Goal: Task Accomplishment & Management: Manage account settings

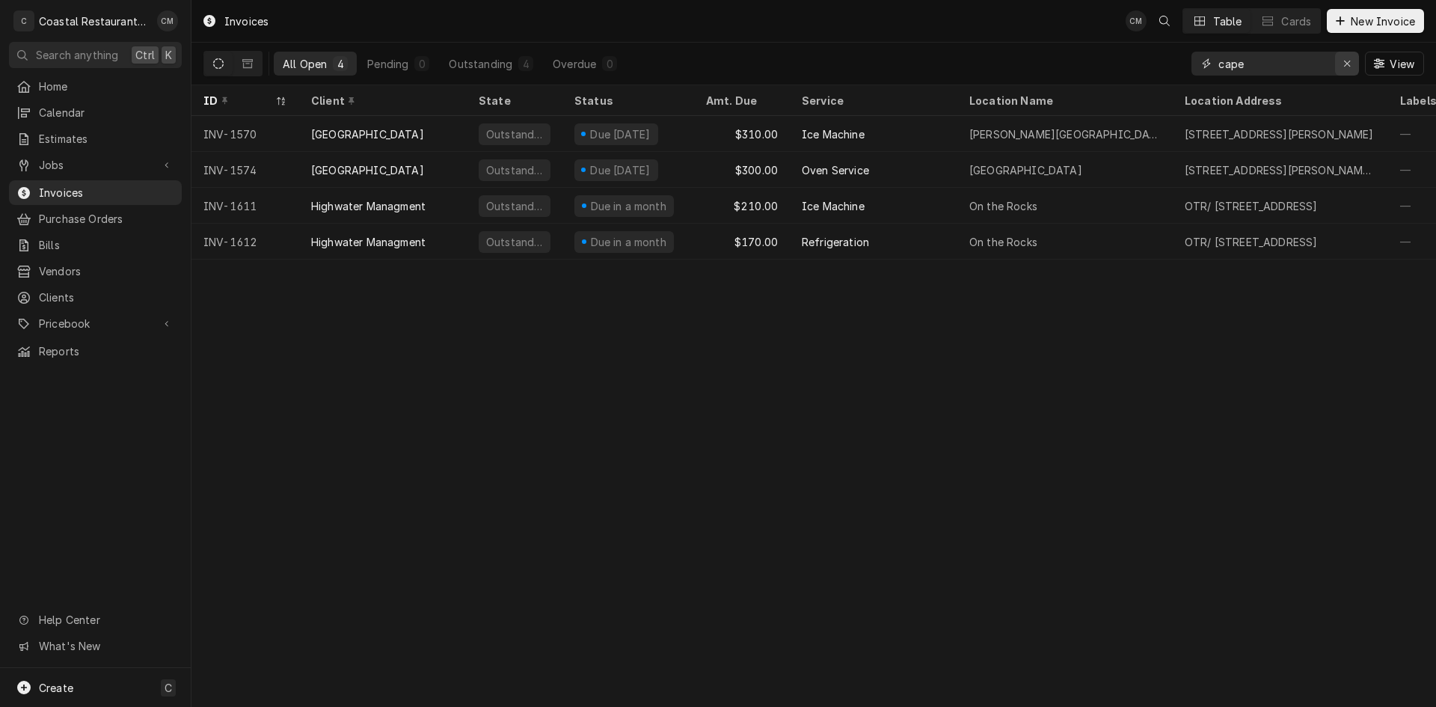
click at [1350, 66] on icon "Erase input" at bounding box center [1348, 63] width 8 height 10
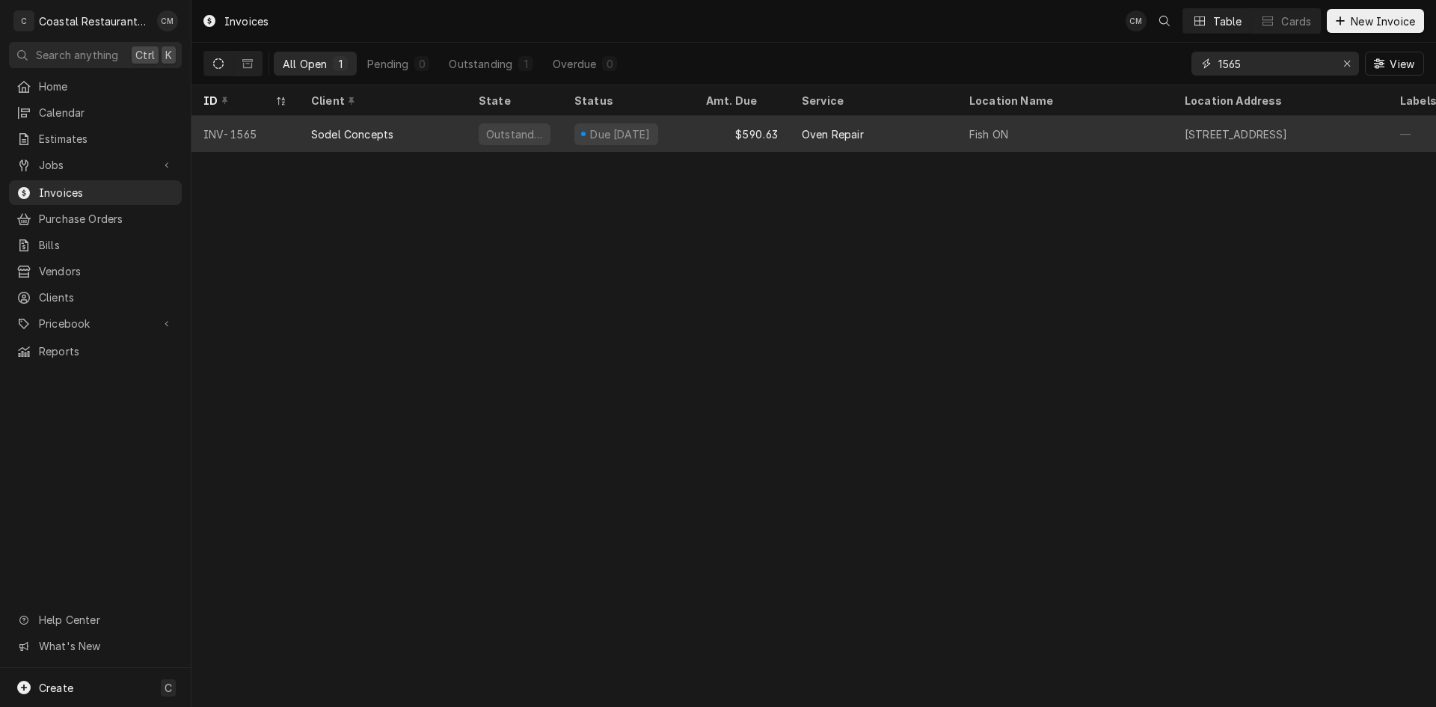
type input "1565"
click at [441, 137] on div "Sodel Concepts" at bounding box center [383, 134] width 168 height 36
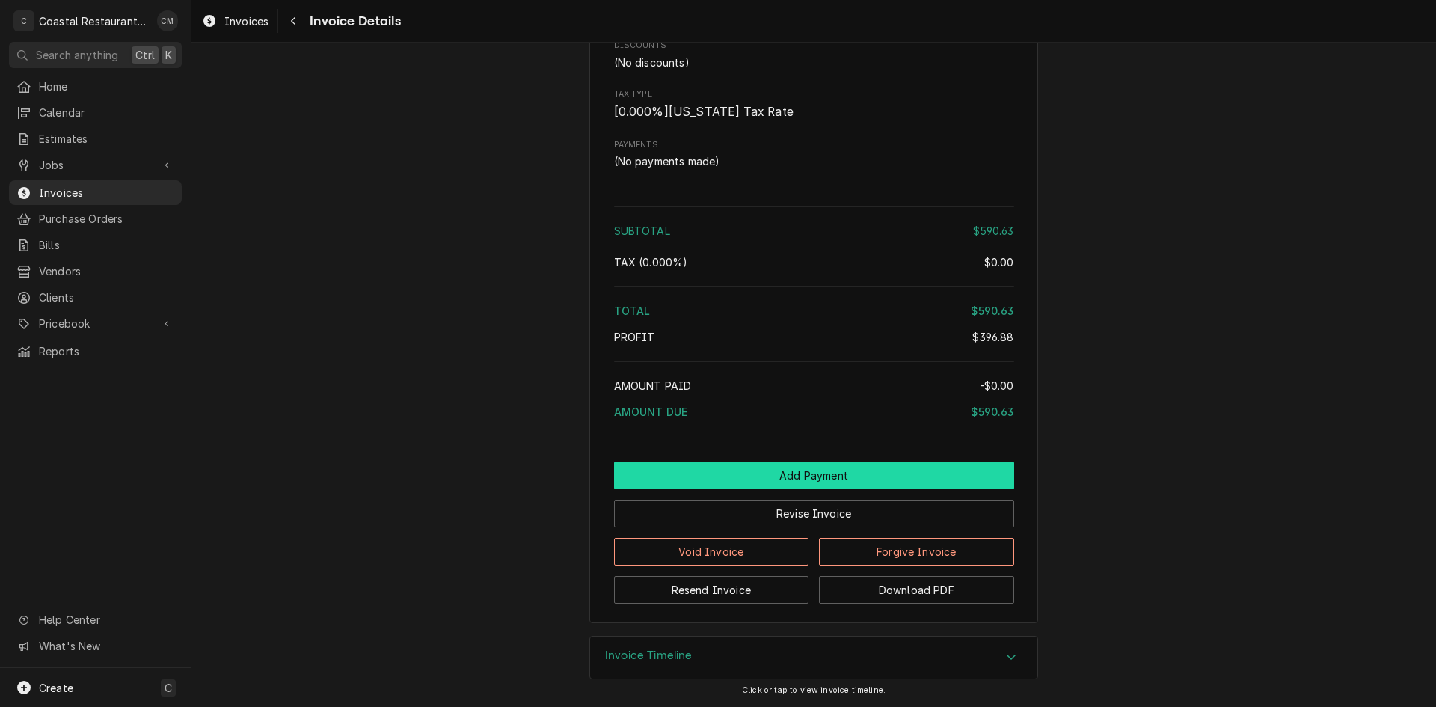
scroll to position [1860, 0]
click at [801, 471] on button "Add Payment" at bounding box center [814, 476] width 400 height 28
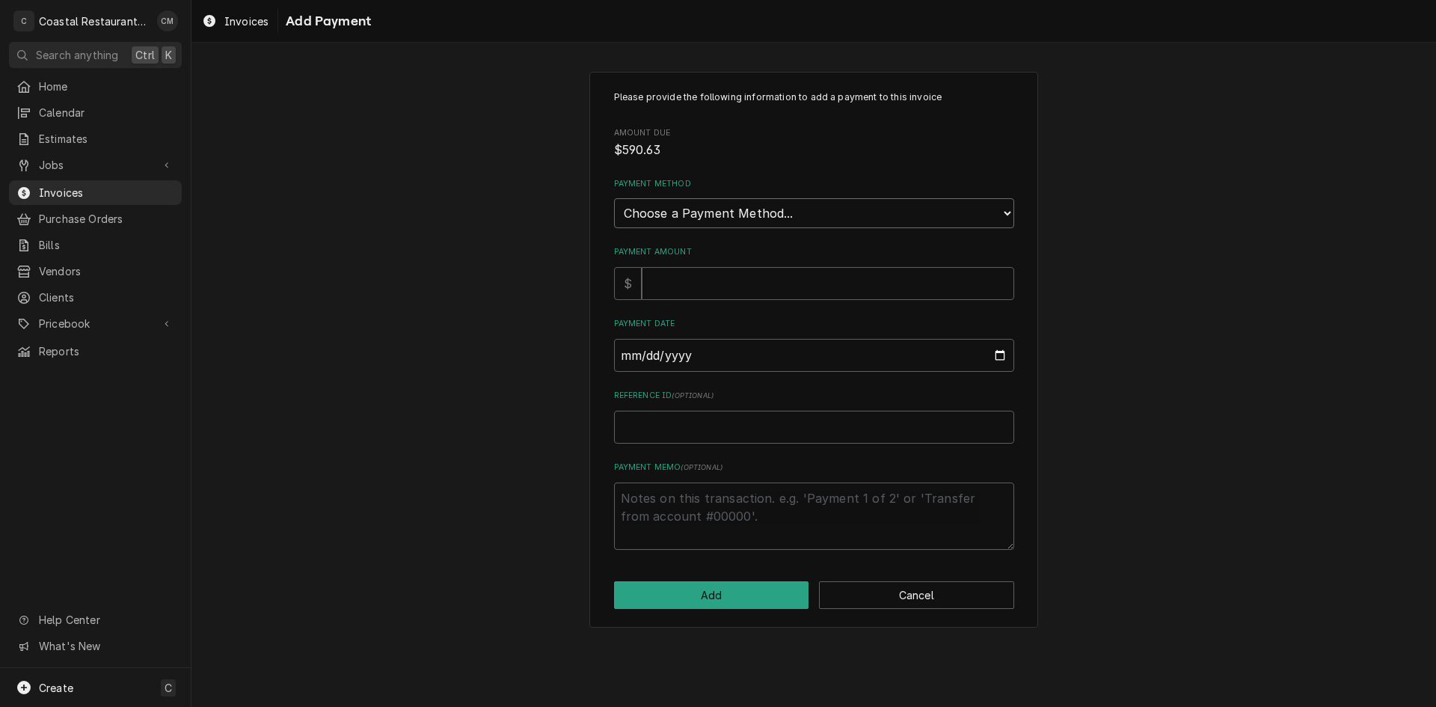
click at [716, 205] on select "Choose a Payment Method... Cash Check Credit/Debit Card ACH/eCheck Other" at bounding box center [814, 213] width 400 height 30
select select "2"
click at [614, 198] on select "Choose a Payment Method... Cash Check Credit/Debit Card ACH/eCheck Other" at bounding box center [814, 213] width 400 height 30
click at [714, 285] on input "Payment Amount" at bounding box center [828, 283] width 373 height 33
type textarea "x"
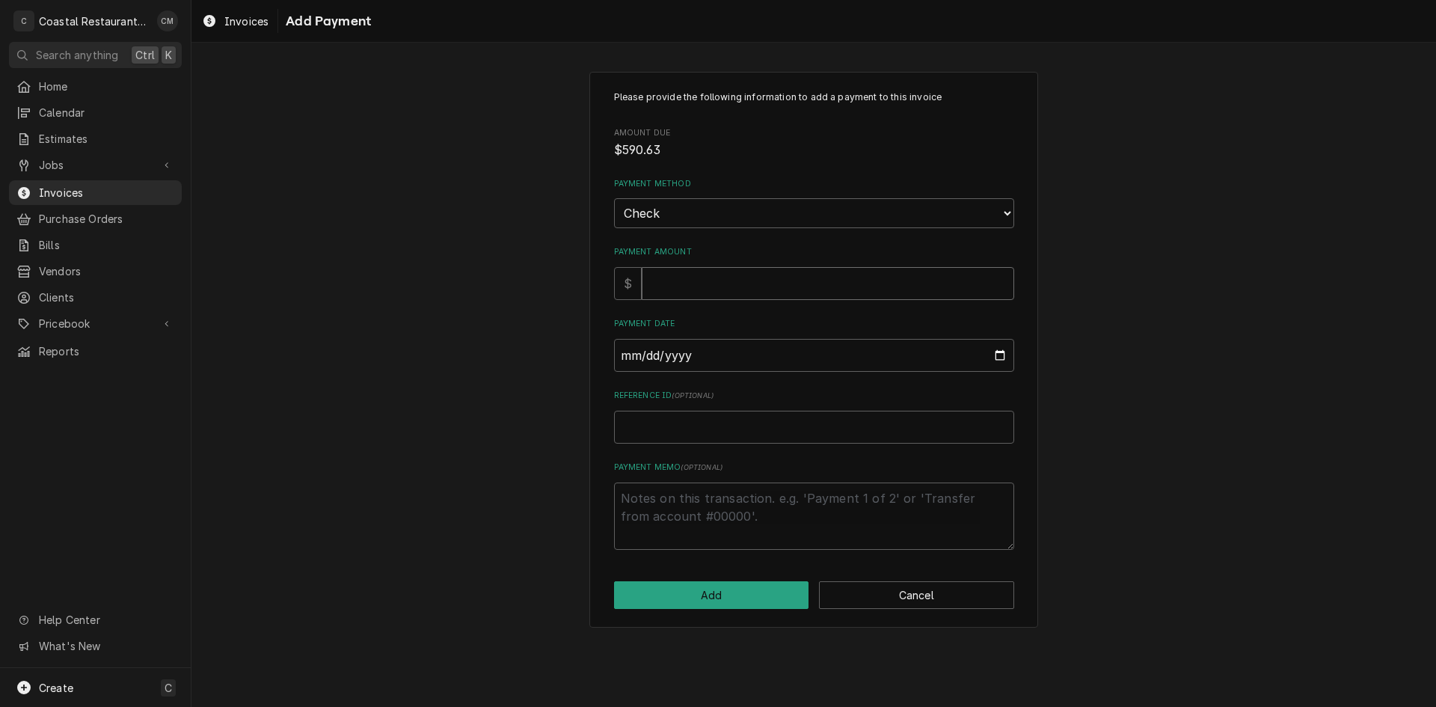
type input "5"
type textarea "x"
type input "59"
type textarea "x"
type input "590"
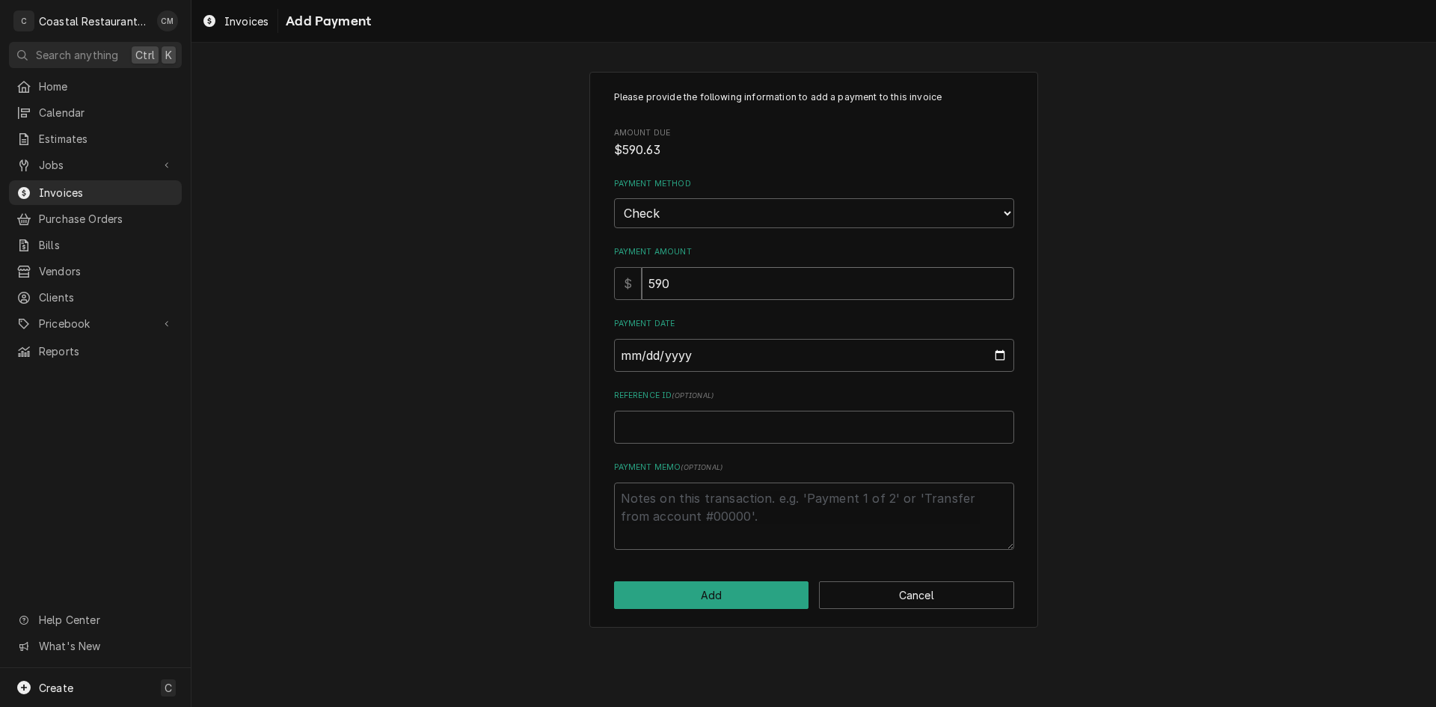
type textarea "x"
type input "590.6"
type textarea "x"
type input "590.63"
type input "0002-09-24"
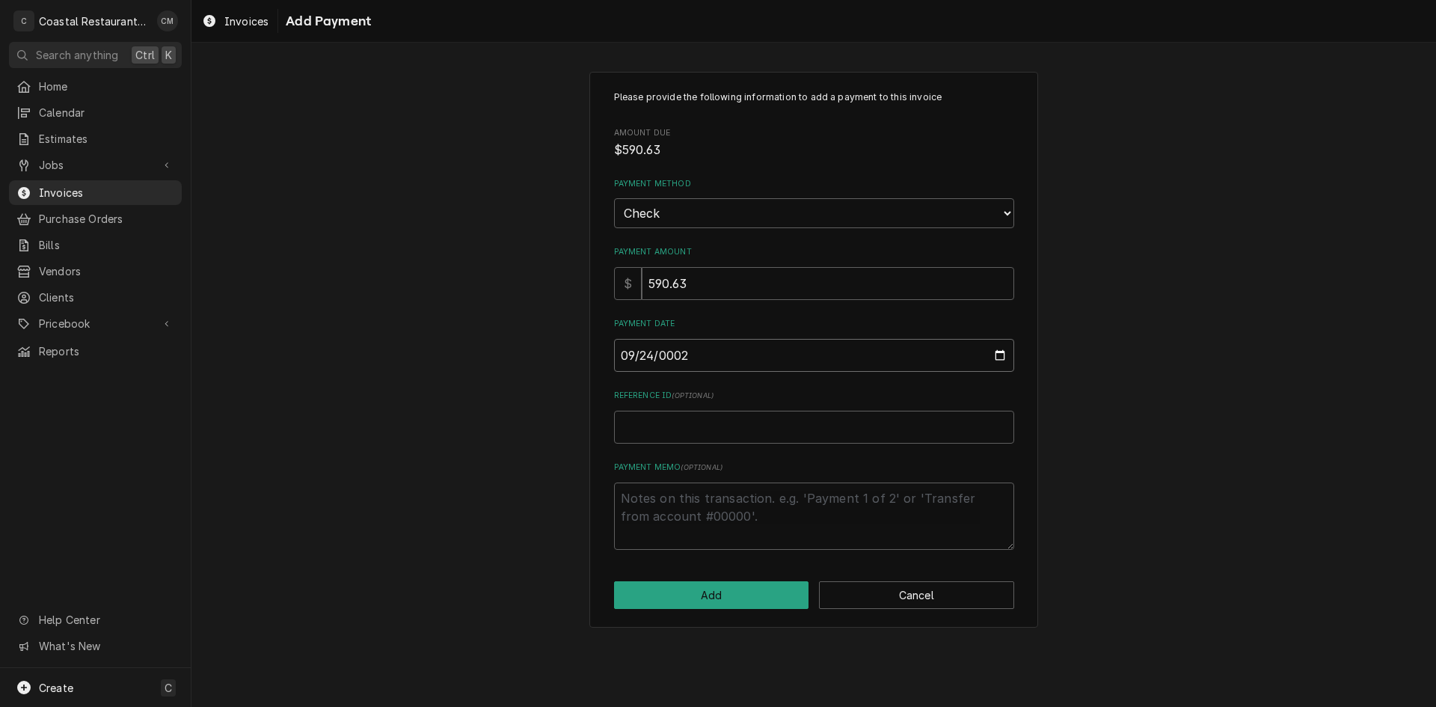
type textarea "x"
type input "0020-09-24"
type textarea "x"
type input "0202-09-24"
type textarea "x"
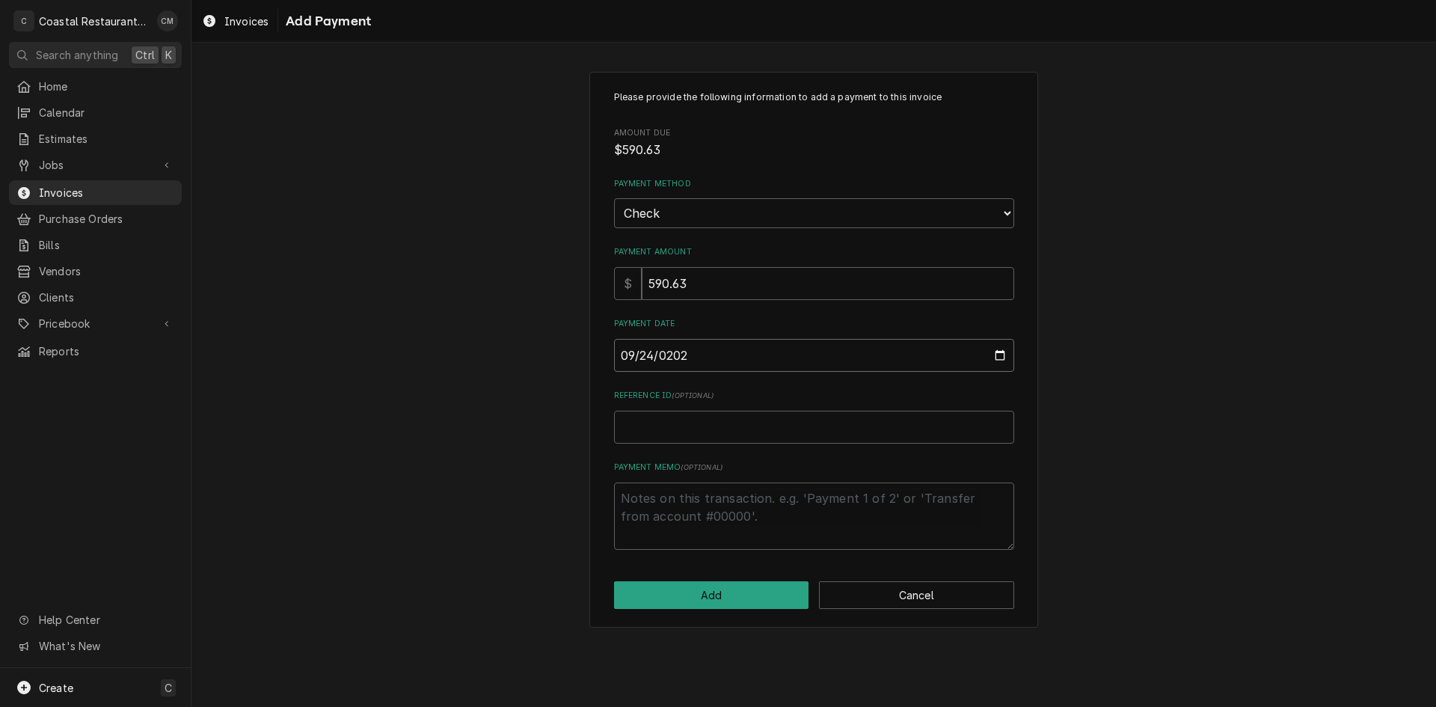
type input "[DATE]"
type textarea "x"
type input "2"
type textarea "x"
type input "24"
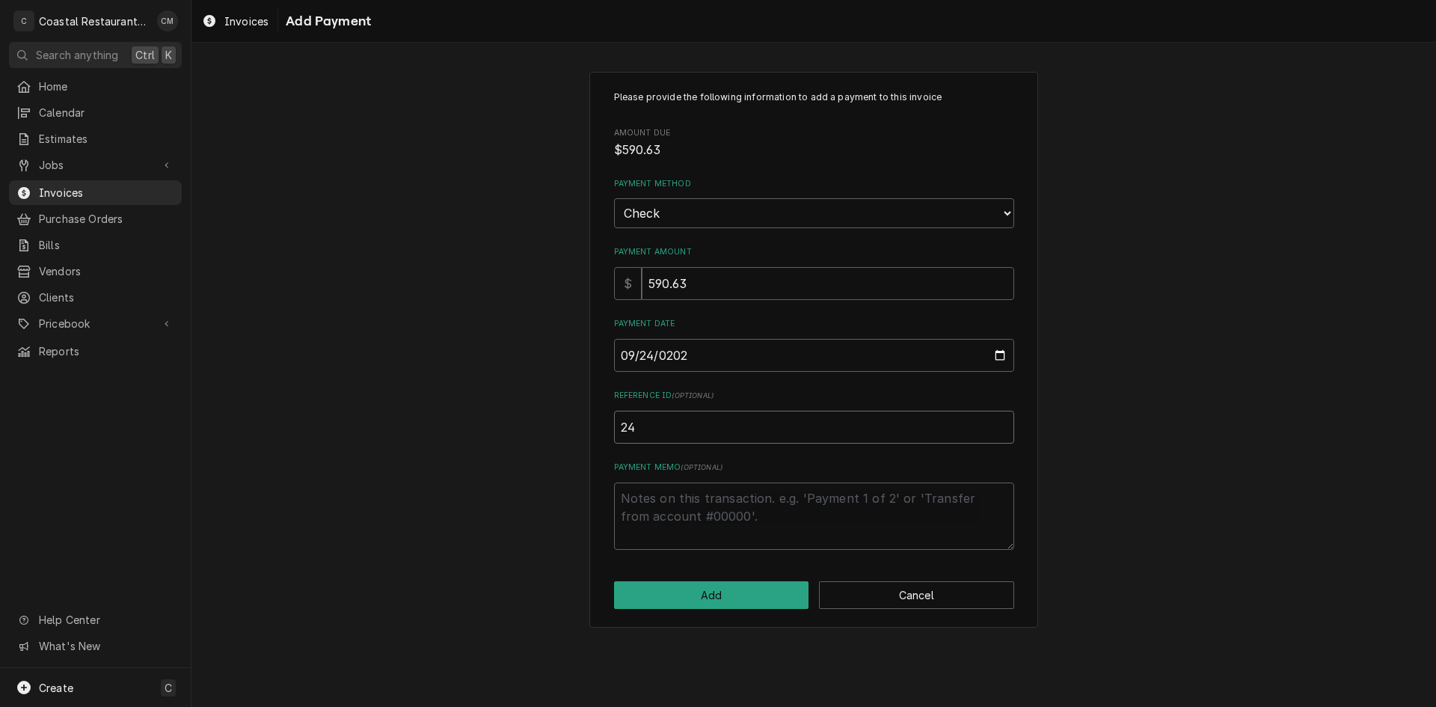
type textarea "x"
type input "246"
type textarea "x"
type input "2461"
click button "Add" at bounding box center [711, 595] width 195 height 28
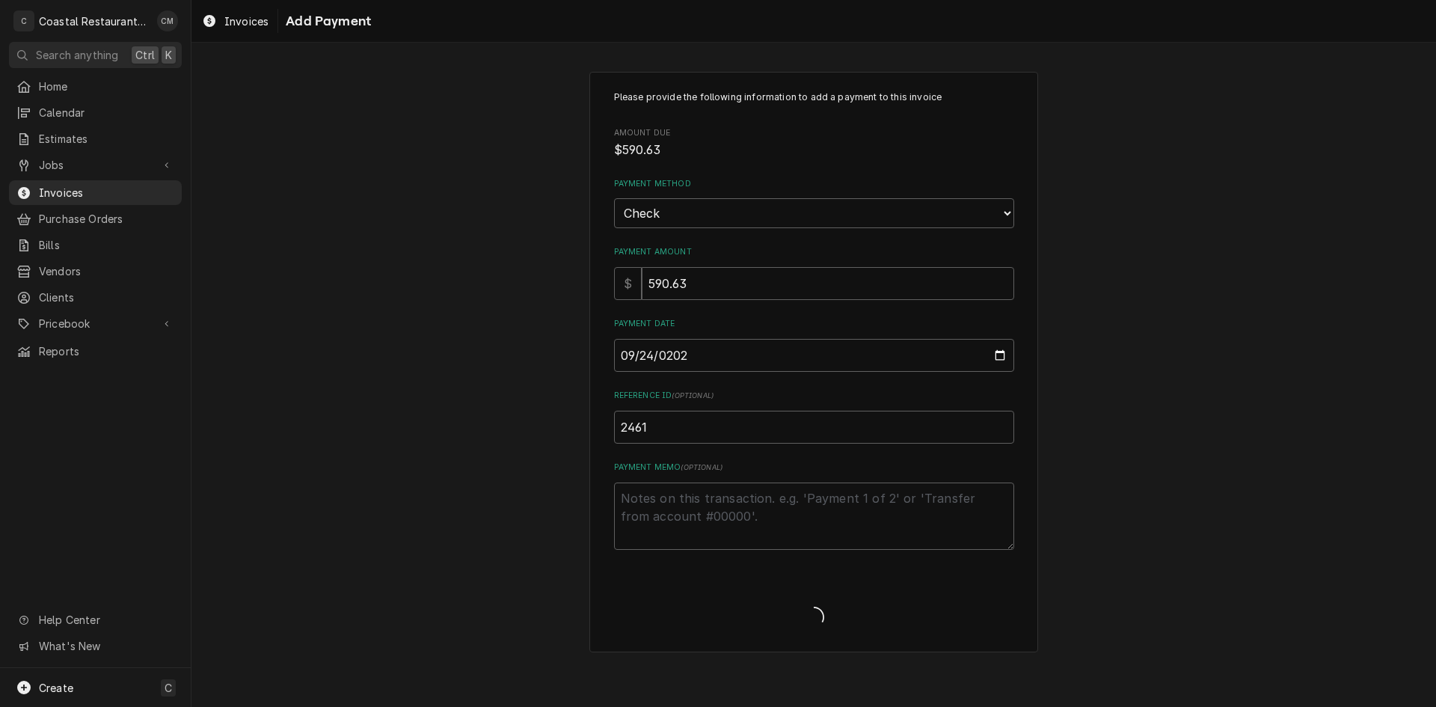
type textarea "x"
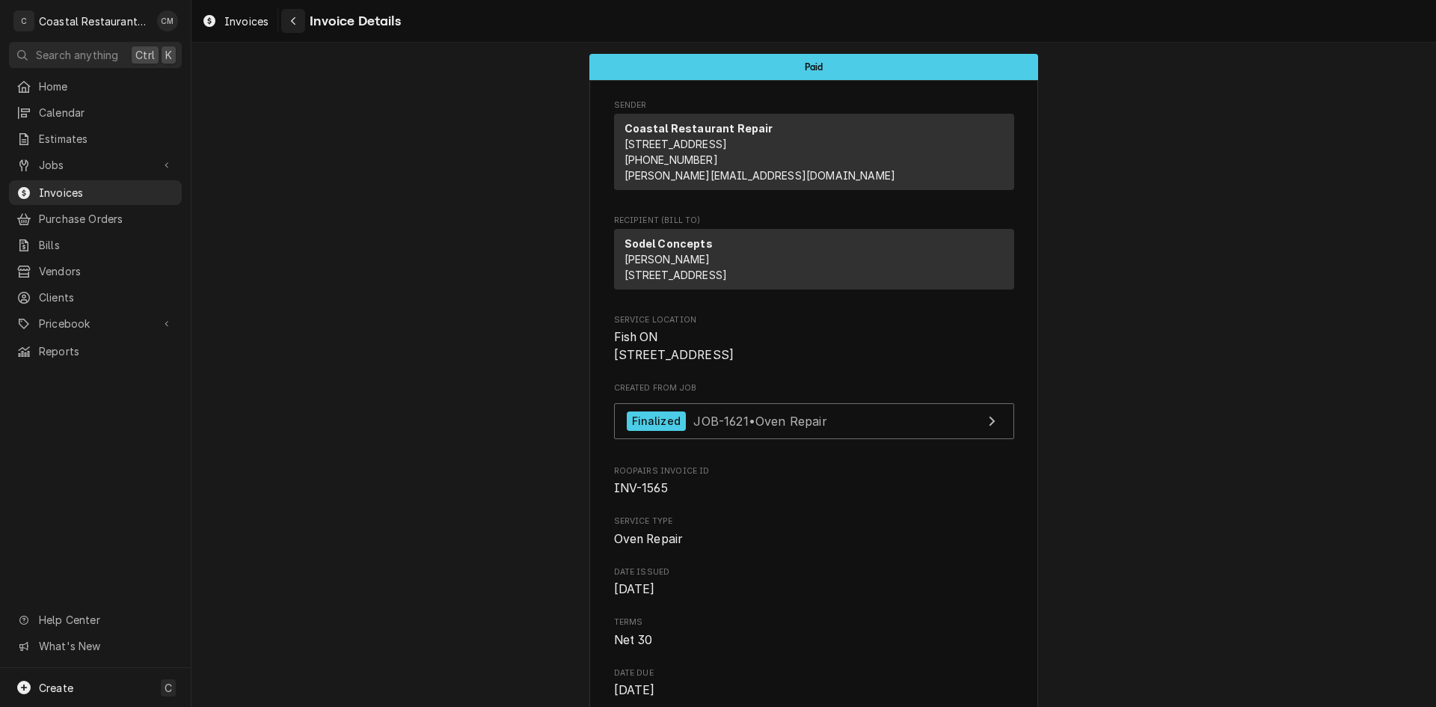
click at [292, 17] on icon "Navigate back" at bounding box center [293, 21] width 7 height 10
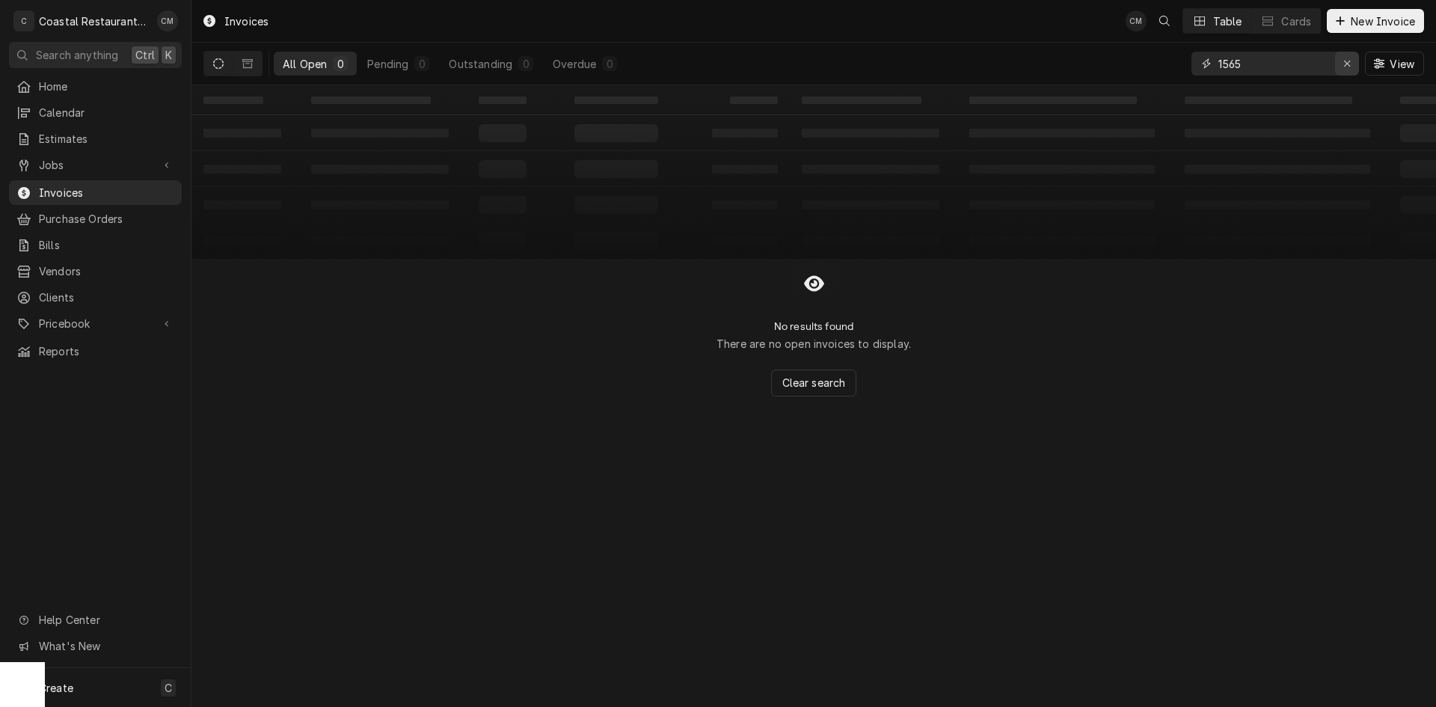
click at [1340, 66] on div "Erase input" at bounding box center [1347, 63] width 15 height 15
click at [1276, 65] on input "Dynamic Content Wrapper" at bounding box center [1289, 64] width 141 height 24
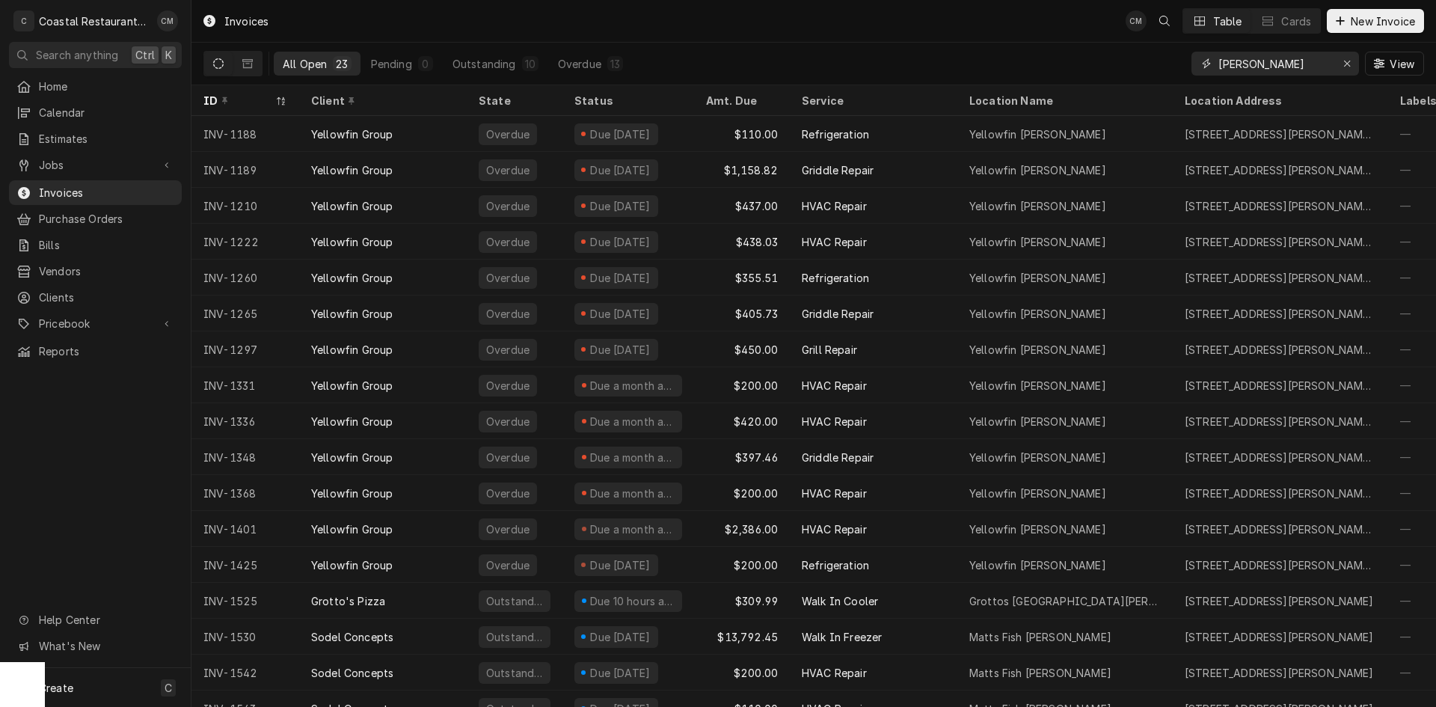
type input "bethany"
drag, startPoint x: 877, startPoint y: 7, endPoint x: 898, endPoint y: 18, distance: 23.8
click at [877, 7] on div "Invoices CM Table Cards New Invoice" at bounding box center [814, 21] width 1245 height 42
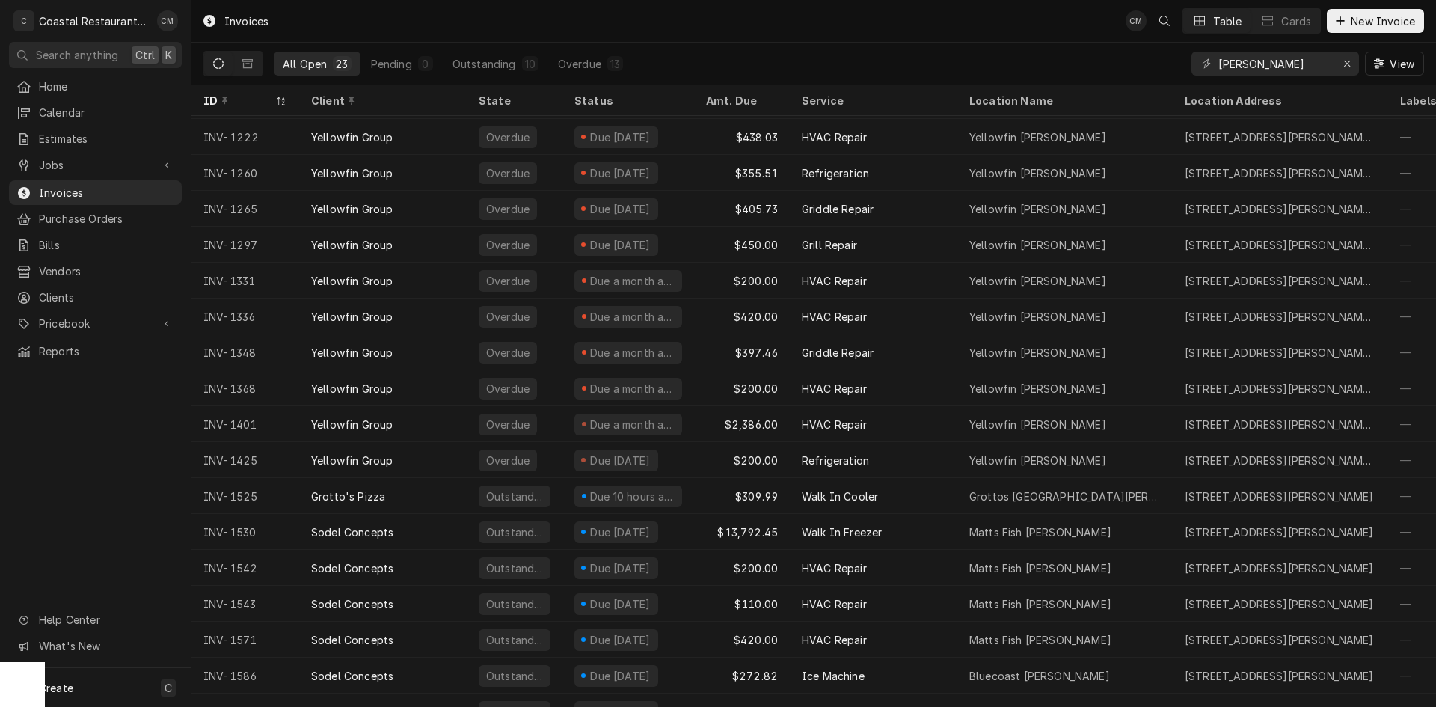
scroll to position [172, 0]
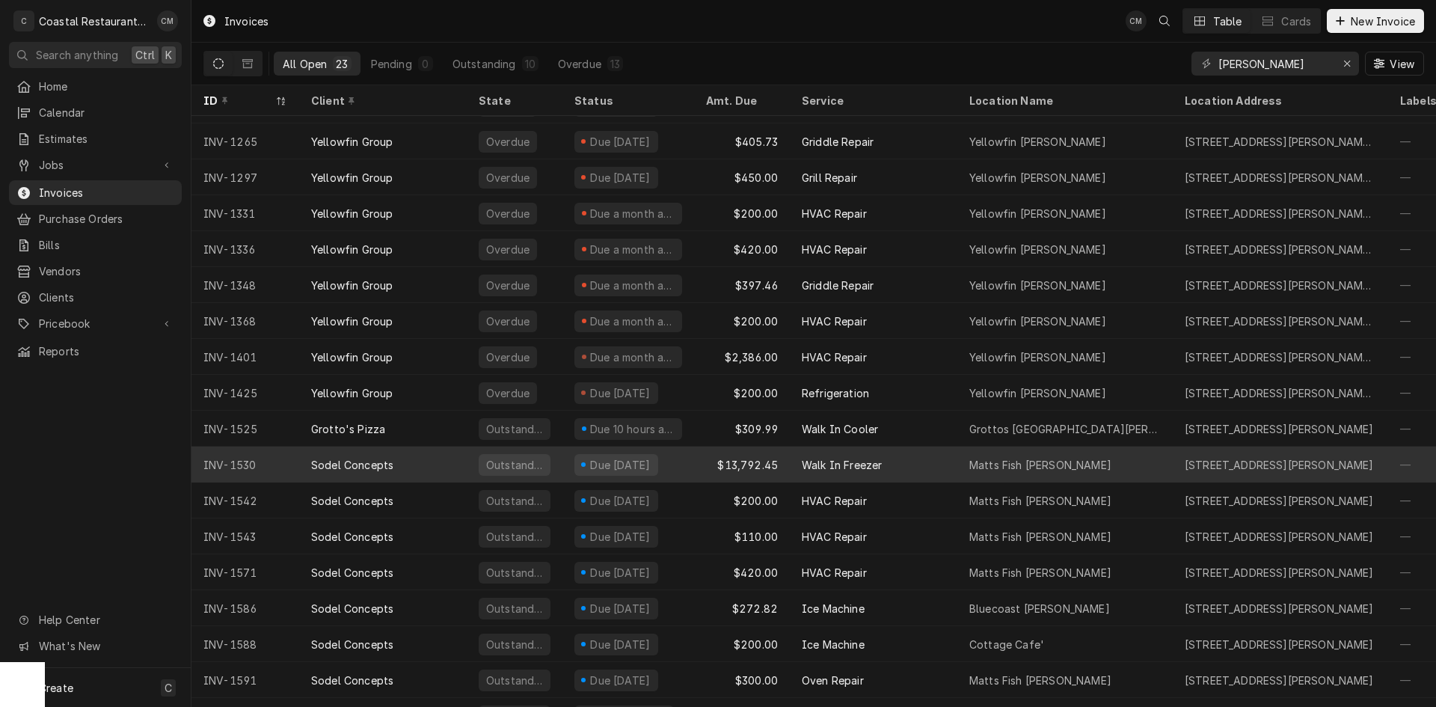
click at [678, 459] on div "Due in 3 days" at bounding box center [629, 465] width 132 height 36
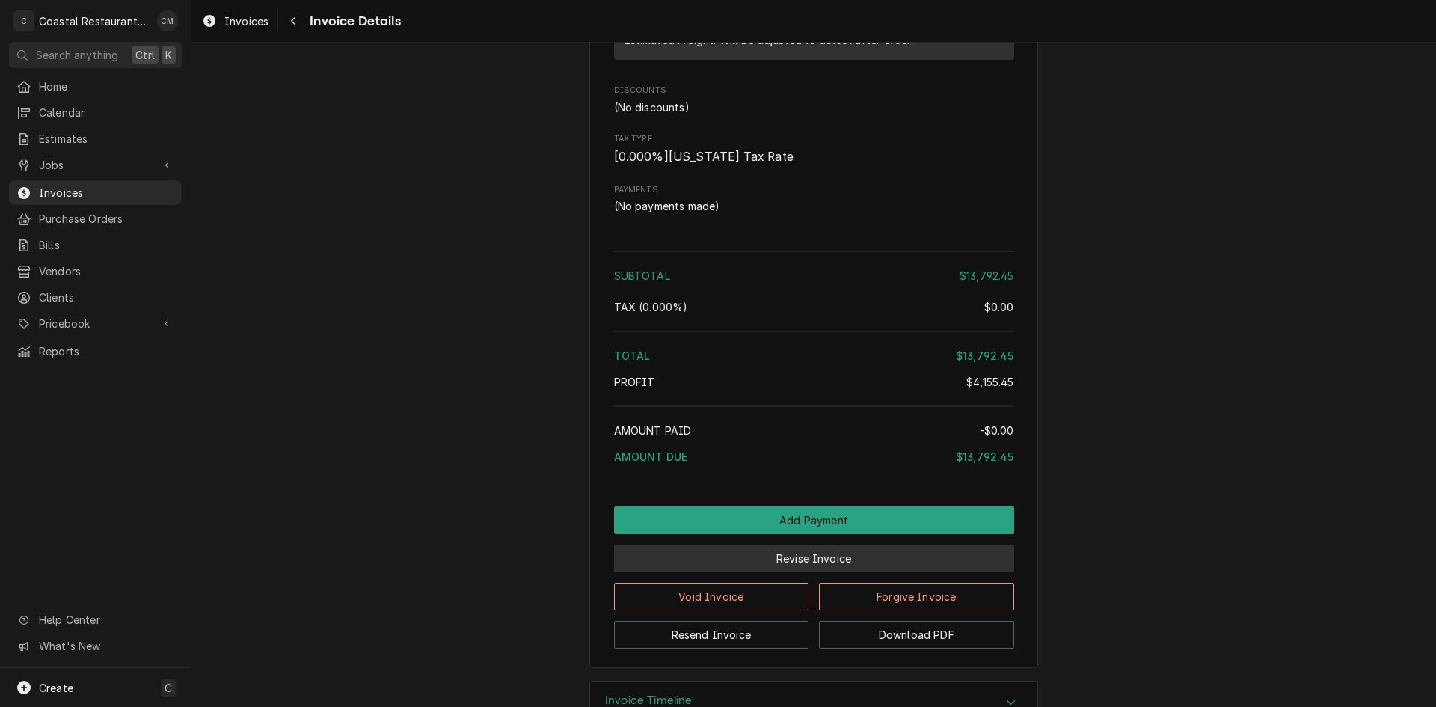
scroll to position [1384, 0]
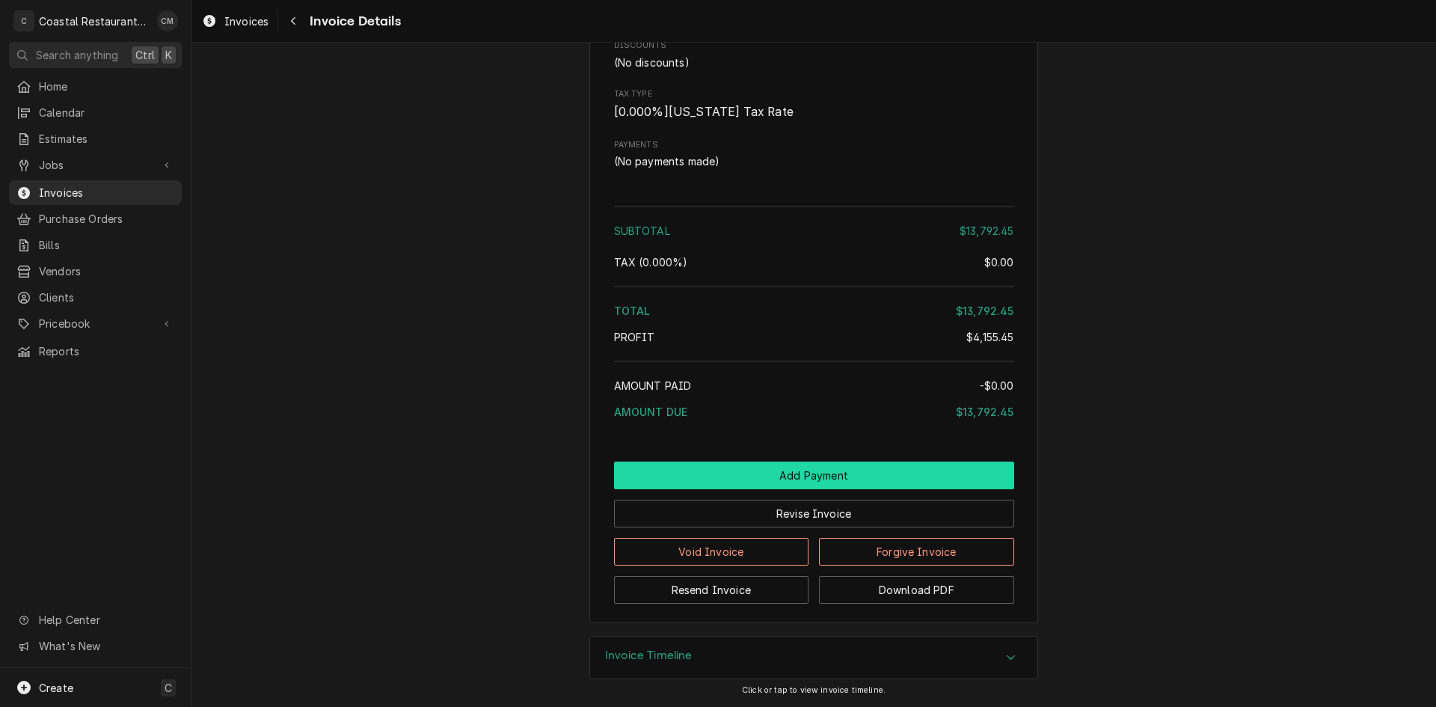
click at [738, 477] on button "Add Payment" at bounding box center [814, 476] width 400 height 28
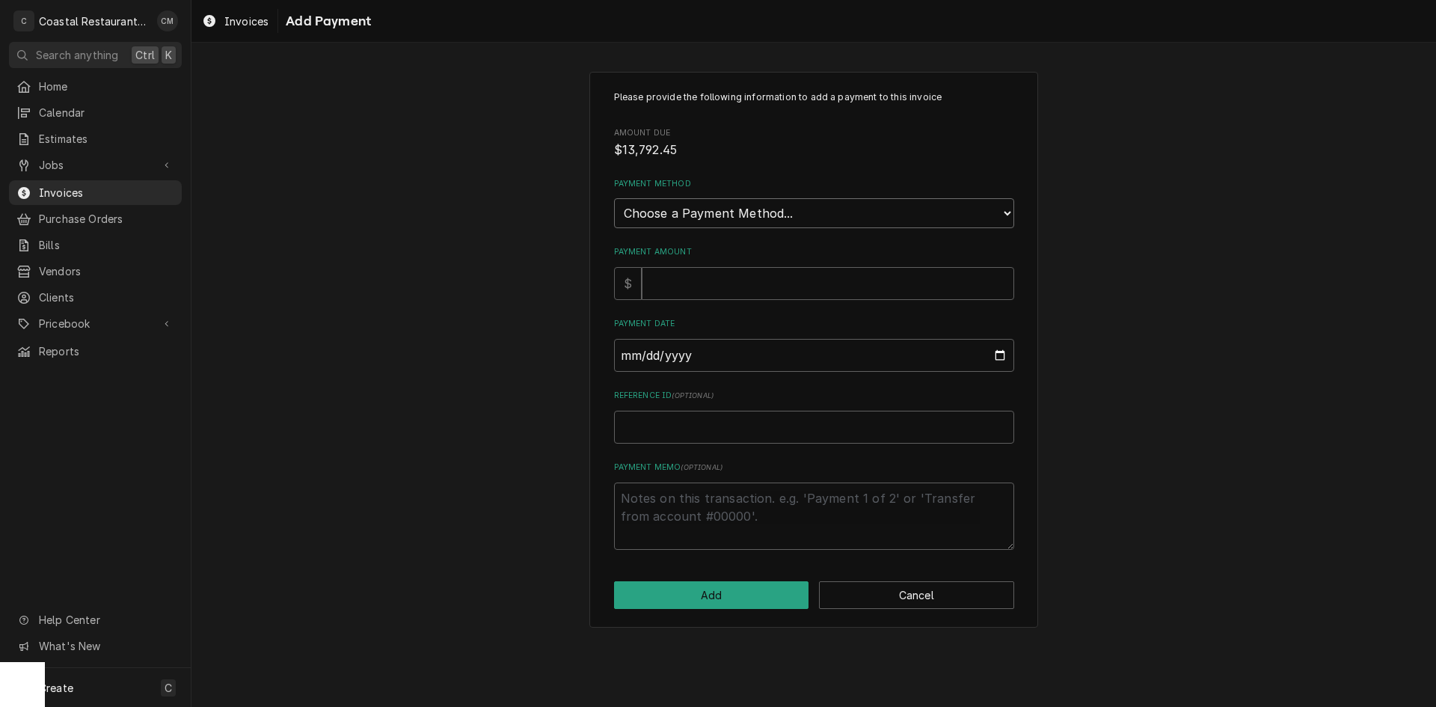
click at [661, 219] on select "Choose a Payment Method... Cash Check Credit/Debit Card ACH/eCheck Other" at bounding box center [814, 213] width 400 height 30
select select "2"
click at [614, 198] on select "Choose a Payment Method... Cash Check Credit/Debit Card ACH/eCheck Other" at bounding box center [814, 213] width 400 height 30
click at [664, 289] on input "Payment Amount" at bounding box center [828, 283] width 373 height 33
type textarea "x"
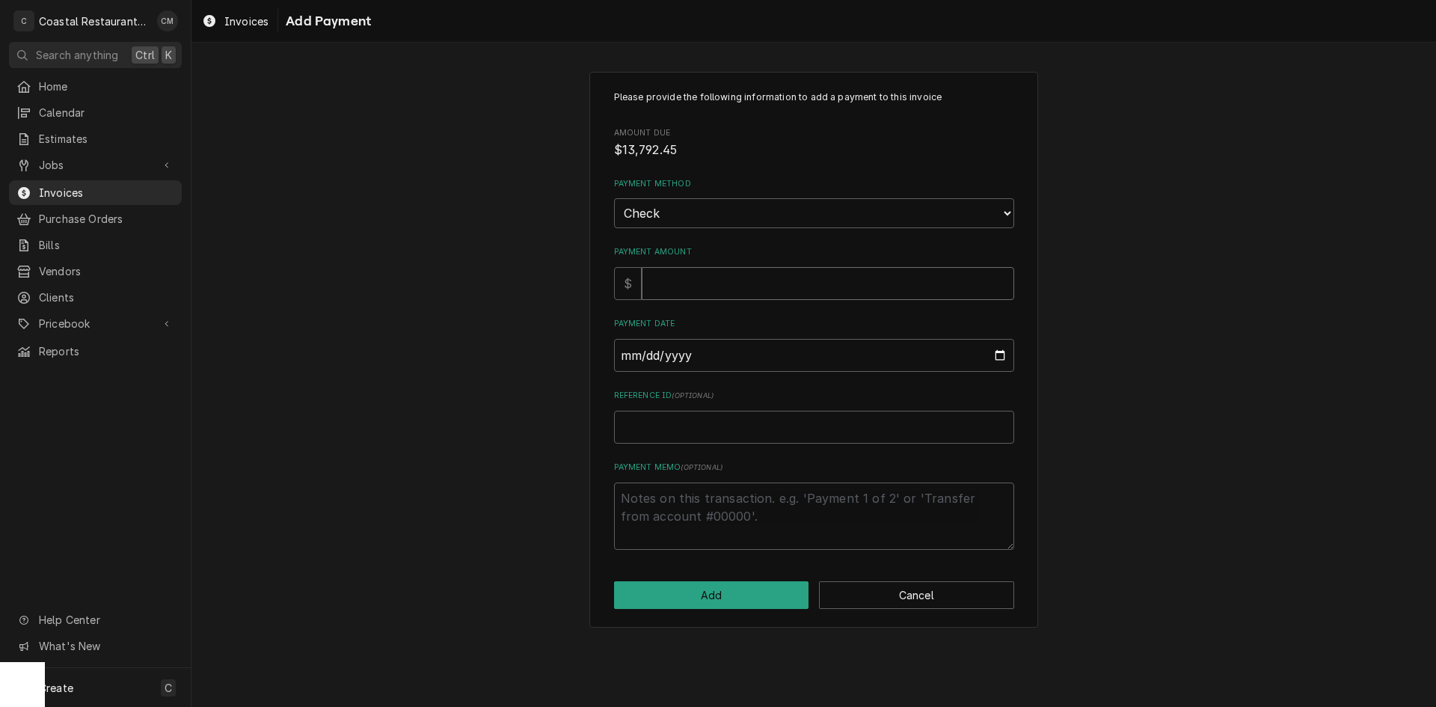
type input "1"
type textarea "x"
type input "13"
type textarea "x"
type input "137"
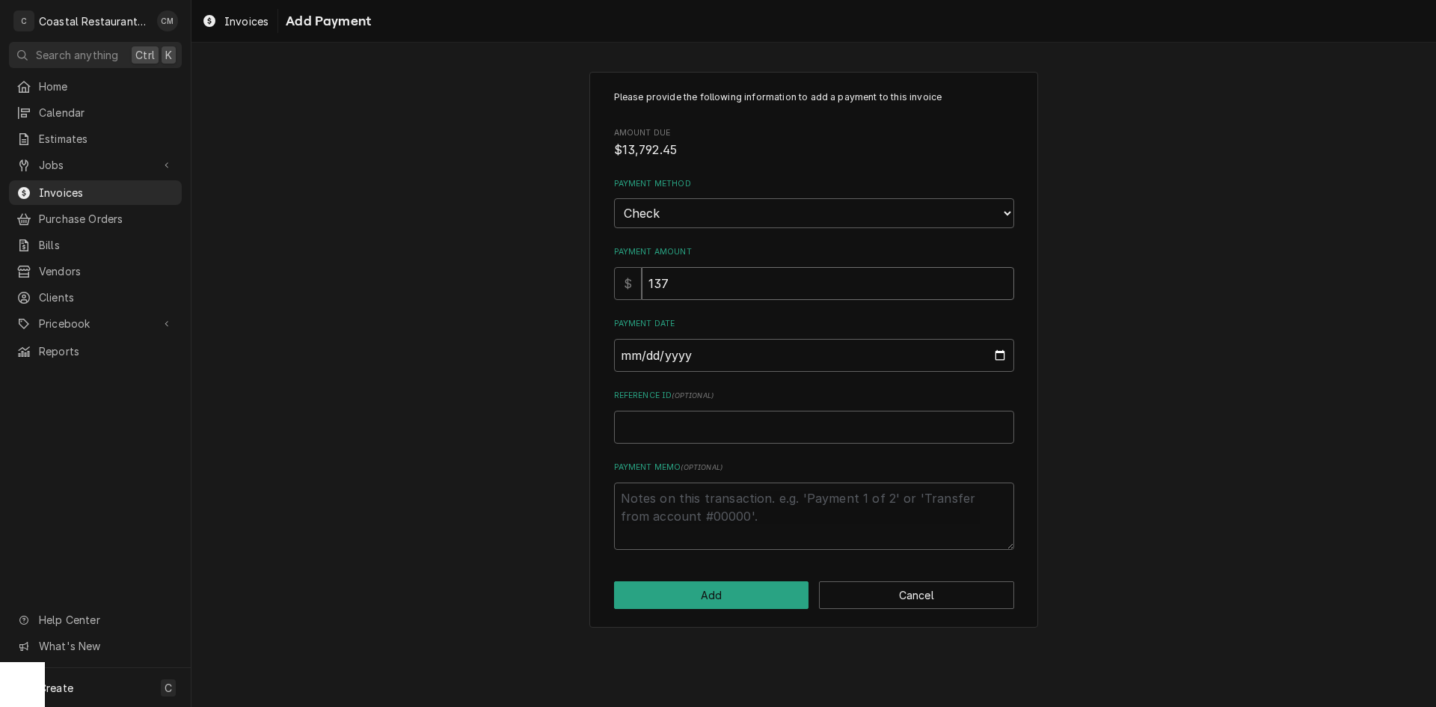
type textarea "x"
type input "1379"
type textarea "x"
type input "13792"
type textarea "x"
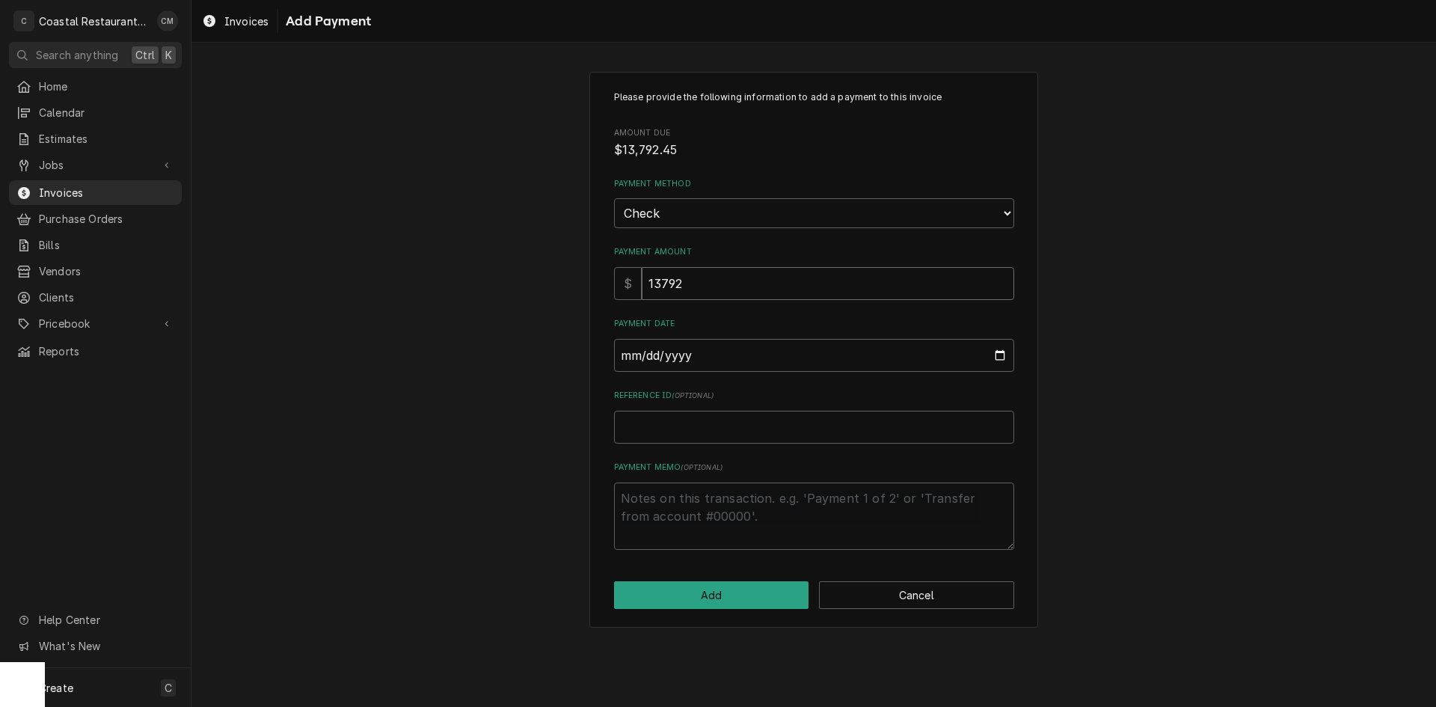
type input "13792.4"
type textarea "x"
type input "13792.45"
type input "0002-09-24"
type textarea "x"
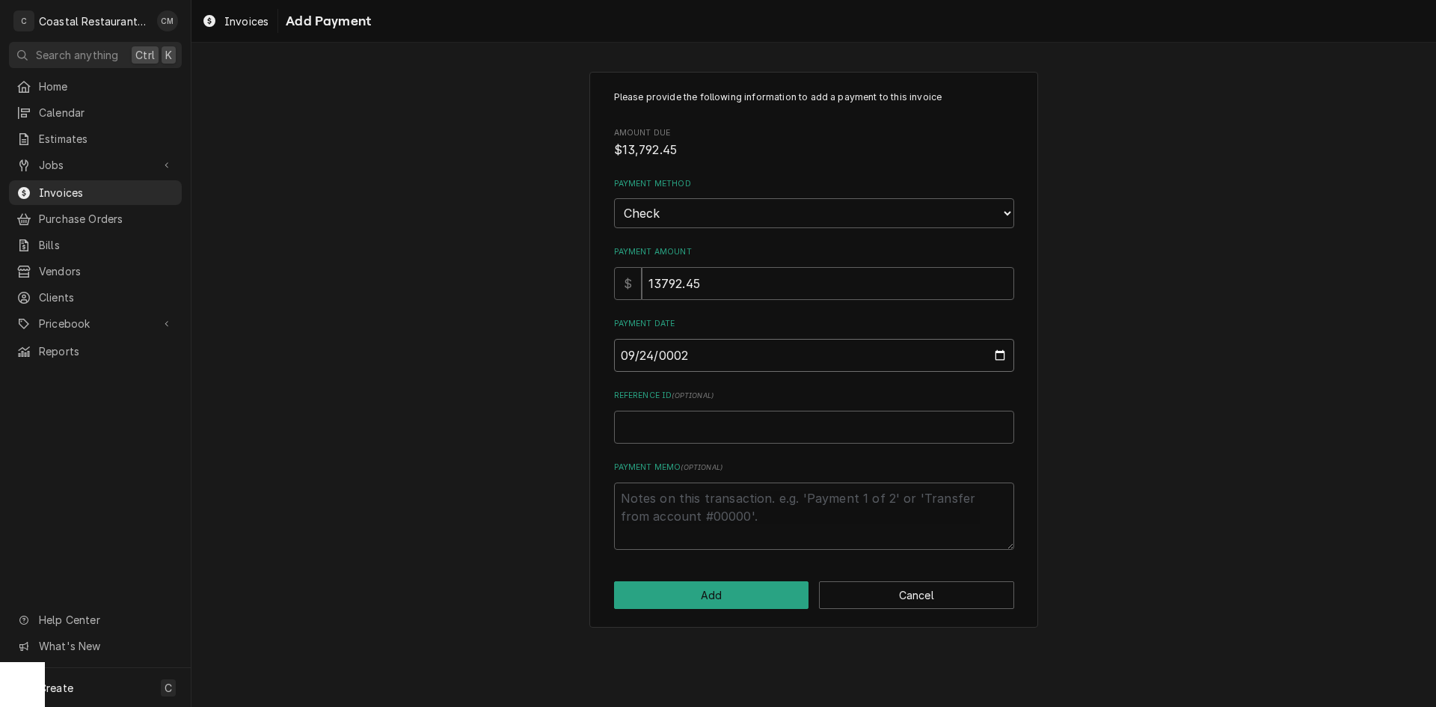
type input "0020-09-24"
type textarea "x"
type input "0202-09-24"
type textarea "x"
type input "2025-09-24"
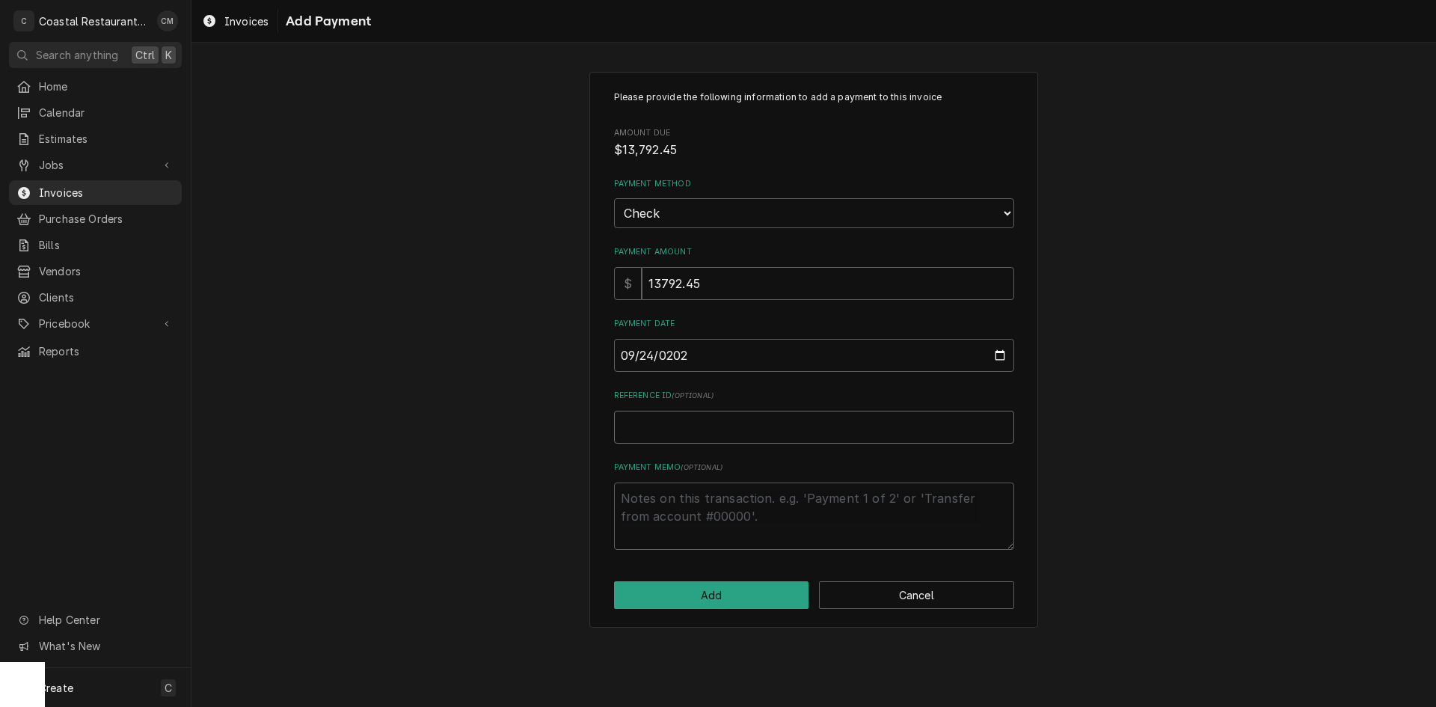
type textarea "x"
type input "4"
type textarea "x"
type input "43"
type textarea "x"
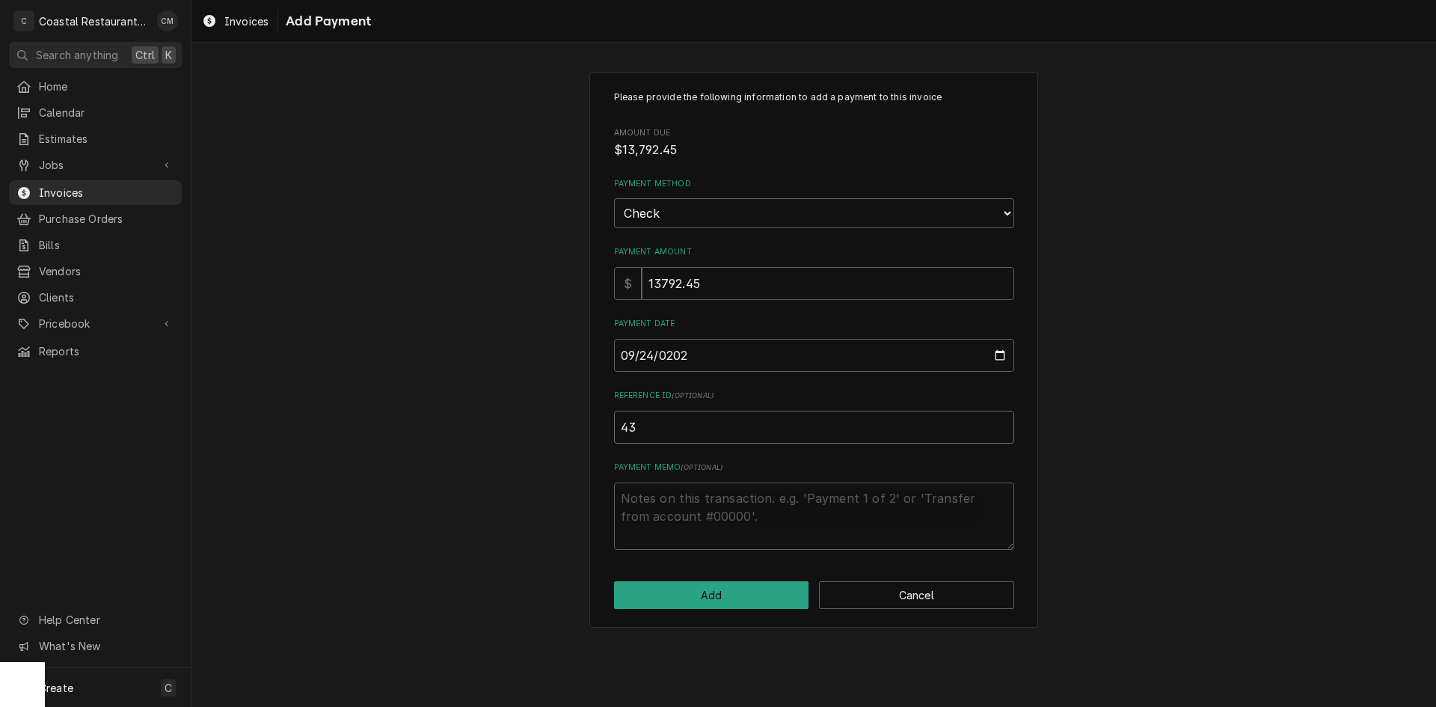
type input "438"
type textarea "x"
type input "4387"
click button "Add" at bounding box center [711, 595] width 195 height 28
type textarea "x"
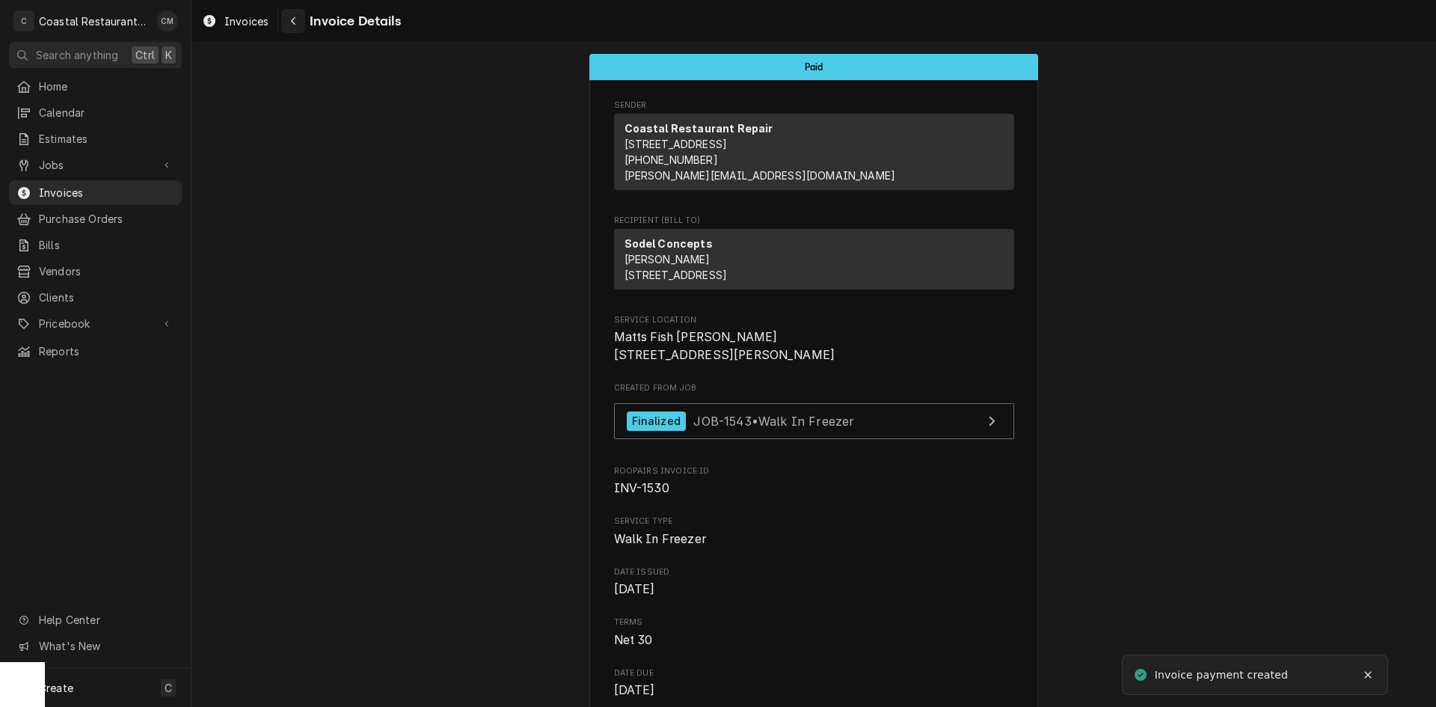
click at [297, 19] on div "Navigate back" at bounding box center [293, 20] width 15 height 15
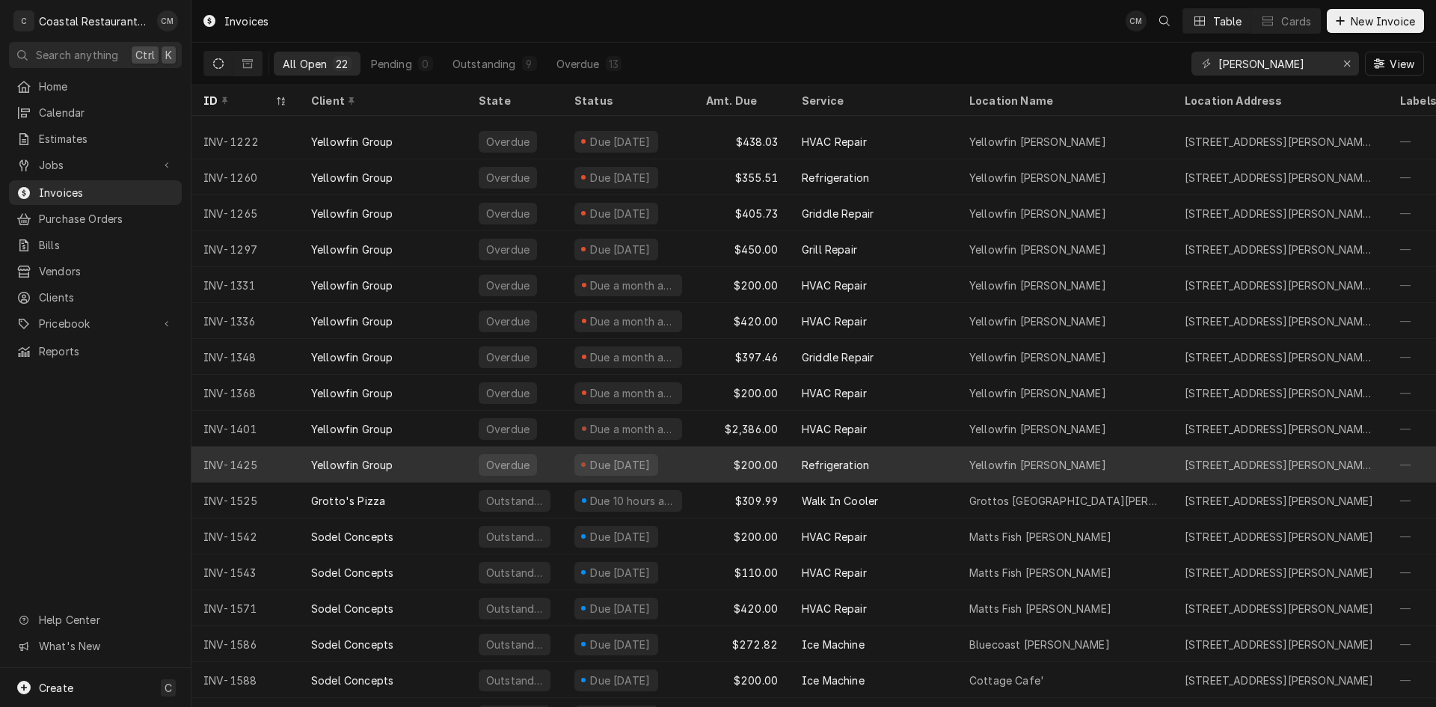
scroll to position [172, 0]
click at [703, 463] on div "$200.00" at bounding box center [742, 465] width 96 height 36
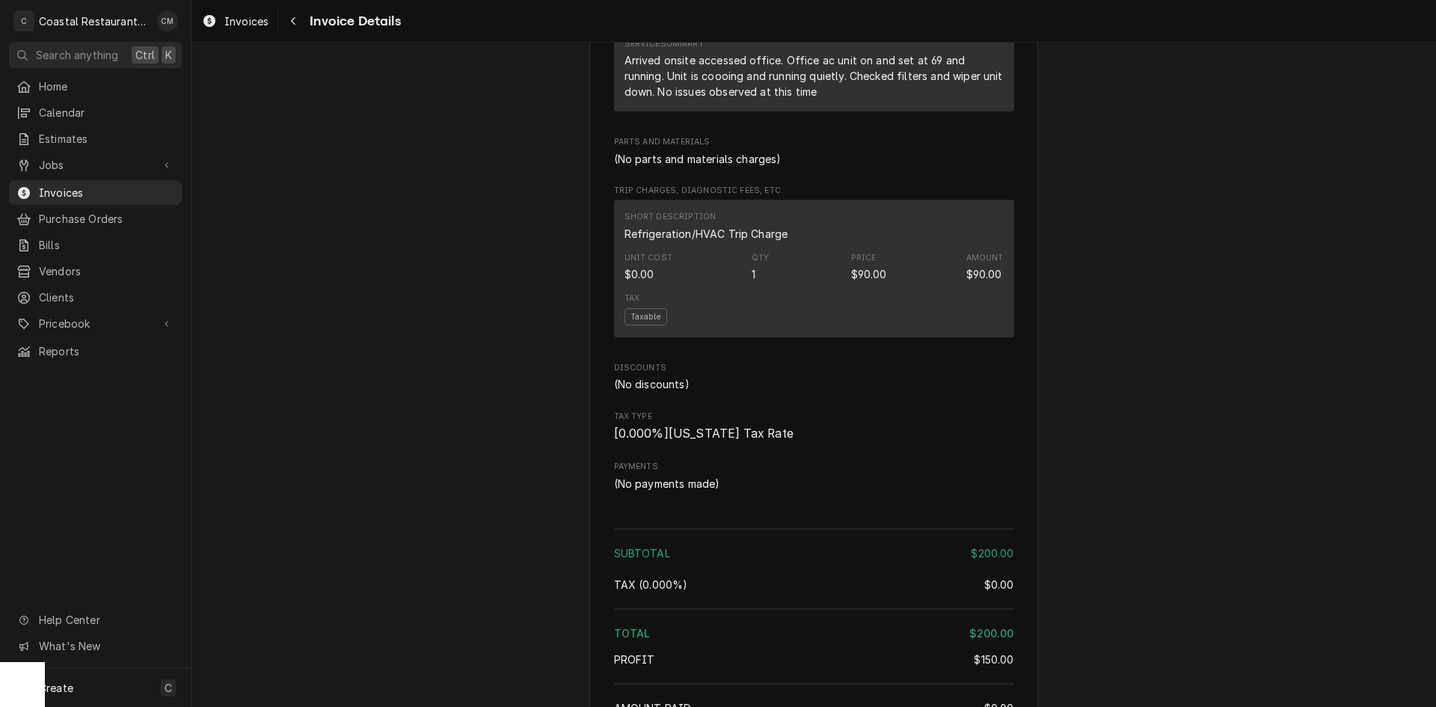
scroll to position [1344, 0]
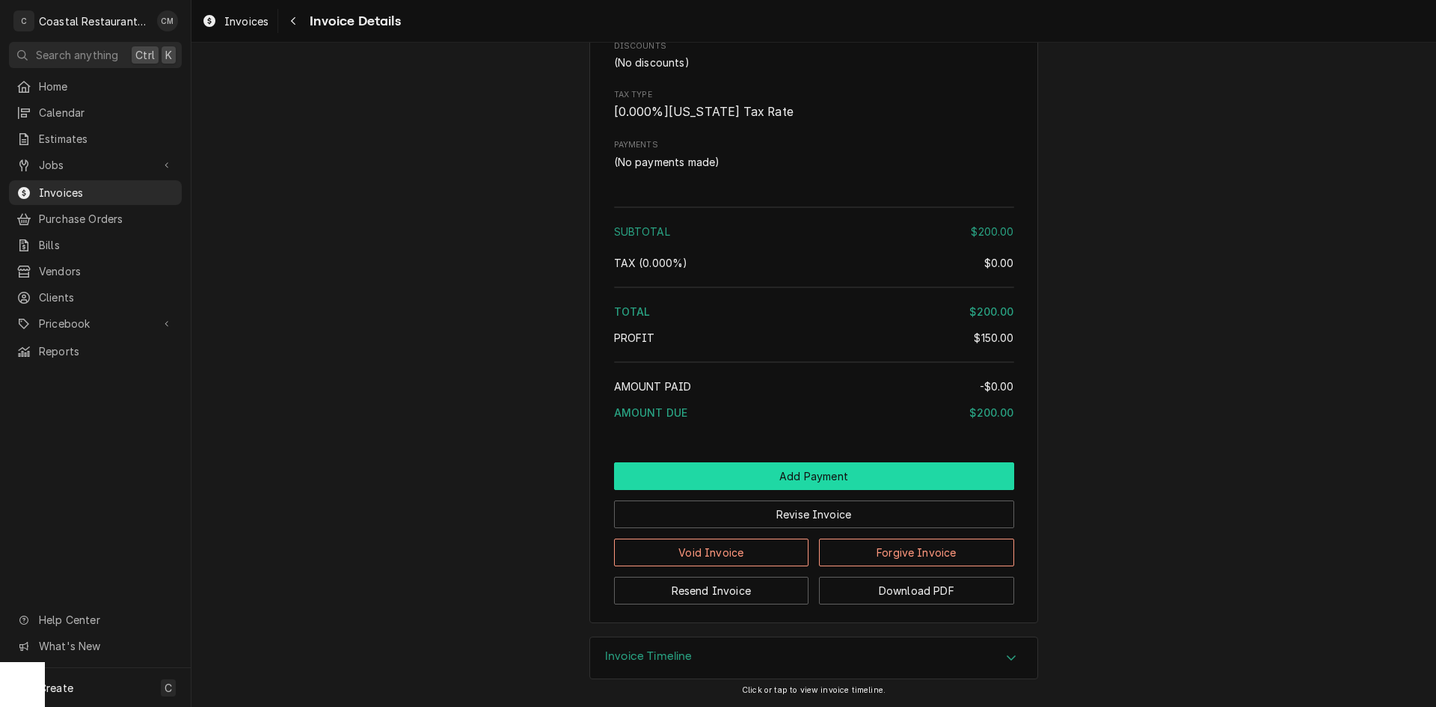
click at [723, 480] on button "Add Payment" at bounding box center [814, 476] width 400 height 28
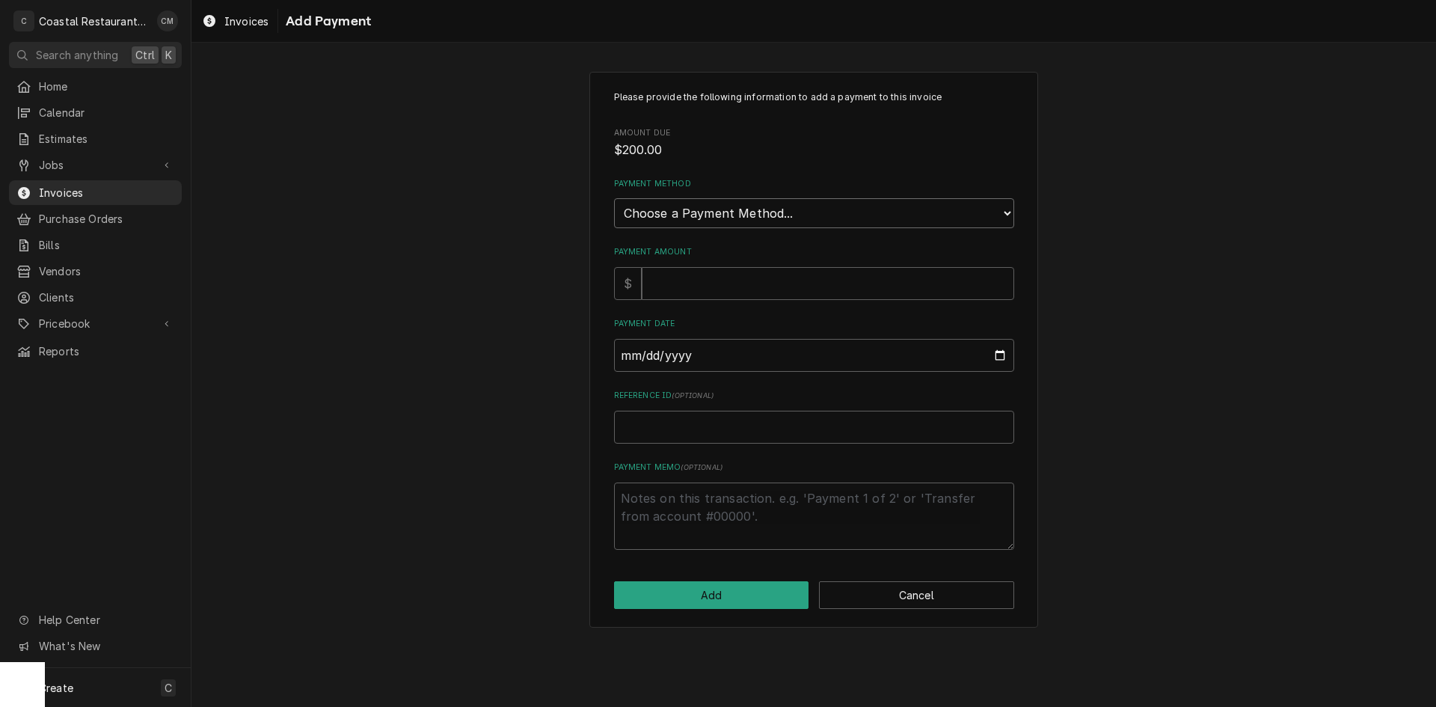
click at [692, 201] on select "Choose a Payment Method... Cash Check Credit/Debit Card ACH/eCheck Other" at bounding box center [814, 213] width 400 height 30
select select "2"
click at [614, 198] on select "Choose a Payment Method... Cash Check Credit/Debit Card ACH/eCheck Other" at bounding box center [814, 213] width 400 height 30
click at [681, 287] on input "Payment Amount" at bounding box center [828, 283] width 373 height 33
type textarea "x"
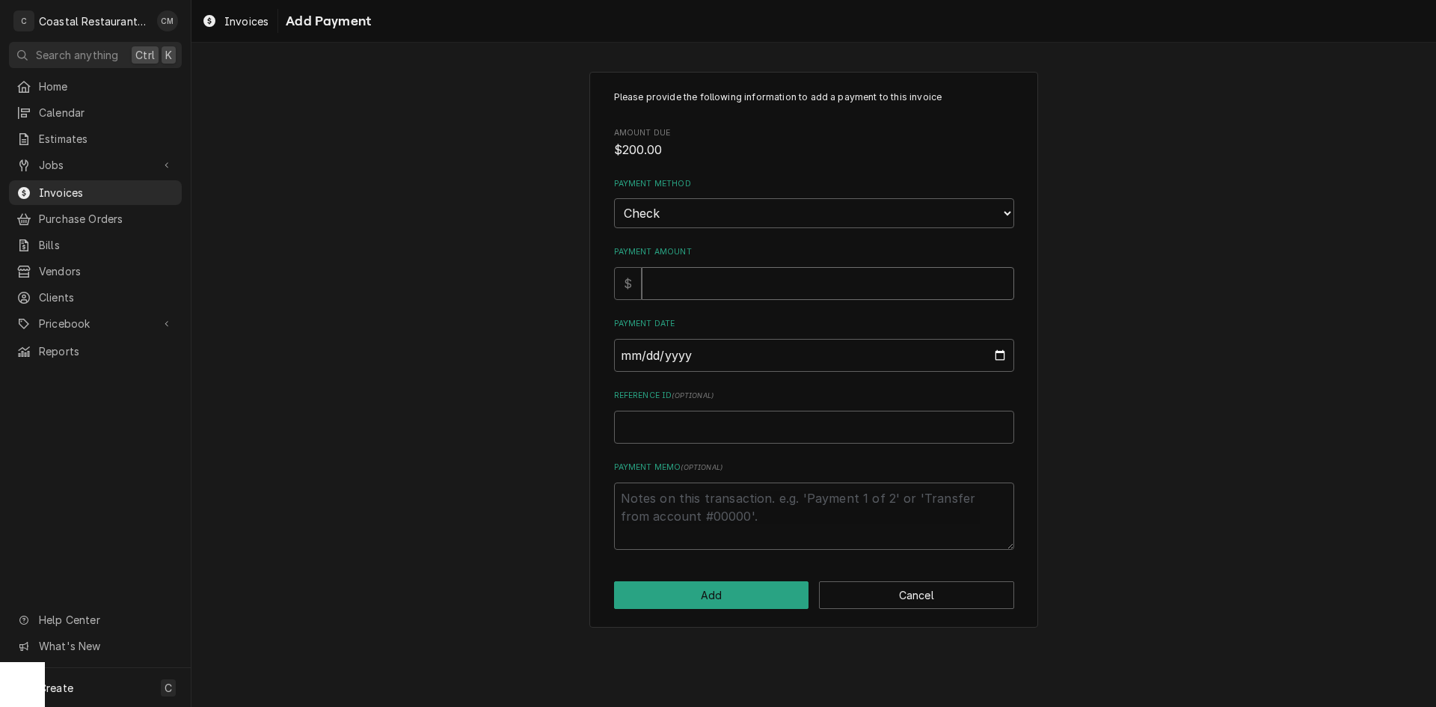
type input "2"
type textarea "x"
type input "20"
type textarea "x"
type input "200"
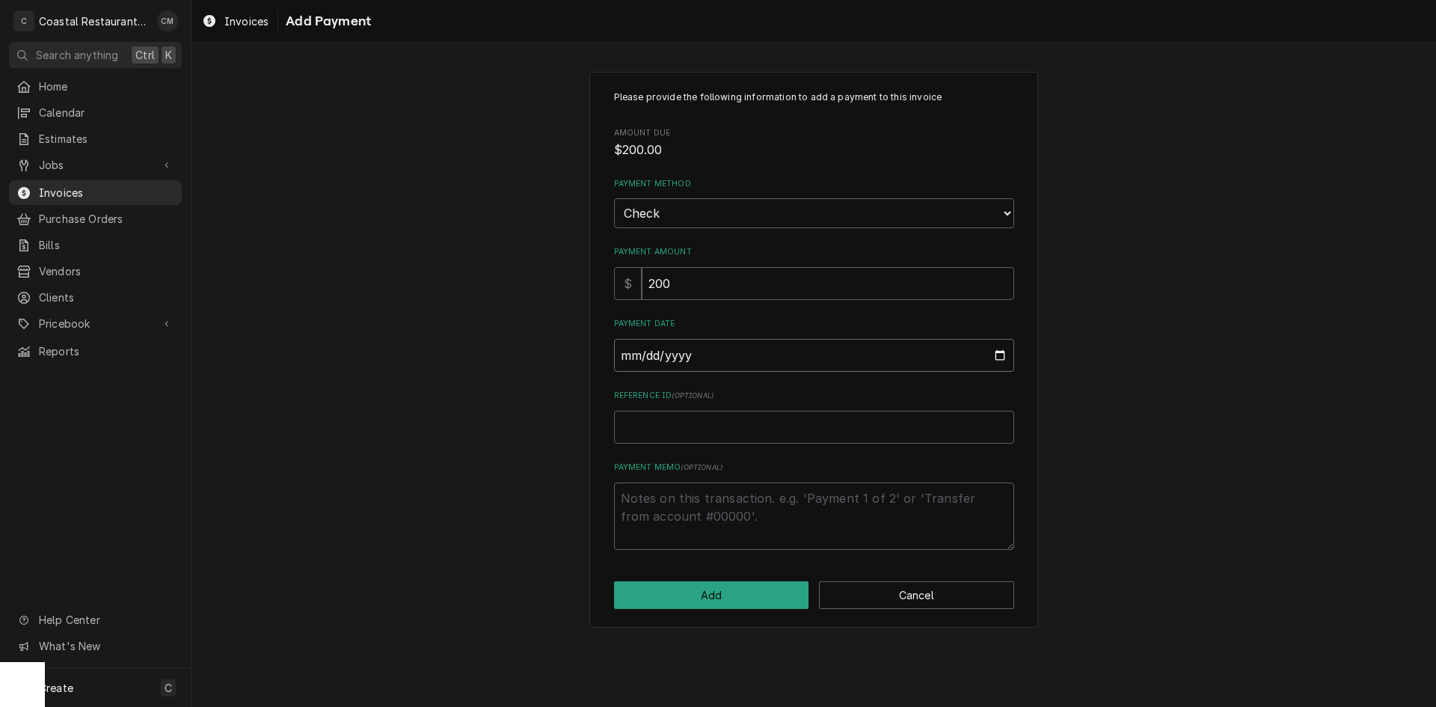
type input "0002-09-24"
type textarea "x"
type input "0020-09-24"
type textarea "x"
type input "0202-09-24"
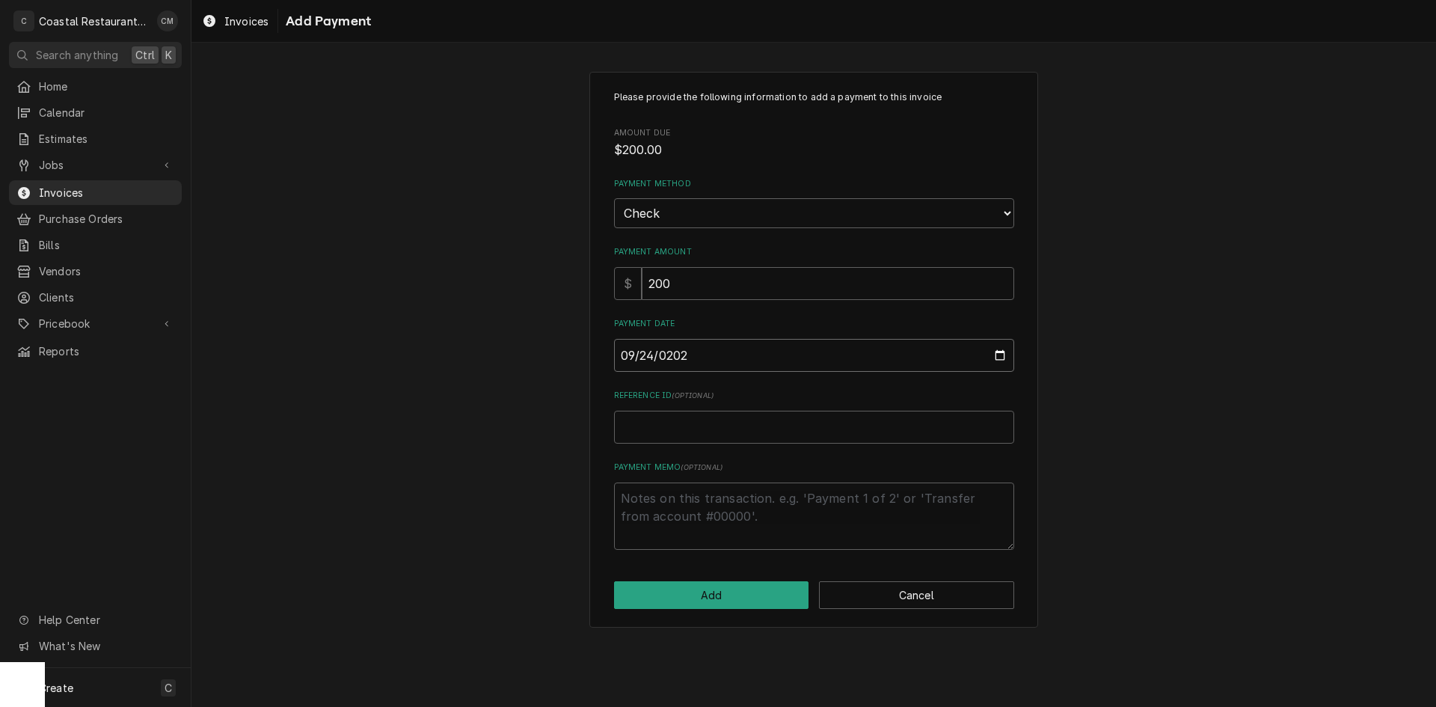
type textarea "x"
type input "2025-09-24"
type textarea "x"
type input "4"
type textarea "x"
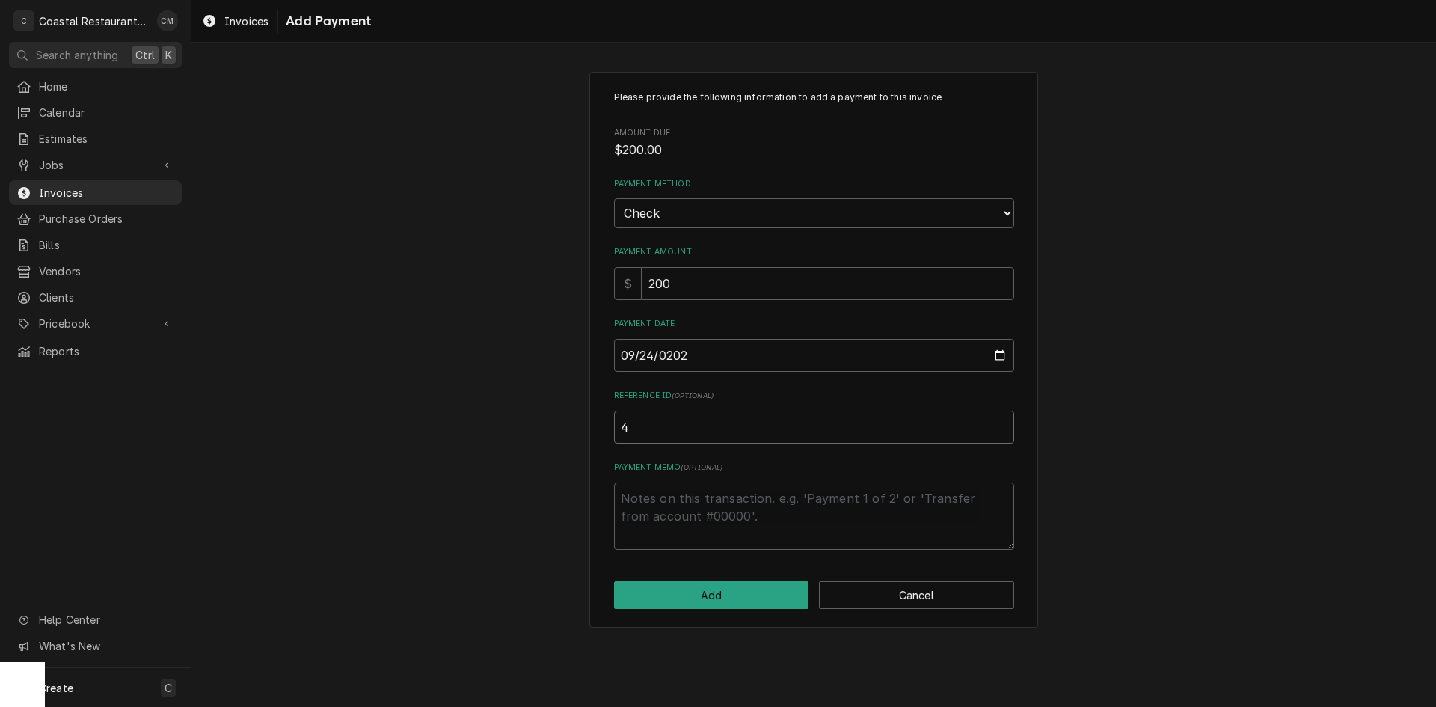
type input "43"
type textarea "x"
type input "438"
type textarea "x"
type input "4387"
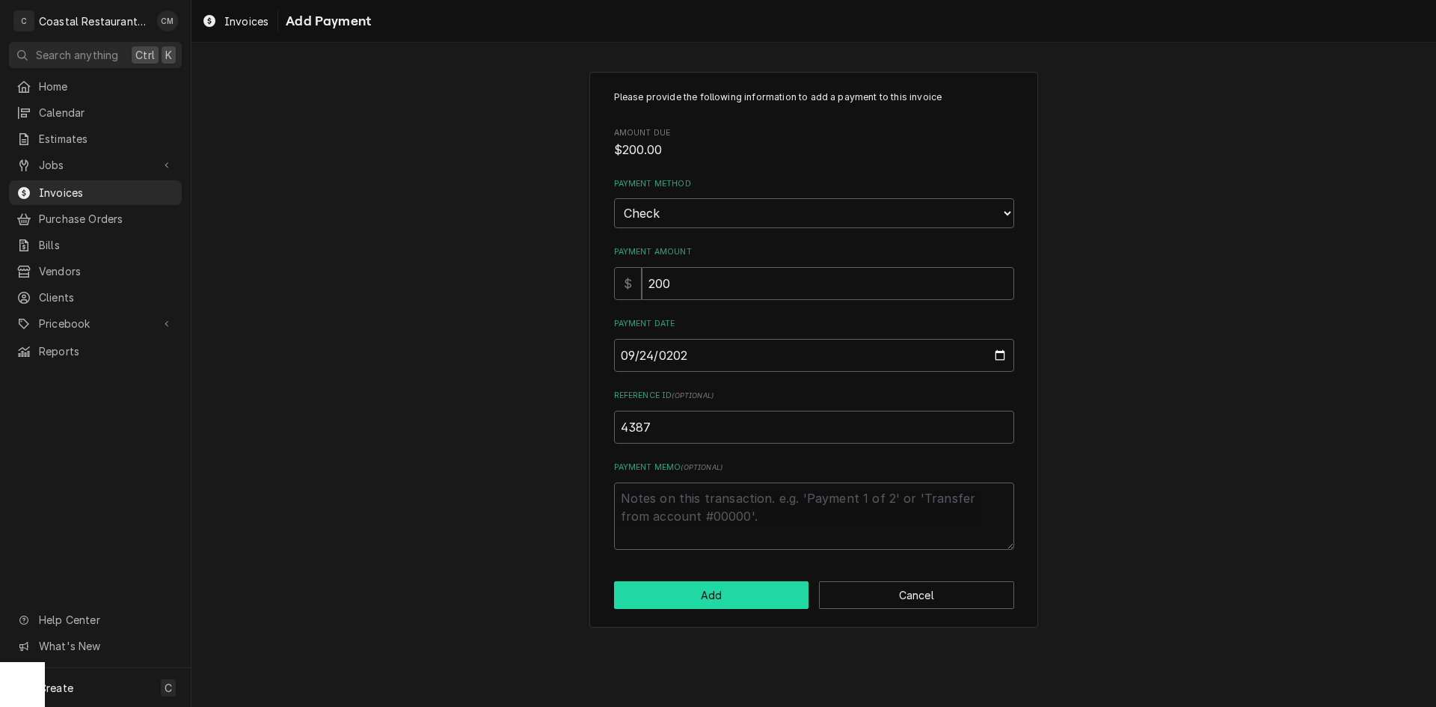
click button "Add" at bounding box center [711, 595] width 195 height 28
type textarea "x"
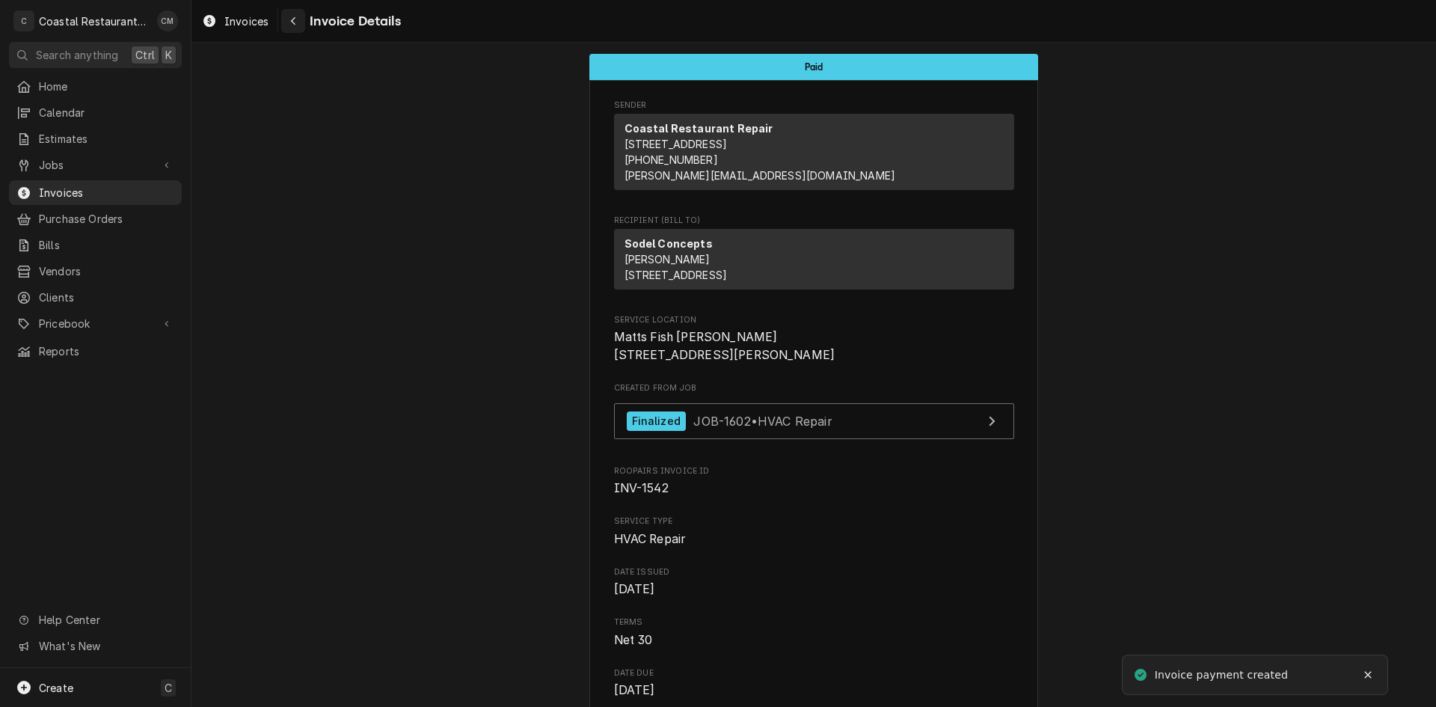
click at [288, 22] on div "Navigate back" at bounding box center [293, 20] width 15 height 15
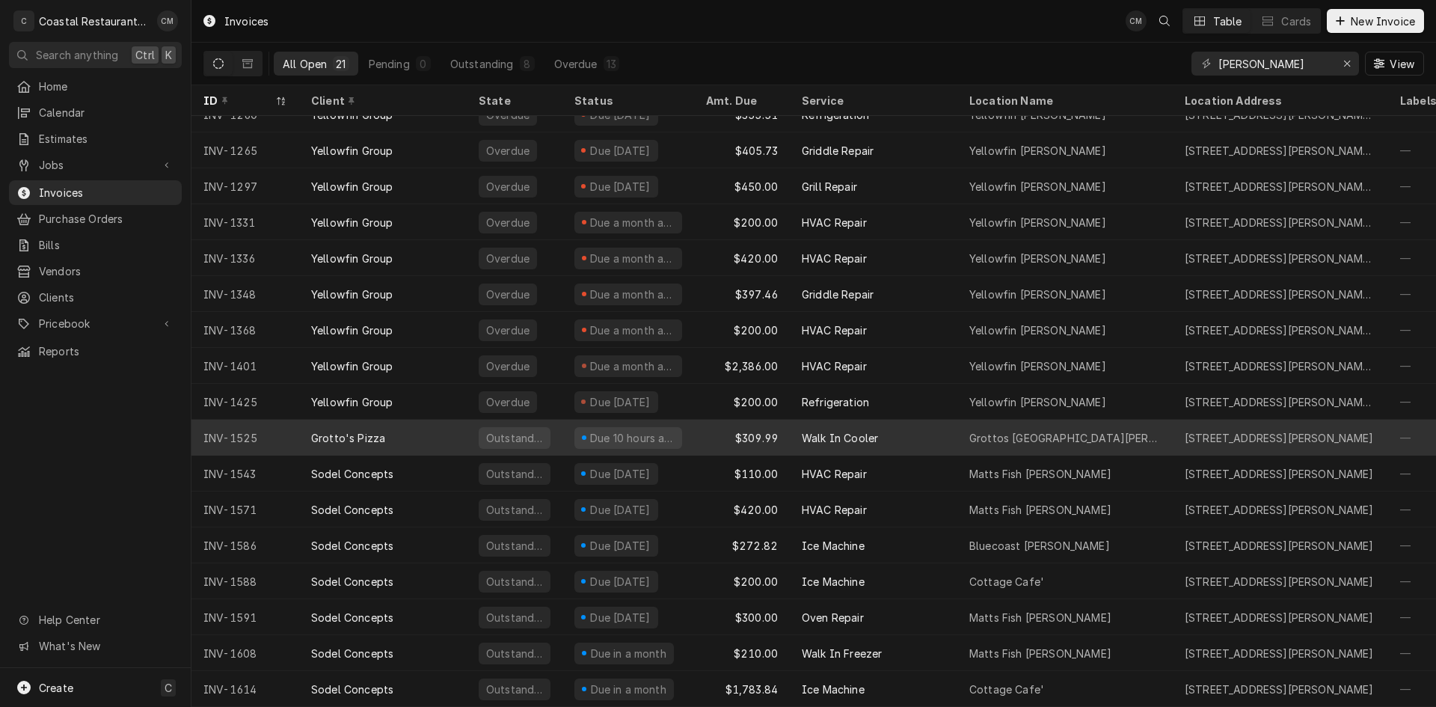
scroll to position [172, 0]
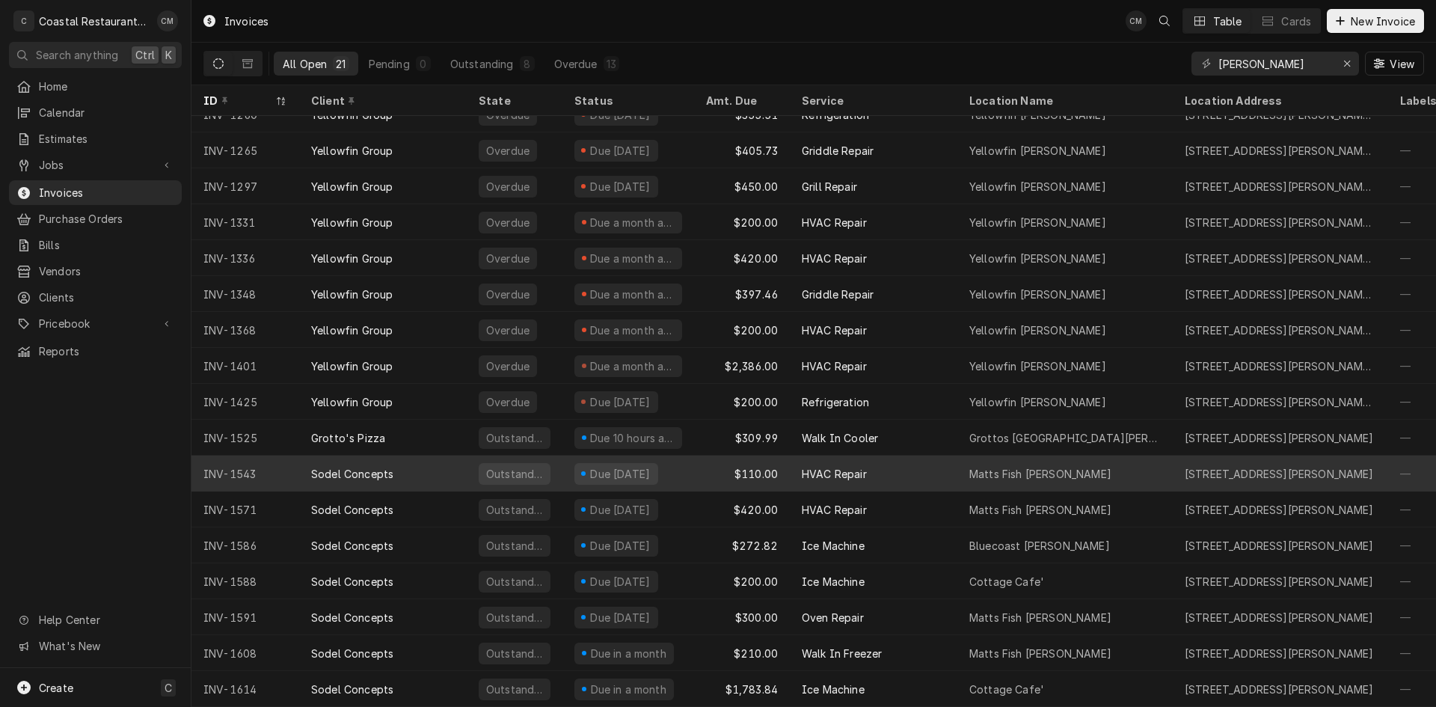
click at [437, 465] on div "Sodel Concepts" at bounding box center [383, 474] width 168 height 36
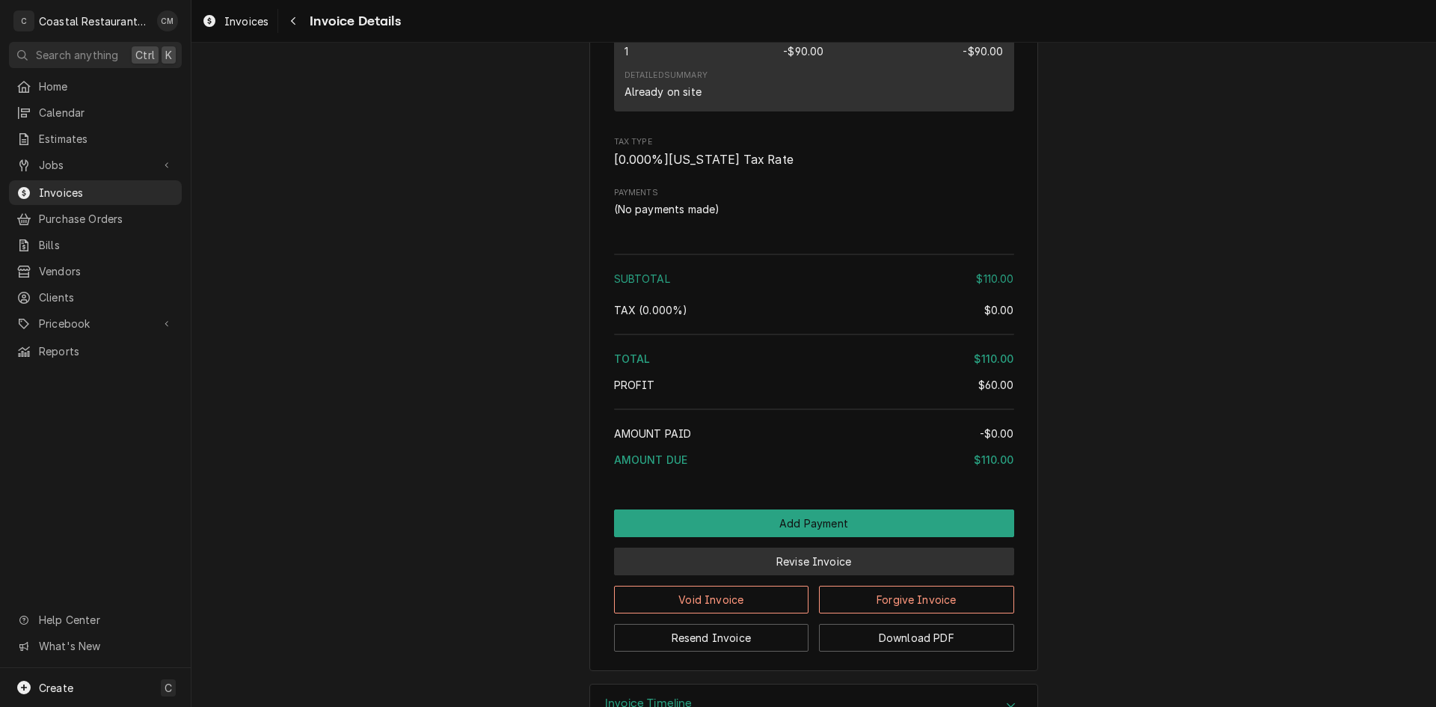
scroll to position [1469, 0]
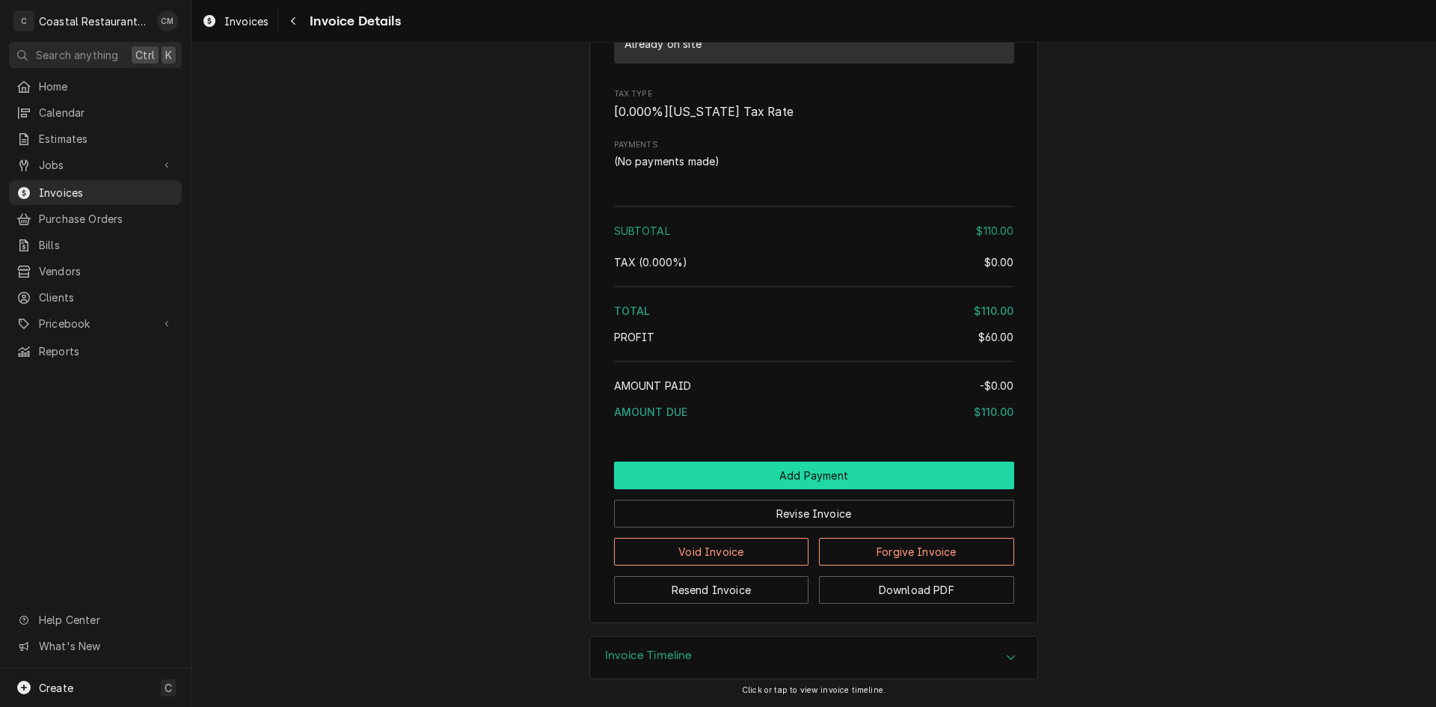
click at [798, 474] on button "Add Payment" at bounding box center [814, 476] width 400 height 28
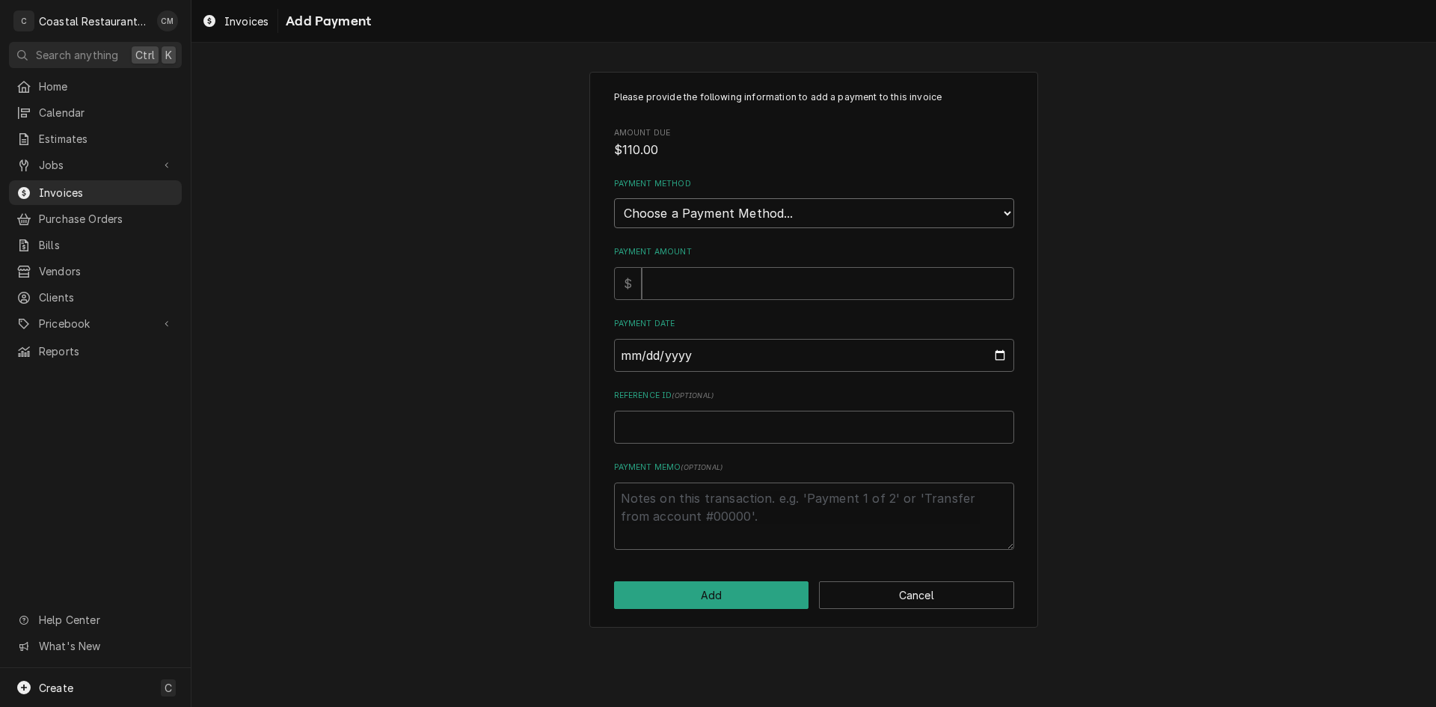
click at [699, 214] on select "Choose a Payment Method... Cash Check Credit/Debit Card ACH/eCheck Other" at bounding box center [814, 213] width 400 height 30
select select "2"
click at [614, 198] on select "Choose a Payment Method... Cash Check Credit/Debit Card ACH/eCheck Other" at bounding box center [814, 213] width 400 height 30
click at [695, 292] on input "Payment Amount" at bounding box center [828, 283] width 373 height 33
type textarea "x"
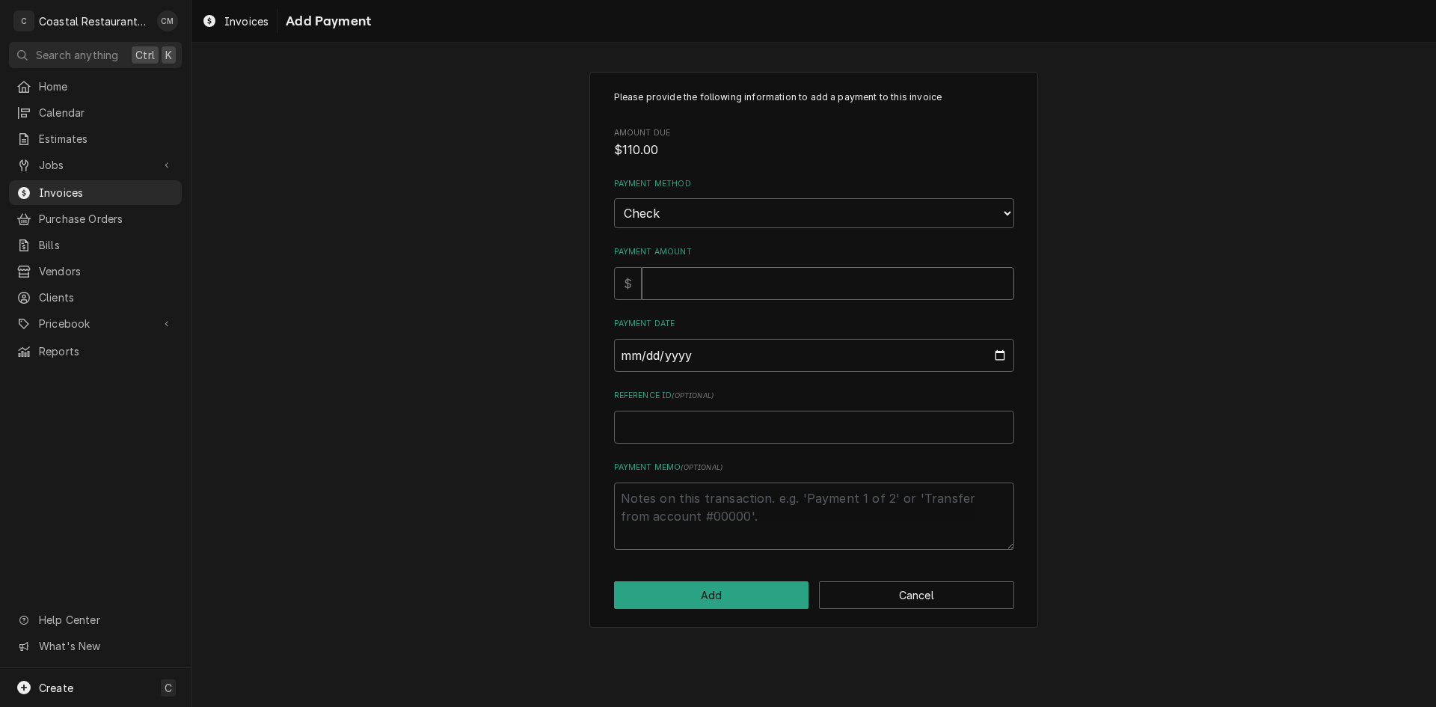
type input "1"
type textarea "x"
type input "11"
type textarea "x"
type input "110"
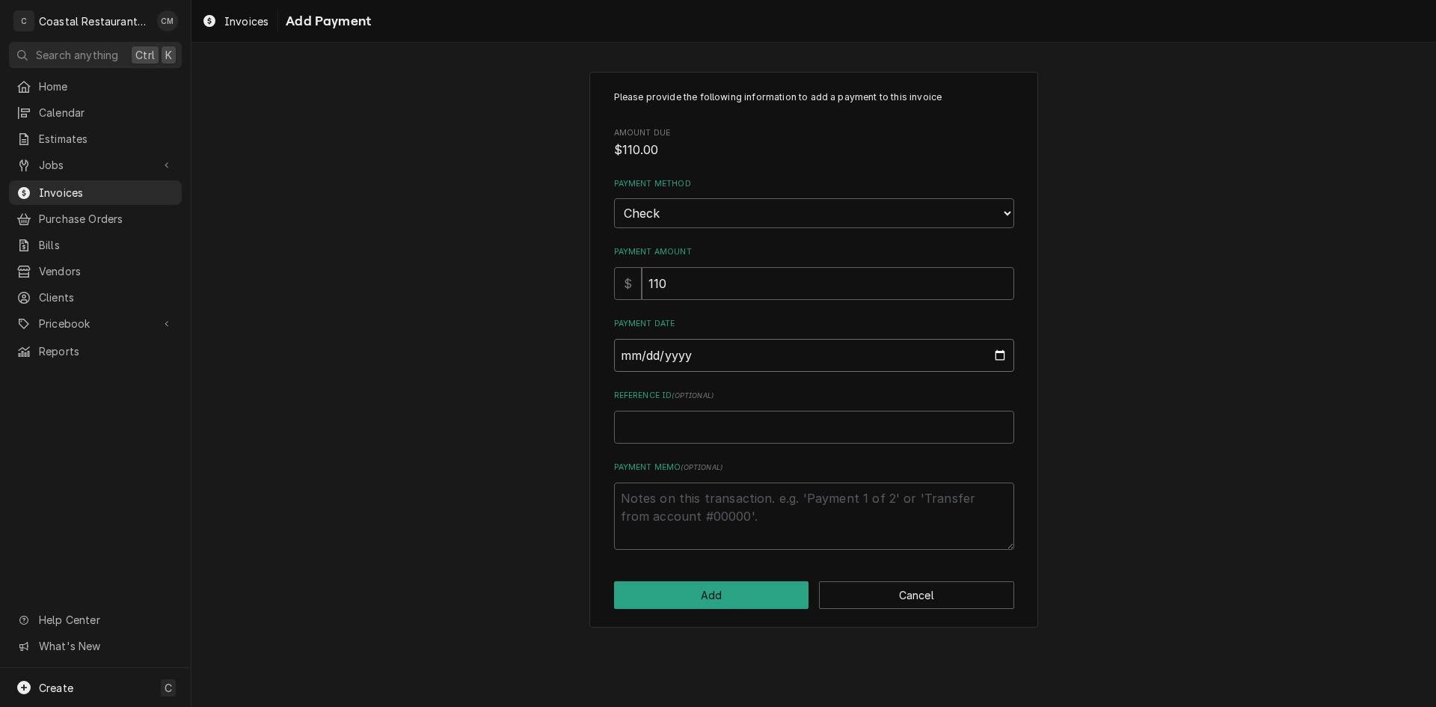
type input "0002-09-24"
type textarea "x"
type input "0020-09-24"
type textarea "x"
type input "0202-09-24"
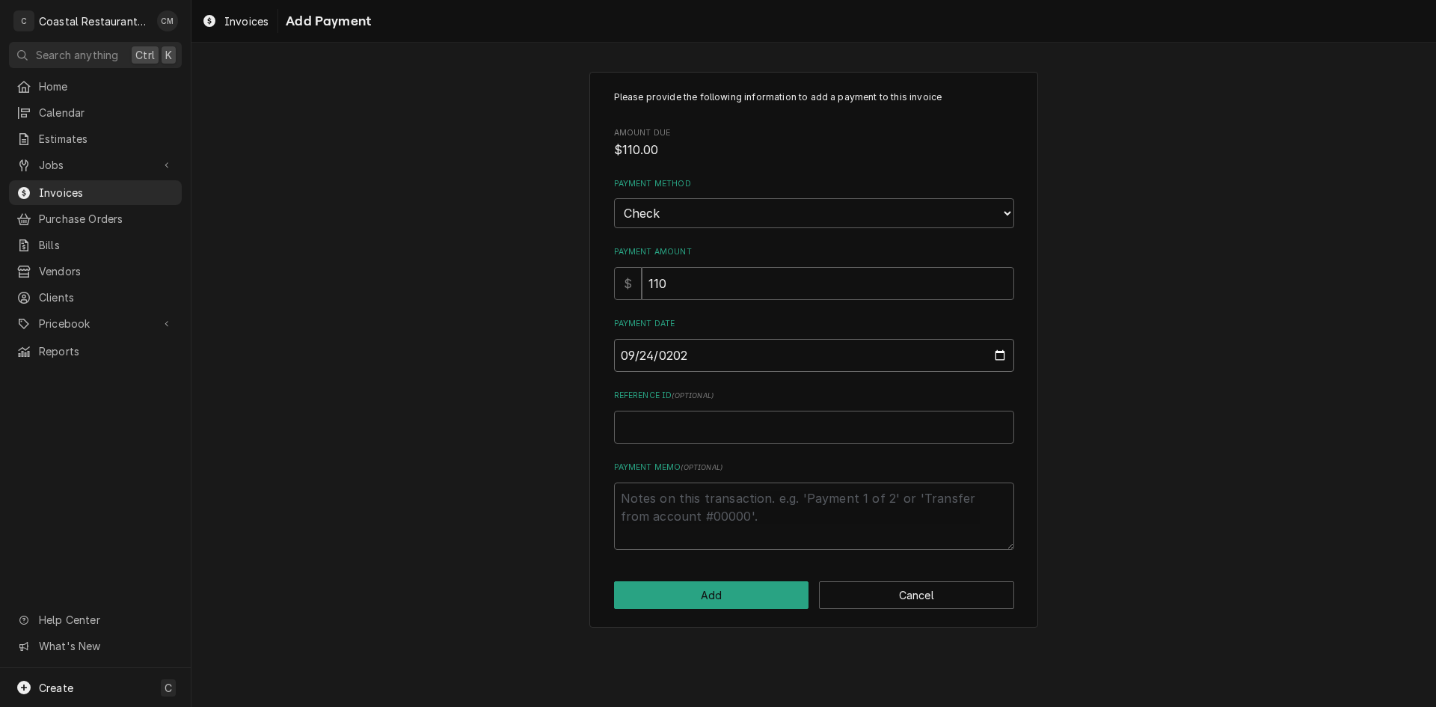
type textarea "x"
type input "2025-09-24"
type textarea "x"
type input "4"
type textarea "x"
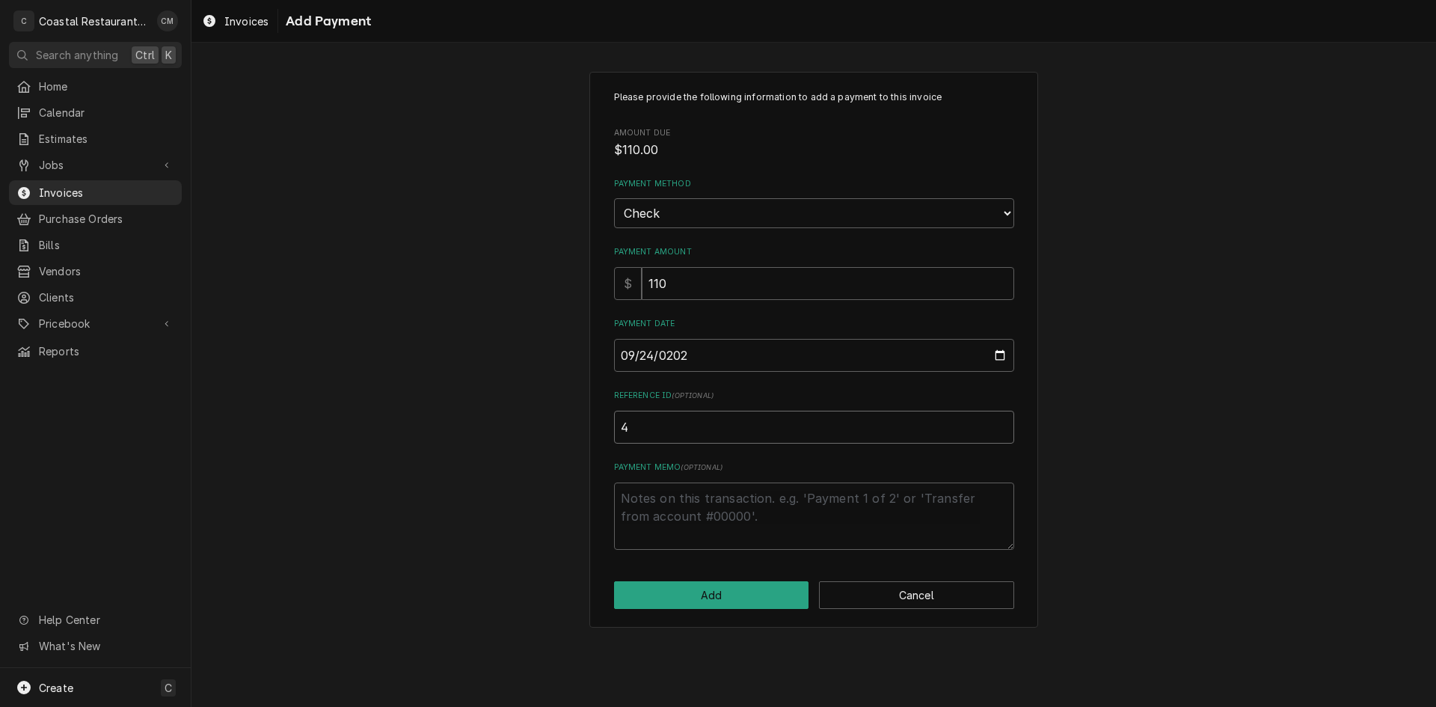
type input "43"
type textarea "x"
type input "438"
type textarea "x"
type input "4387"
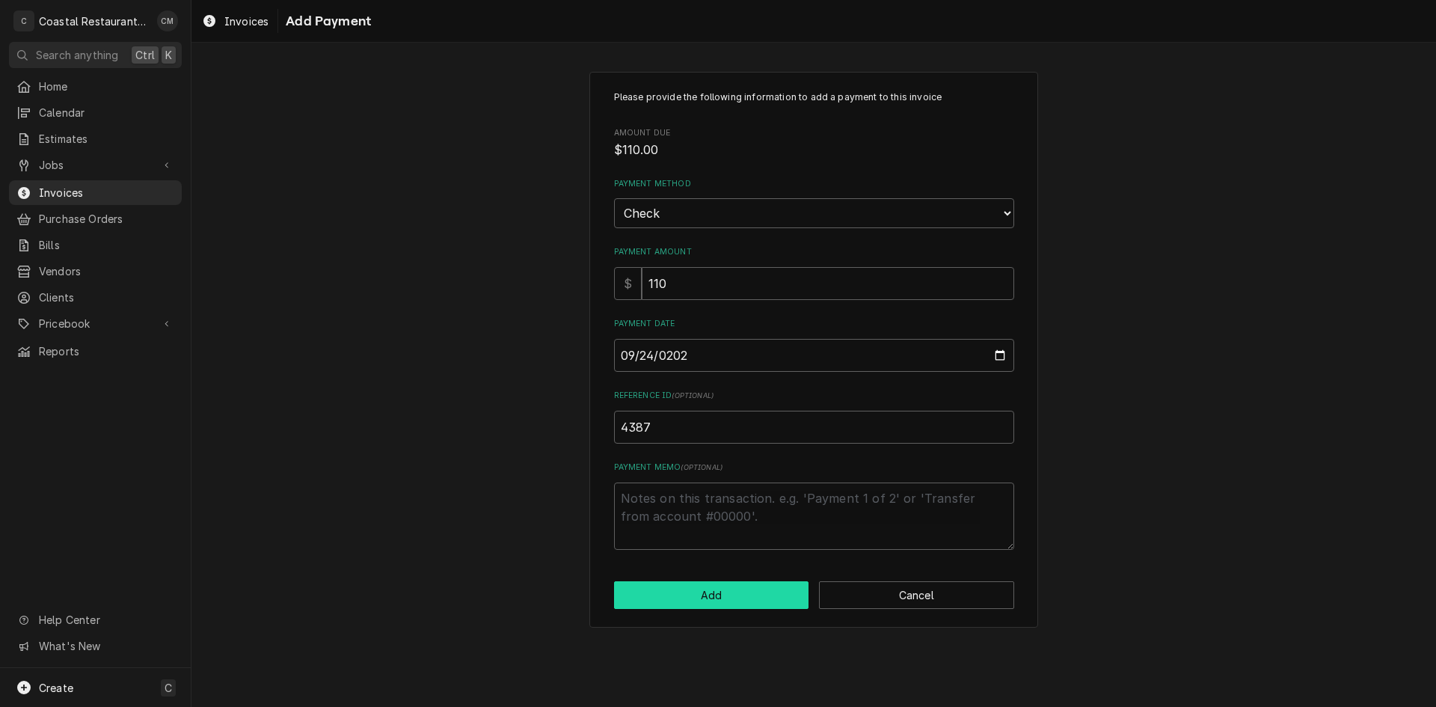
click button "Add" at bounding box center [711, 595] width 195 height 28
type textarea "x"
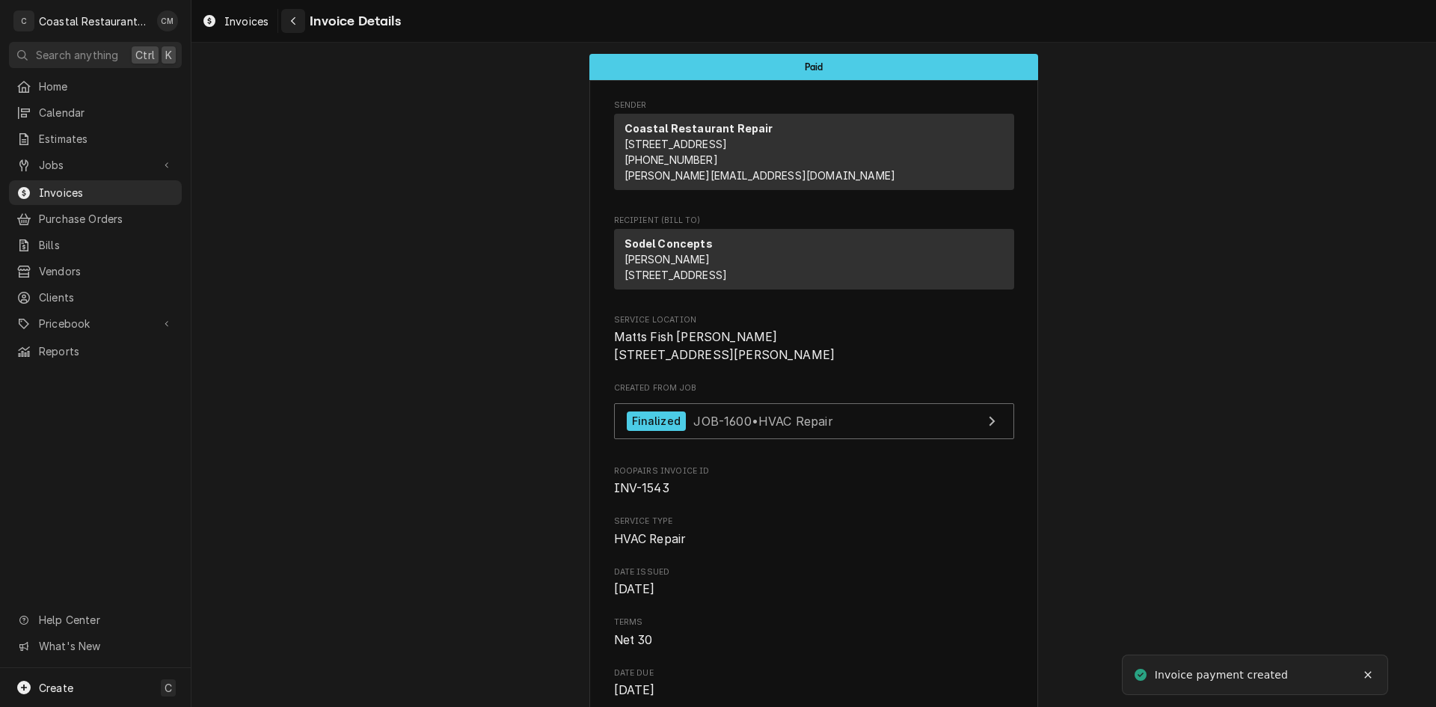
click at [291, 24] on icon "Navigate back" at bounding box center [293, 21] width 7 height 10
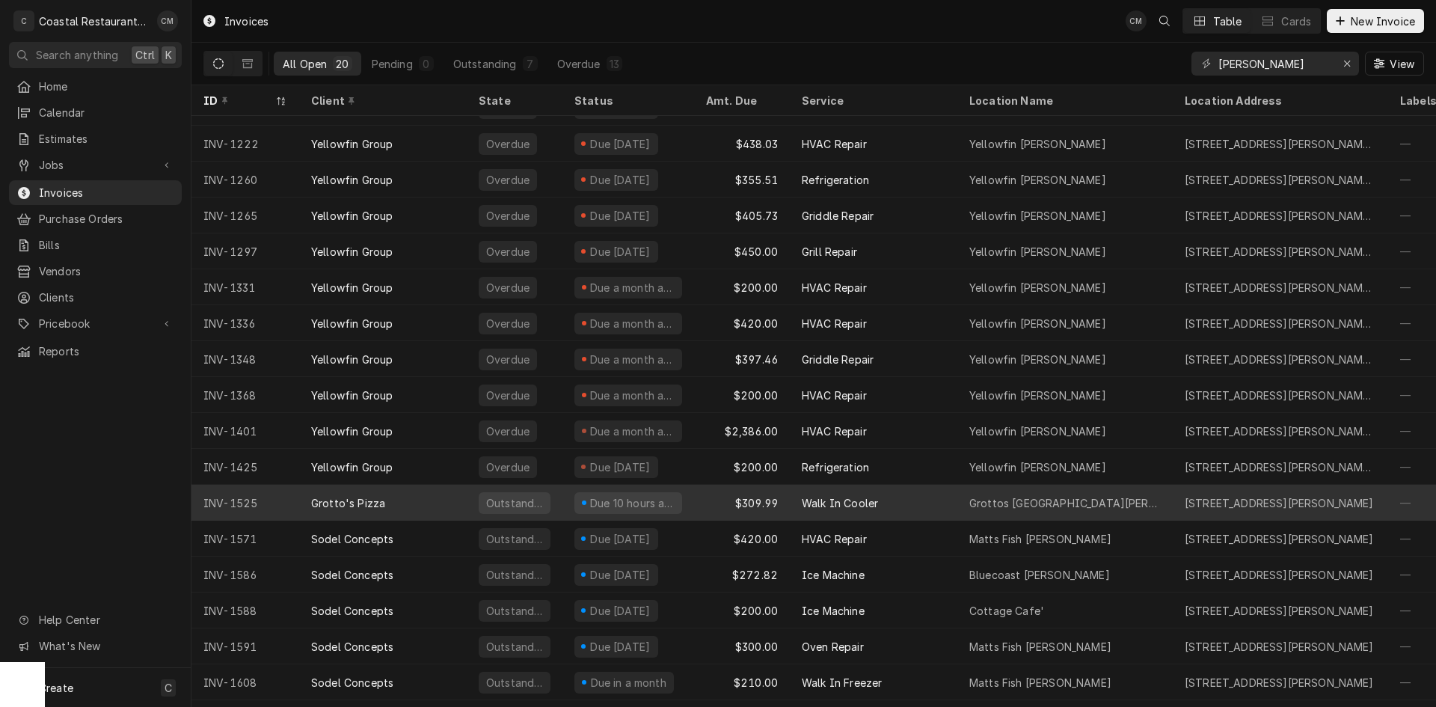
scroll to position [100, 0]
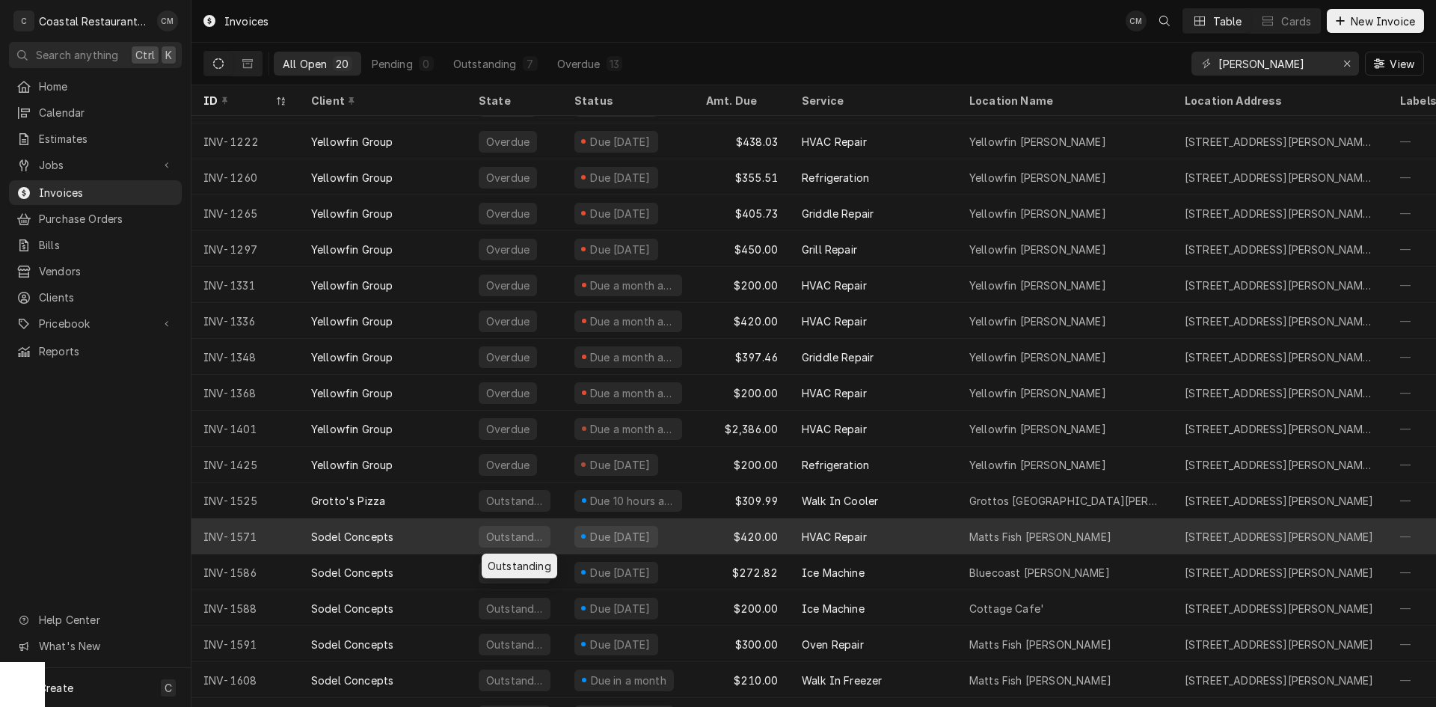
click at [563, 536] on div "Due [DATE]" at bounding box center [629, 536] width 132 height 36
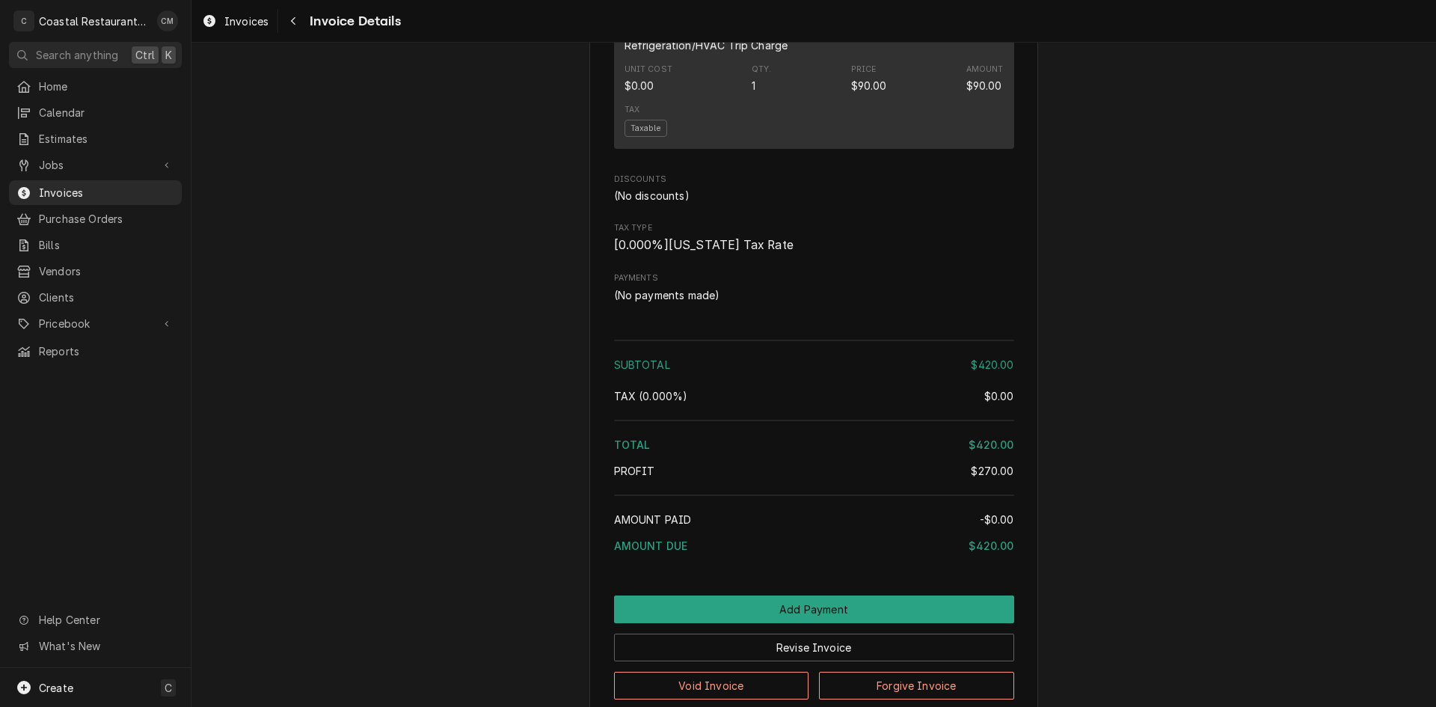
scroll to position [1272, 0]
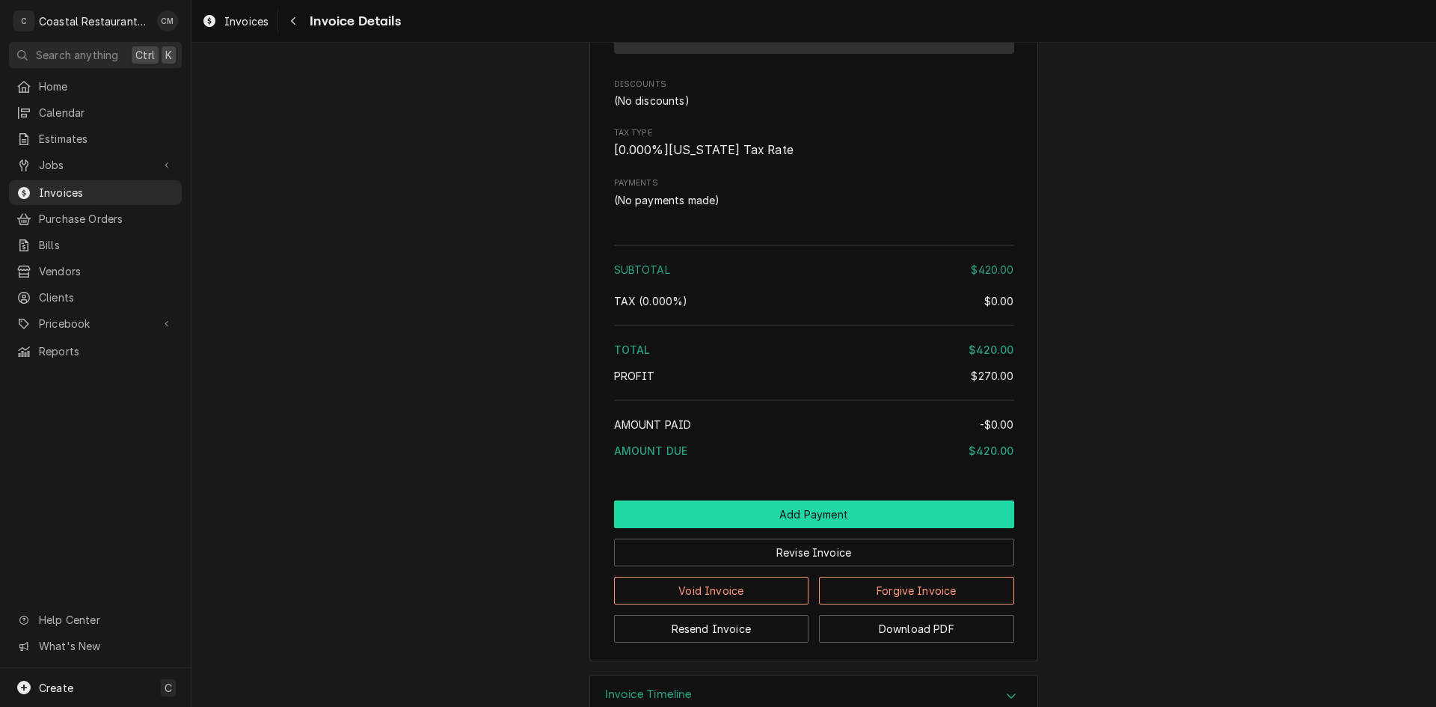
click at [732, 528] on button "Add Payment" at bounding box center [814, 514] width 400 height 28
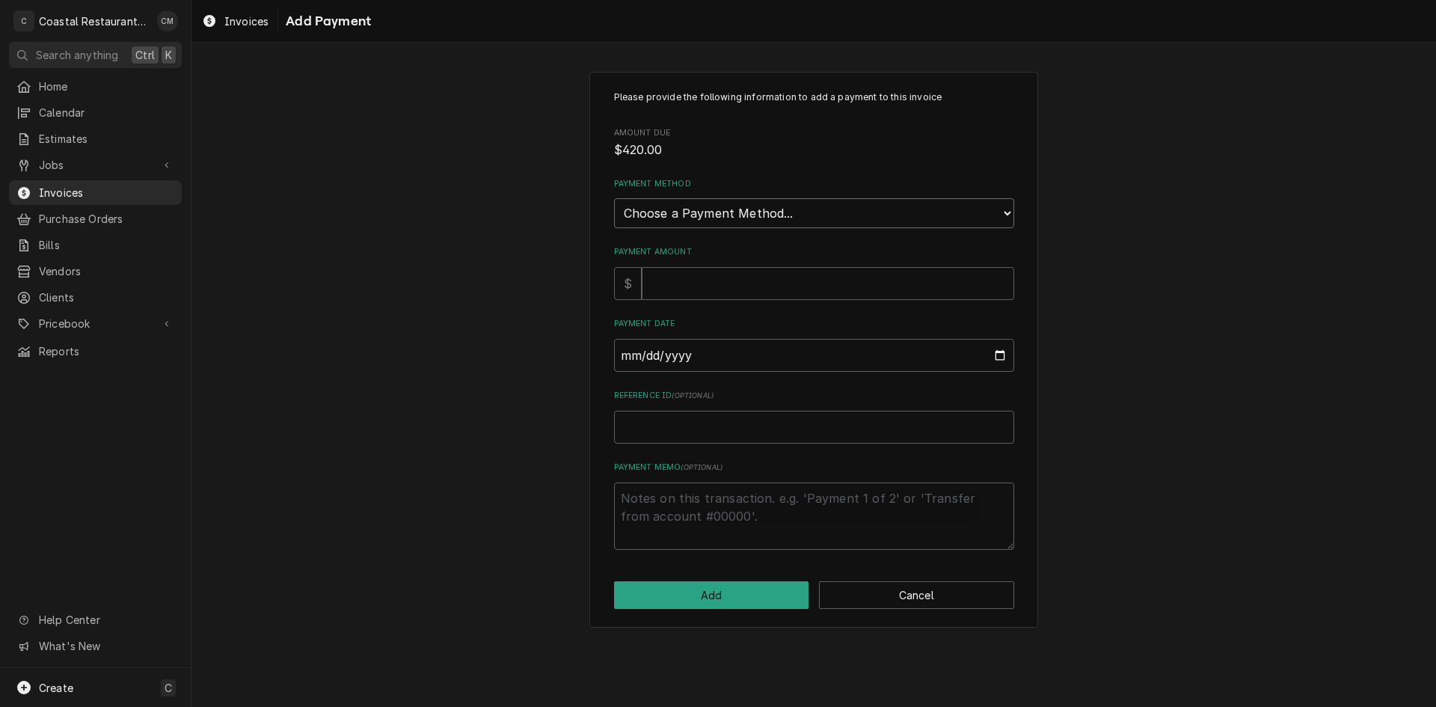
click at [708, 221] on select "Choose a Payment Method... Cash Check Credit/Debit Card ACH/eCheck Other" at bounding box center [814, 213] width 400 height 30
select select "2"
click at [614, 198] on select "Choose a Payment Method... Cash Check Credit/Debit Card ACH/eCheck Other" at bounding box center [814, 213] width 400 height 30
click at [699, 287] on input "Payment Amount" at bounding box center [828, 283] width 373 height 33
type textarea "x"
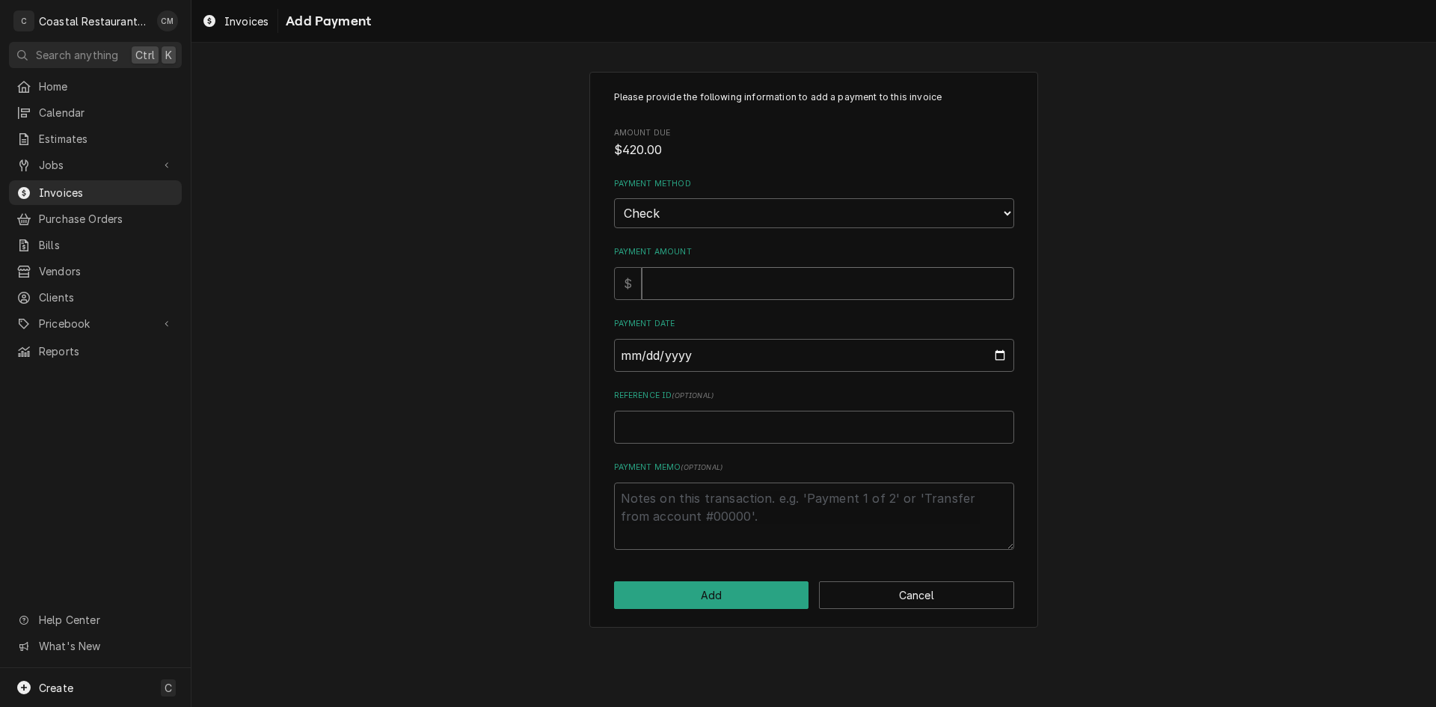
type input "4"
type textarea "x"
type input "42"
type textarea "x"
type input "420"
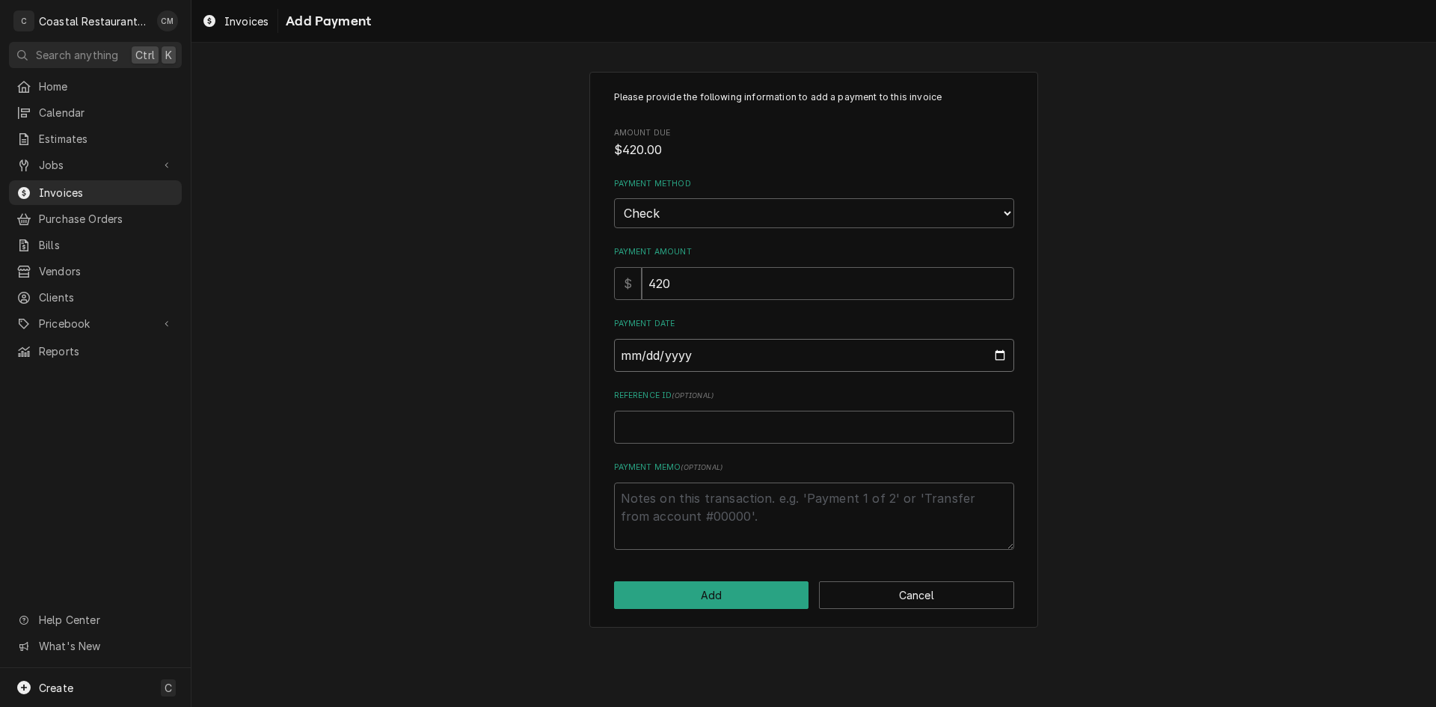
type input "0002-09-24"
type textarea "x"
type input "0020-09-24"
type textarea "x"
type input "0202-09-24"
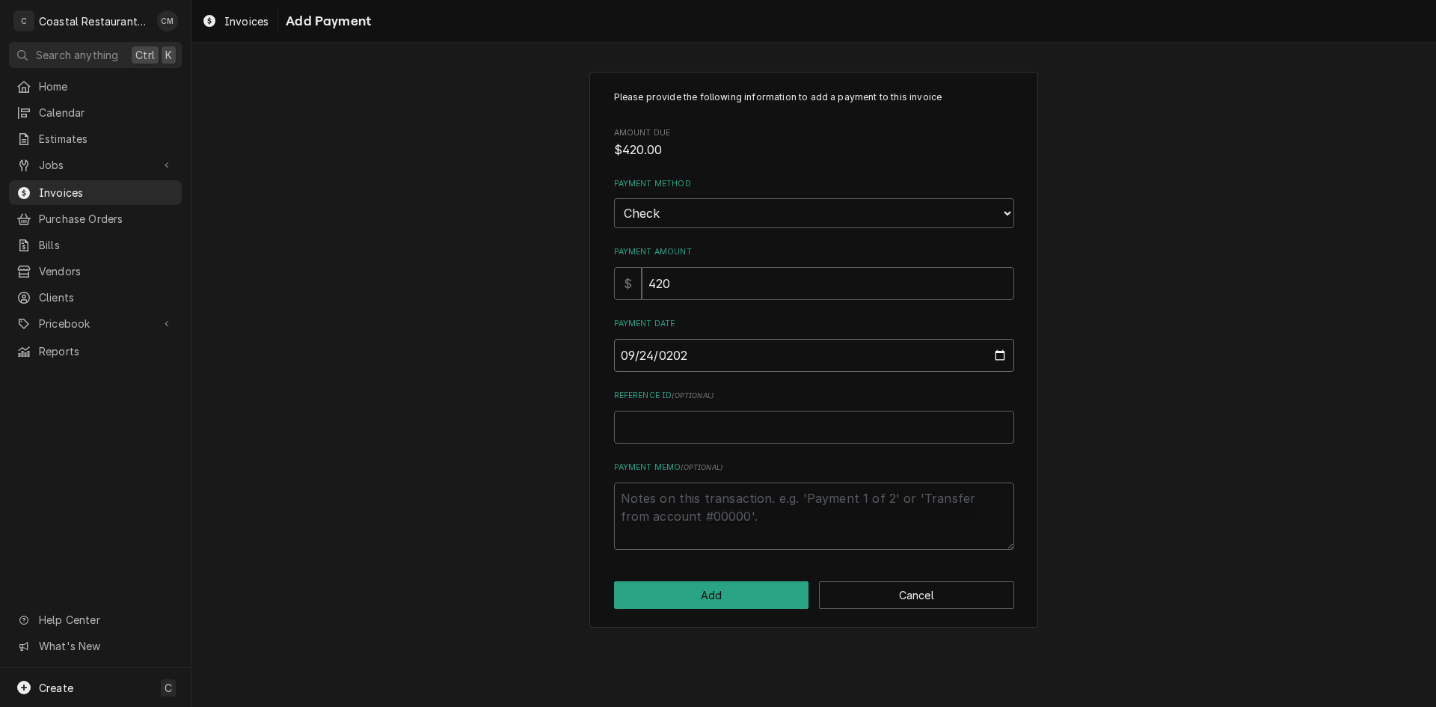
type textarea "x"
type input "[DATE]"
type textarea "x"
type input "4"
type textarea "x"
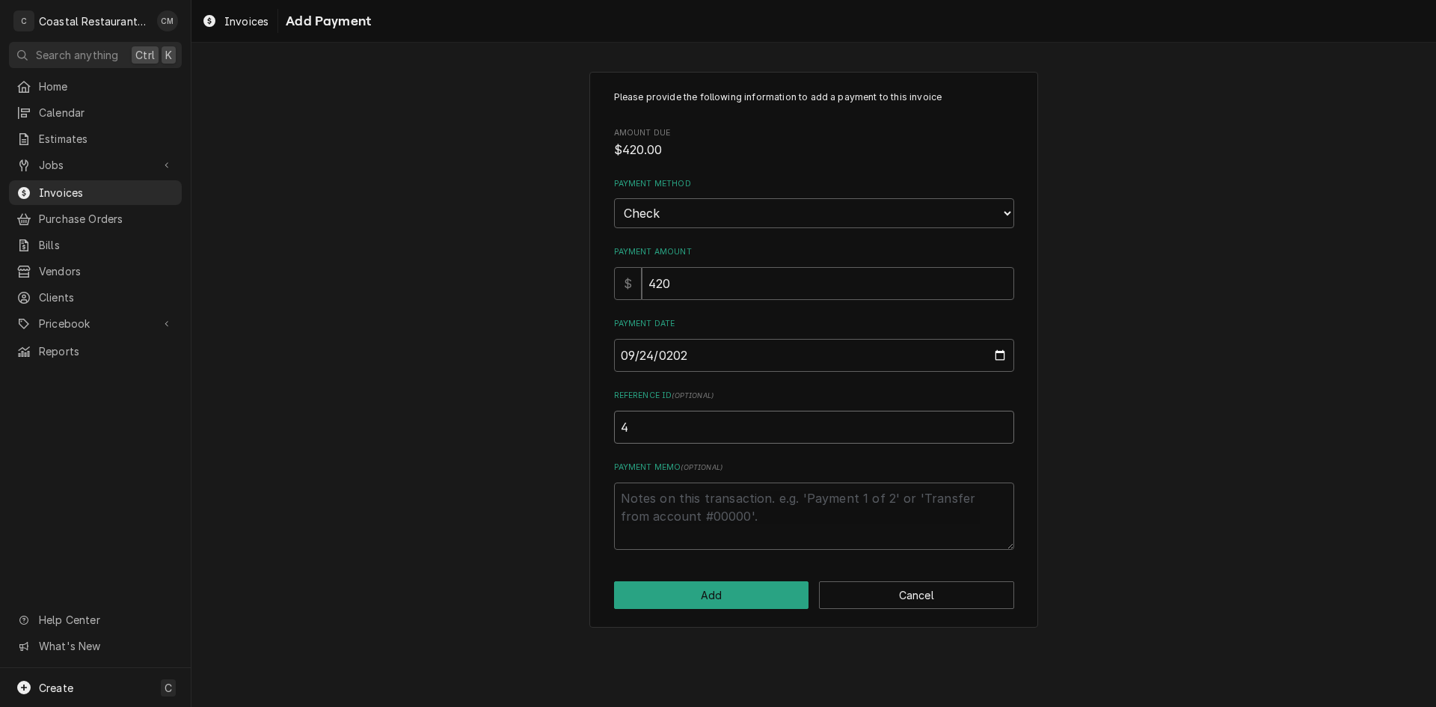
type input "43"
type textarea "x"
type input "438"
type textarea "x"
type input "4387"
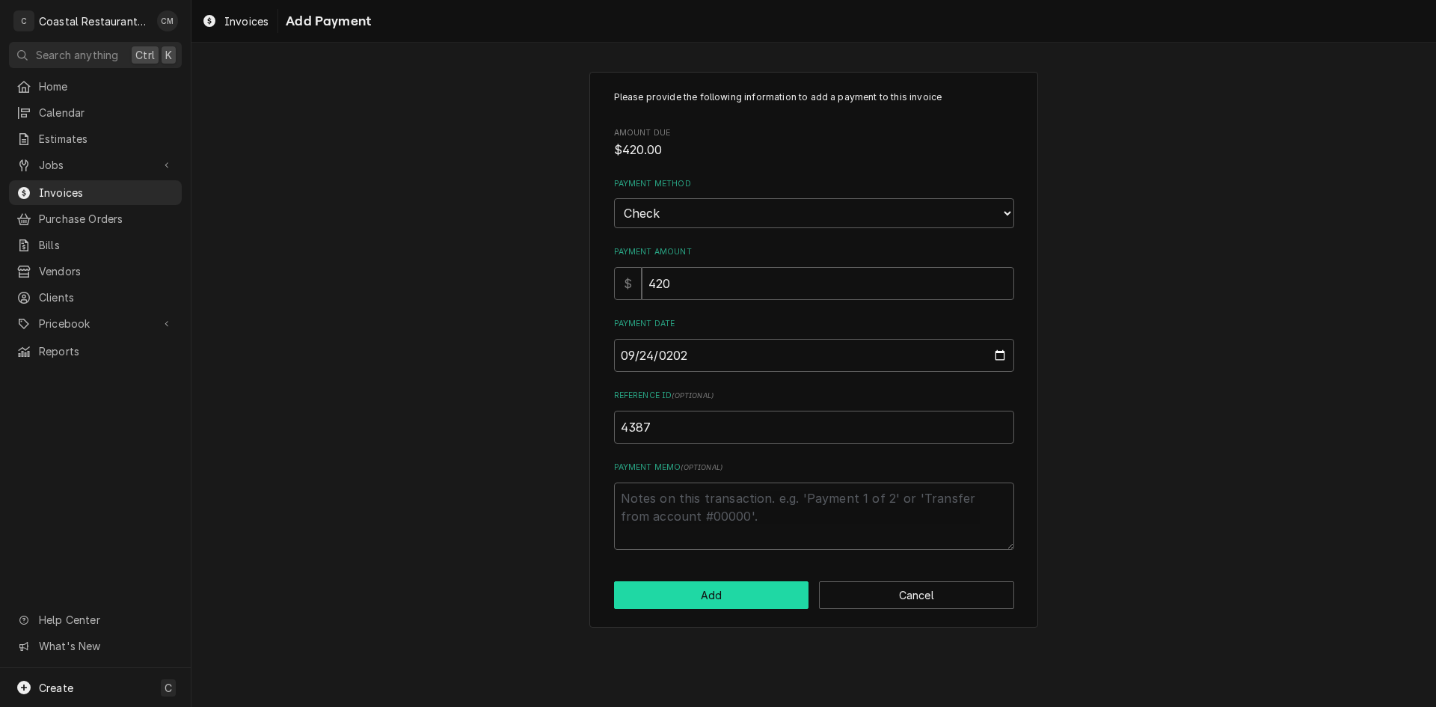
click button "Add" at bounding box center [711, 595] width 195 height 28
type textarea "x"
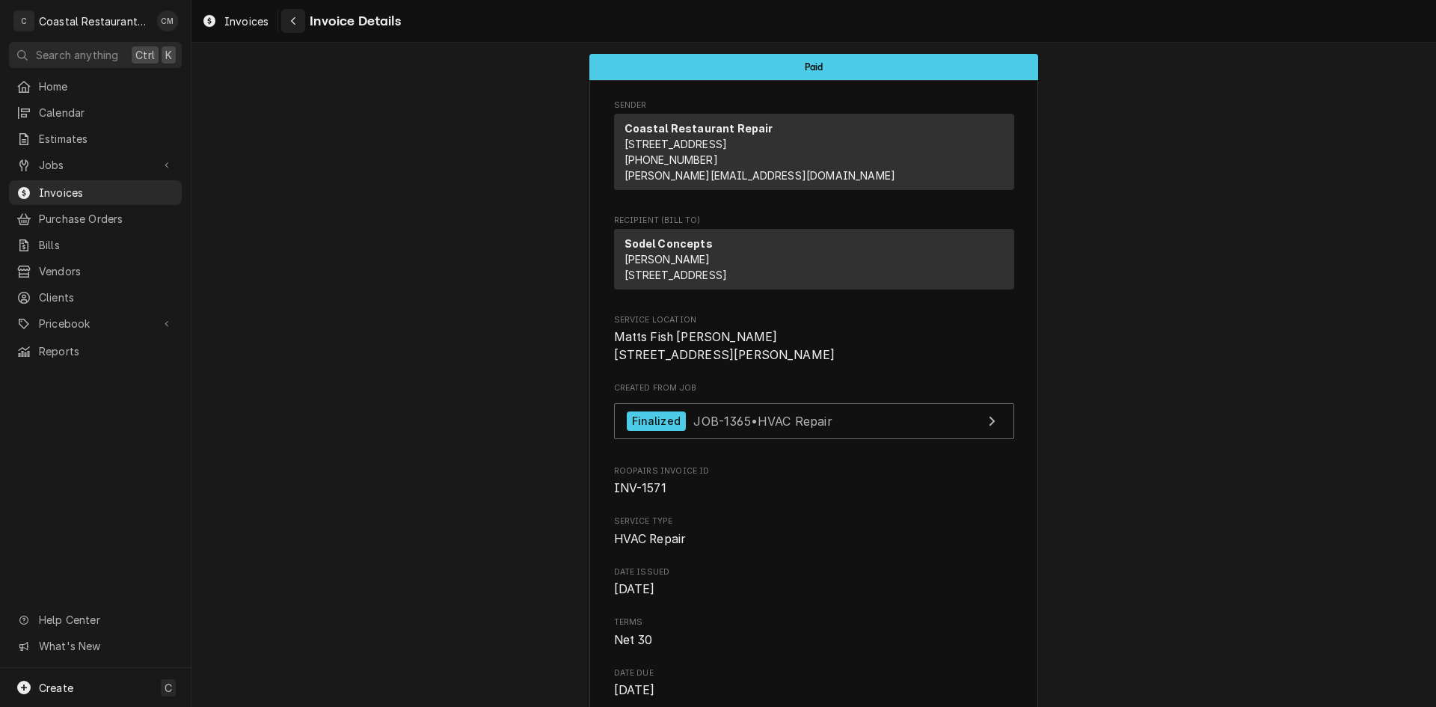
click at [296, 18] on icon "Navigate back" at bounding box center [293, 21] width 7 height 10
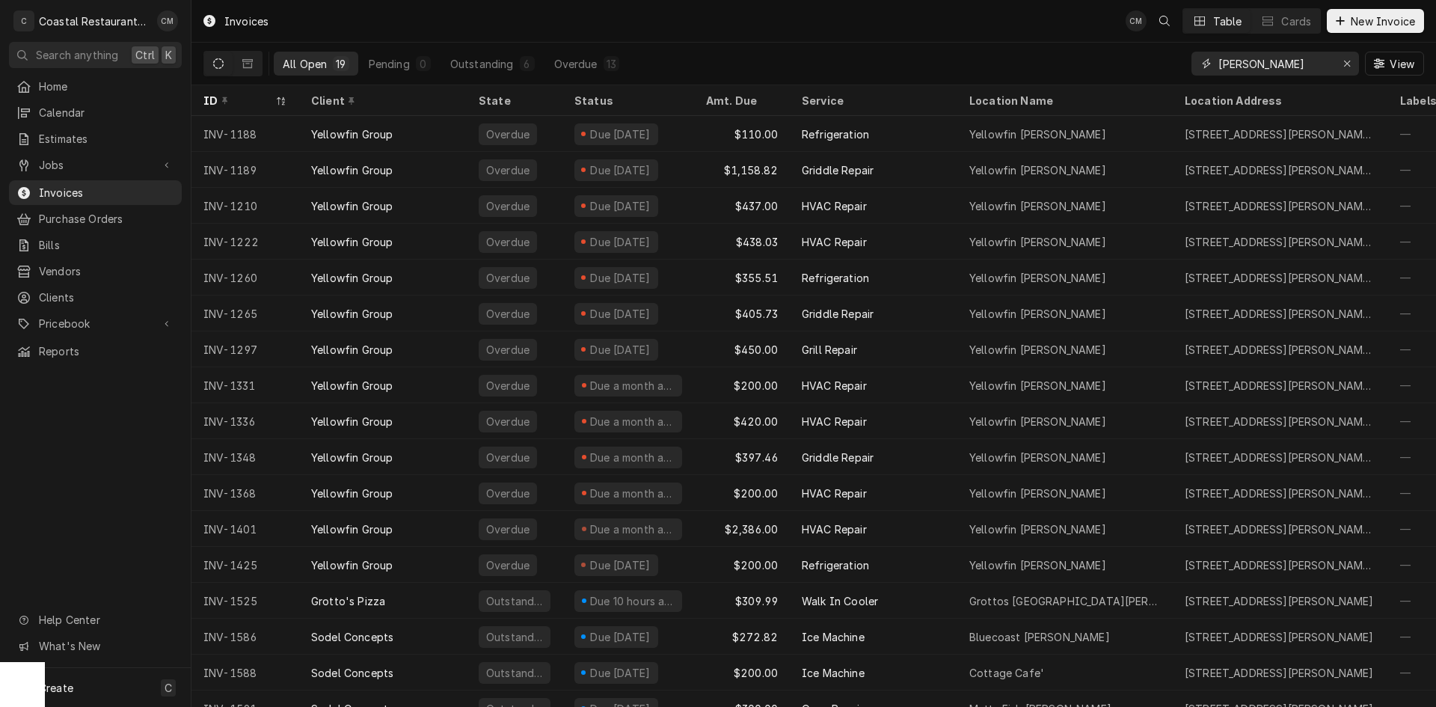
drag, startPoint x: 1294, startPoint y: 67, endPoint x: 1154, endPoint y: 69, distance: 140.7
click at [1154, 69] on div "All Open 19 Pending 0 Outstanding 6 Overdue 13 [PERSON_NAME] View" at bounding box center [813, 64] width 1221 height 42
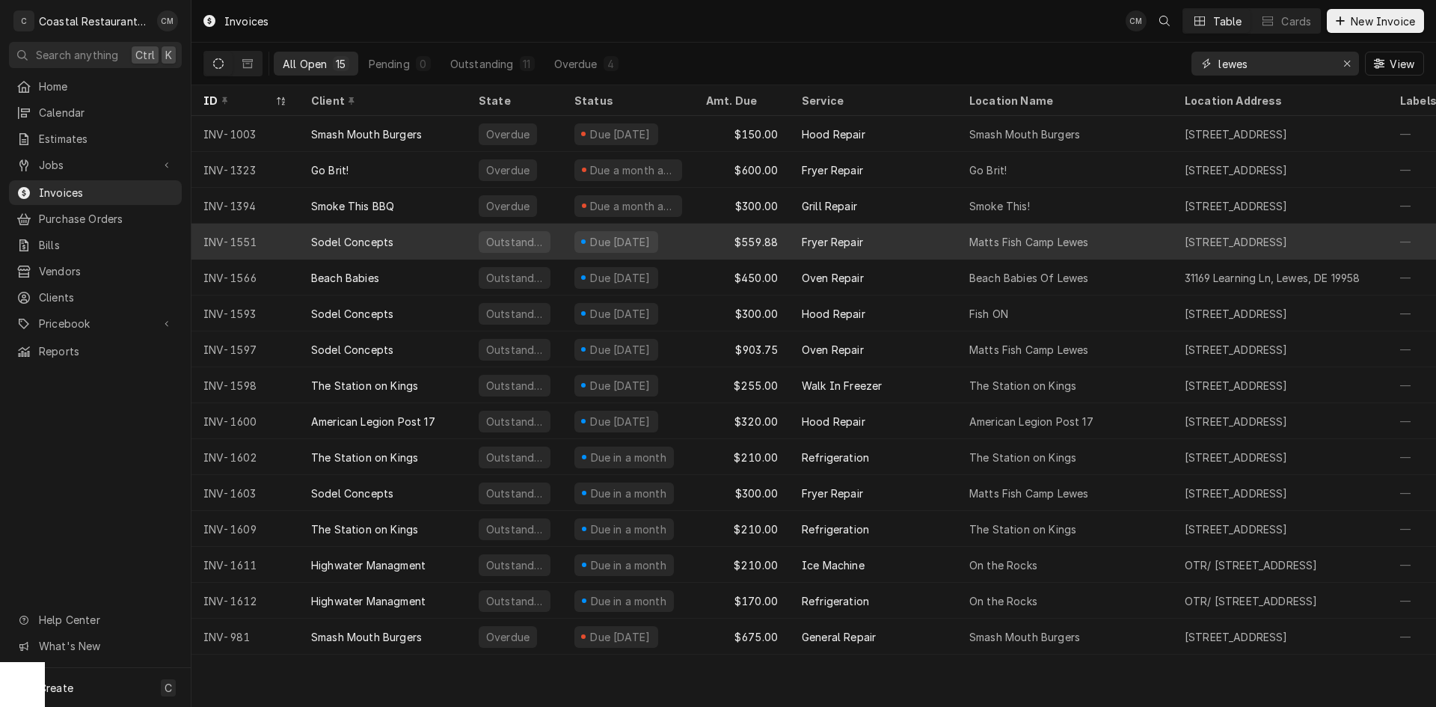
type input "lewes"
click at [441, 242] on div "Sodel Concepts" at bounding box center [383, 242] width 168 height 36
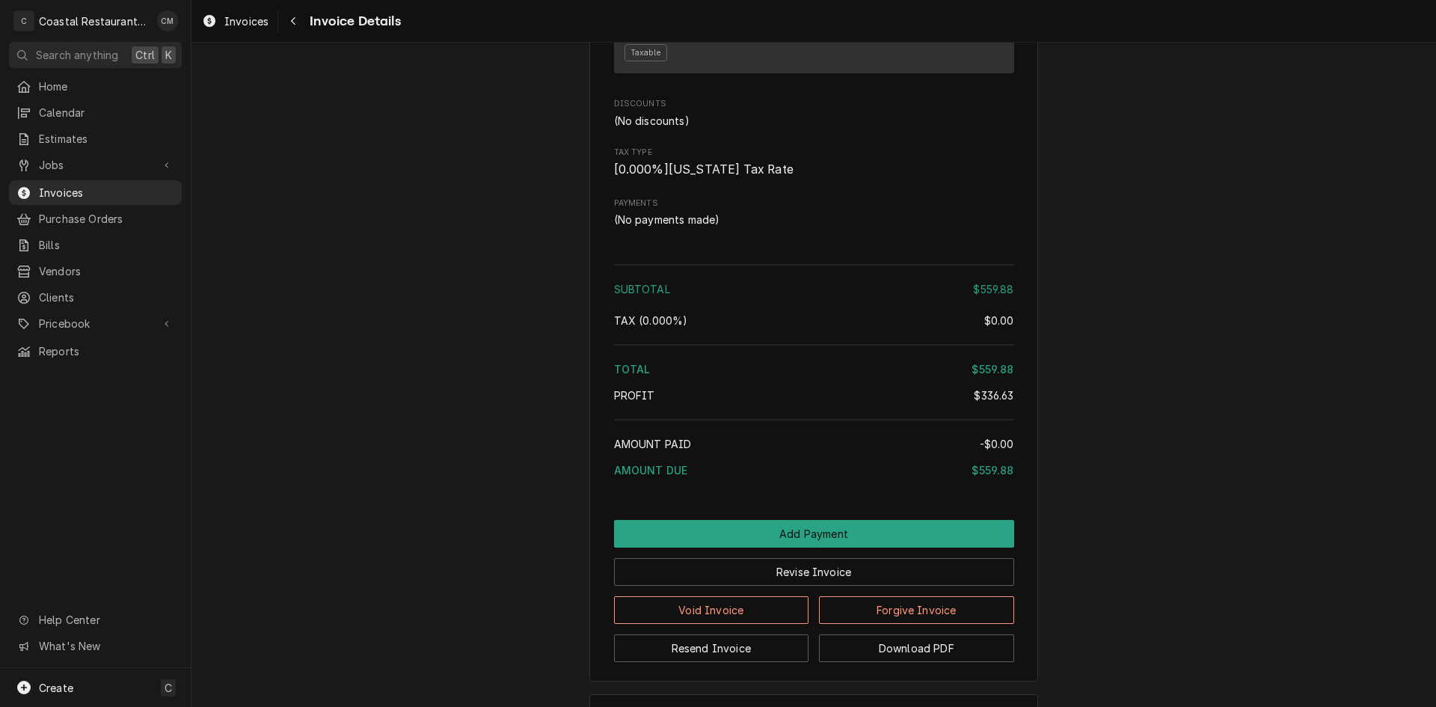
scroll to position [1563, 0]
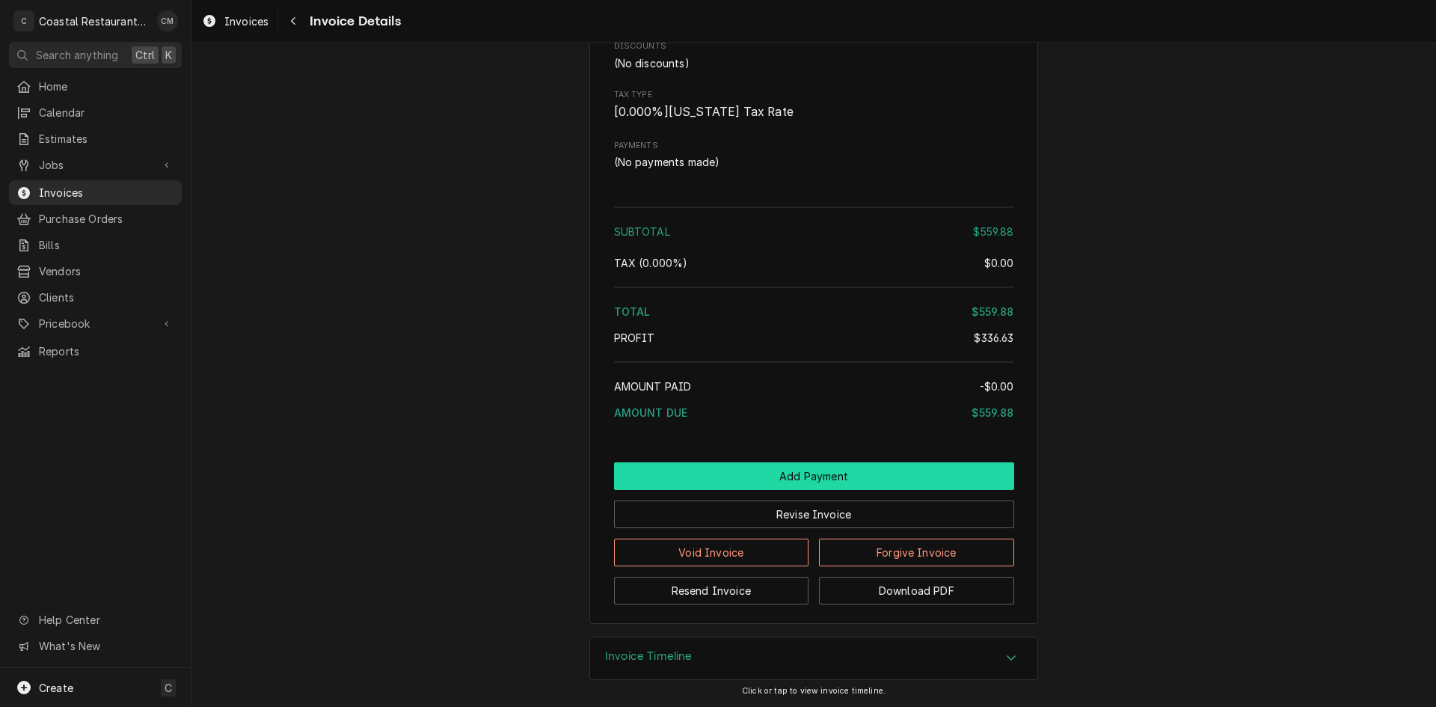
click at [837, 471] on button "Add Payment" at bounding box center [814, 476] width 400 height 28
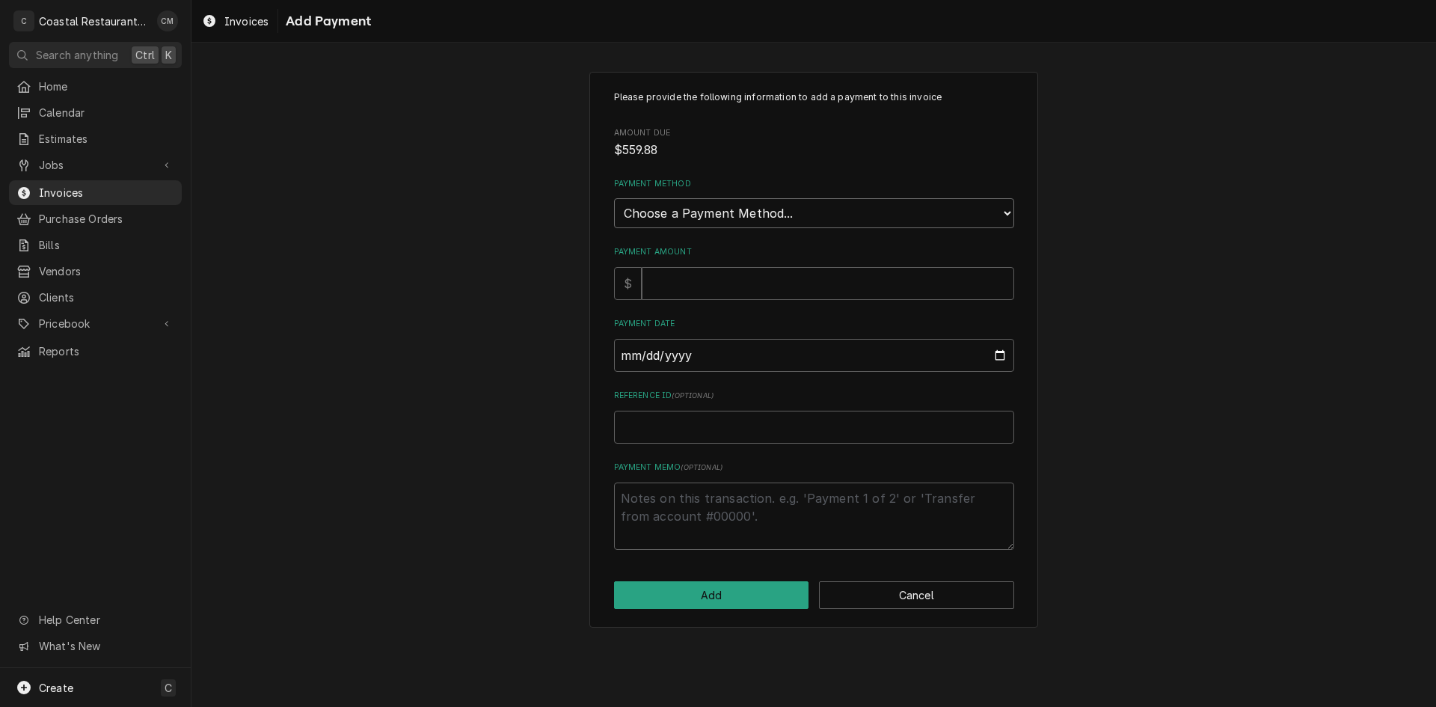
click at [729, 212] on select "Choose a Payment Method... Cash Check Credit/Debit Card ACH/eCheck Other" at bounding box center [814, 213] width 400 height 30
select select "2"
click at [614, 198] on select "Choose a Payment Method... Cash Check Credit/Debit Card ACH/eCheck Other" at bounding box center [814, 213] width 400 height 30
click at [711, 282] on input "Payment Amount" at bounding box center [828, 283] width 373 height 33
type textarea "x"
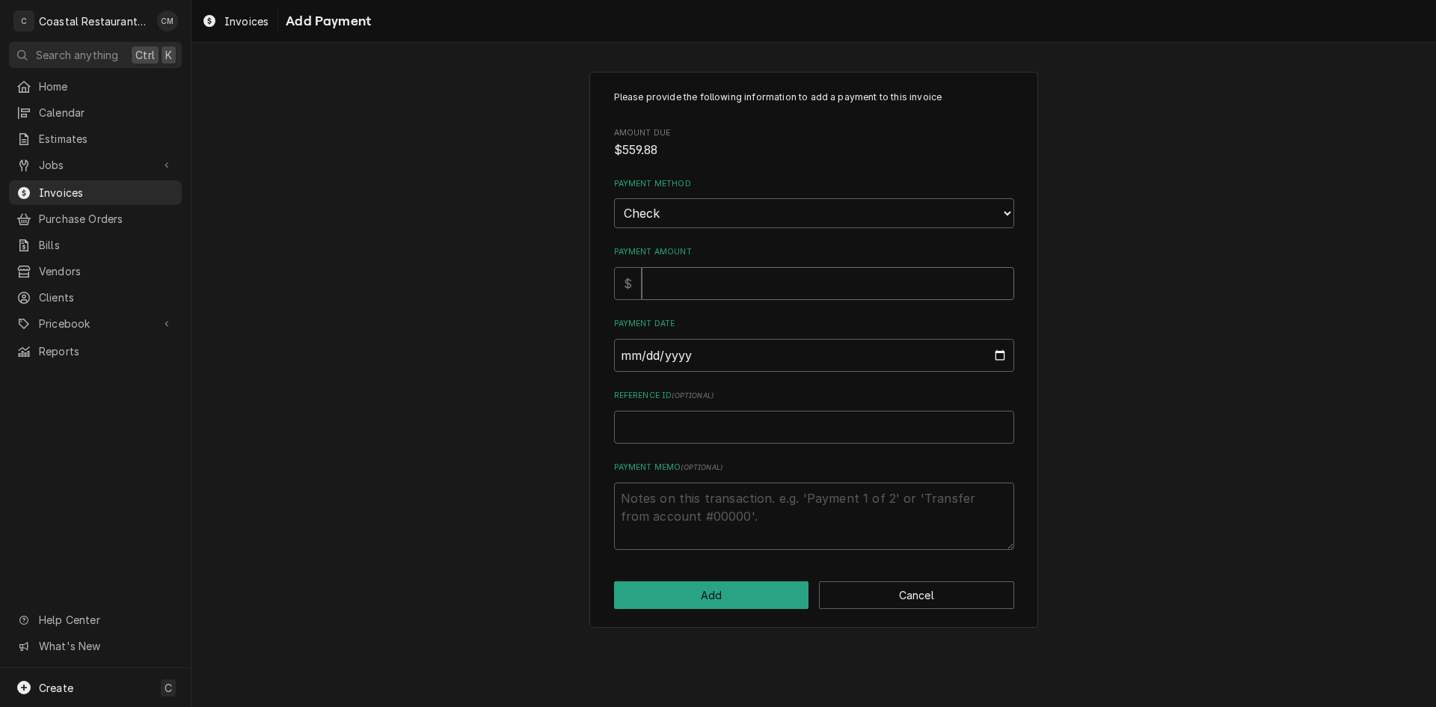
type input "5"
type textarea "x"
type input "55"
type textarea "x"
type input "559"
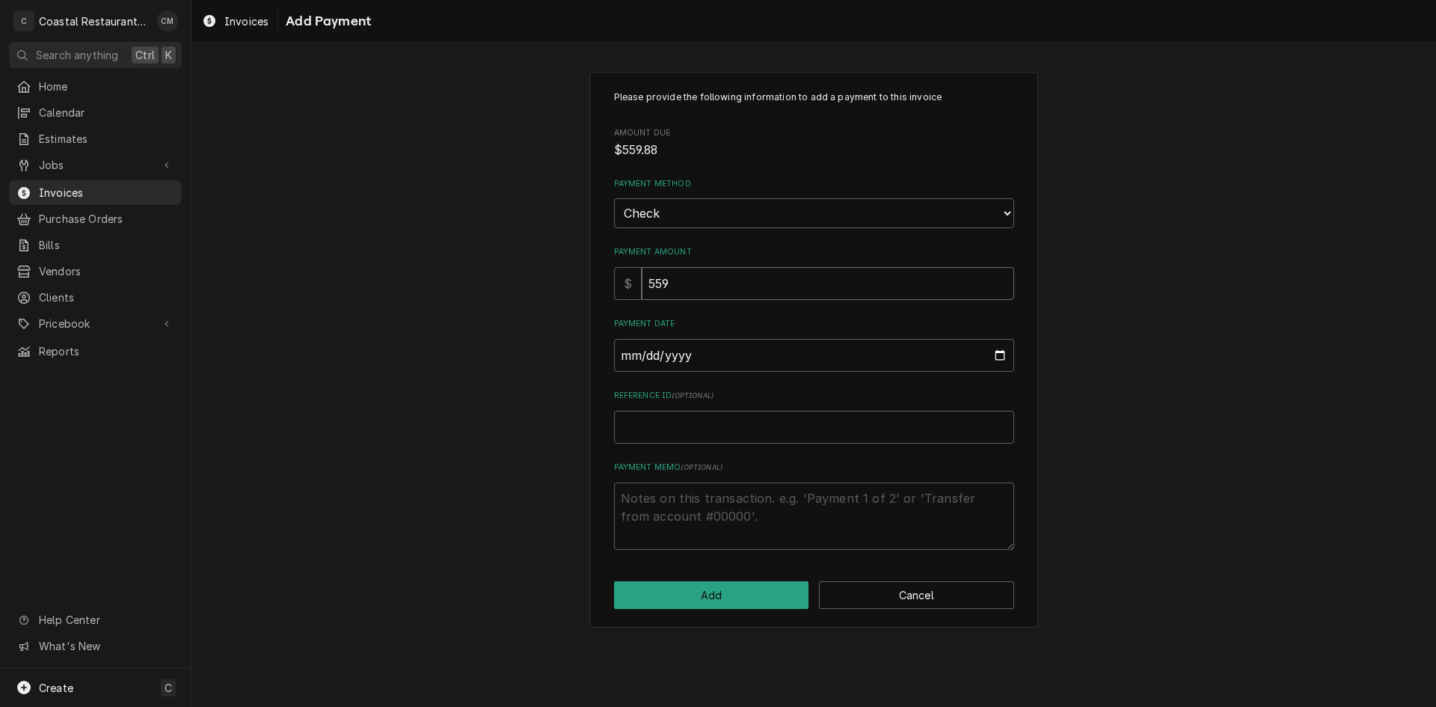
type textarea "x"
type input "559.8"
type textarea "x"
type input "559.88"
type input "0002-09-24"
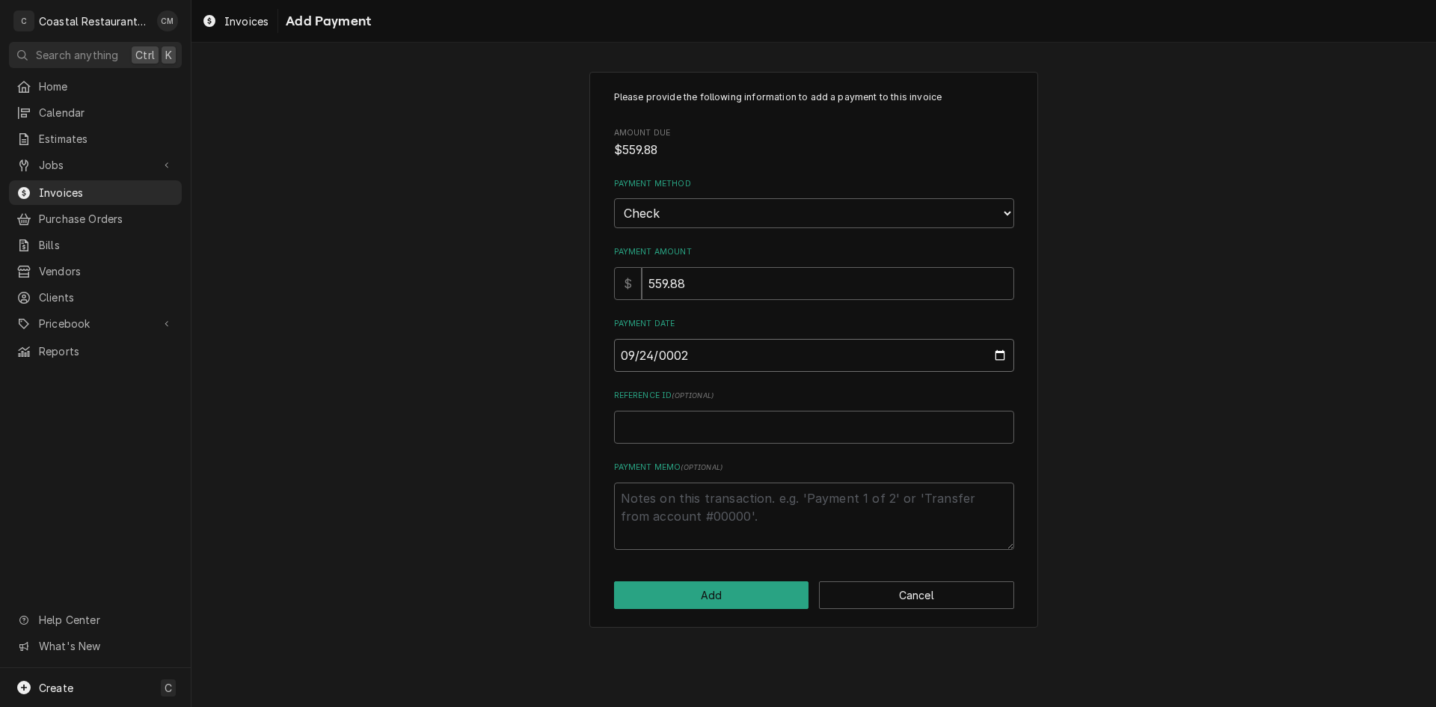
type textarea "x"
type input "0020-09-24"
type textarea "x"
type input "0202-09-24"
type textarea "x"
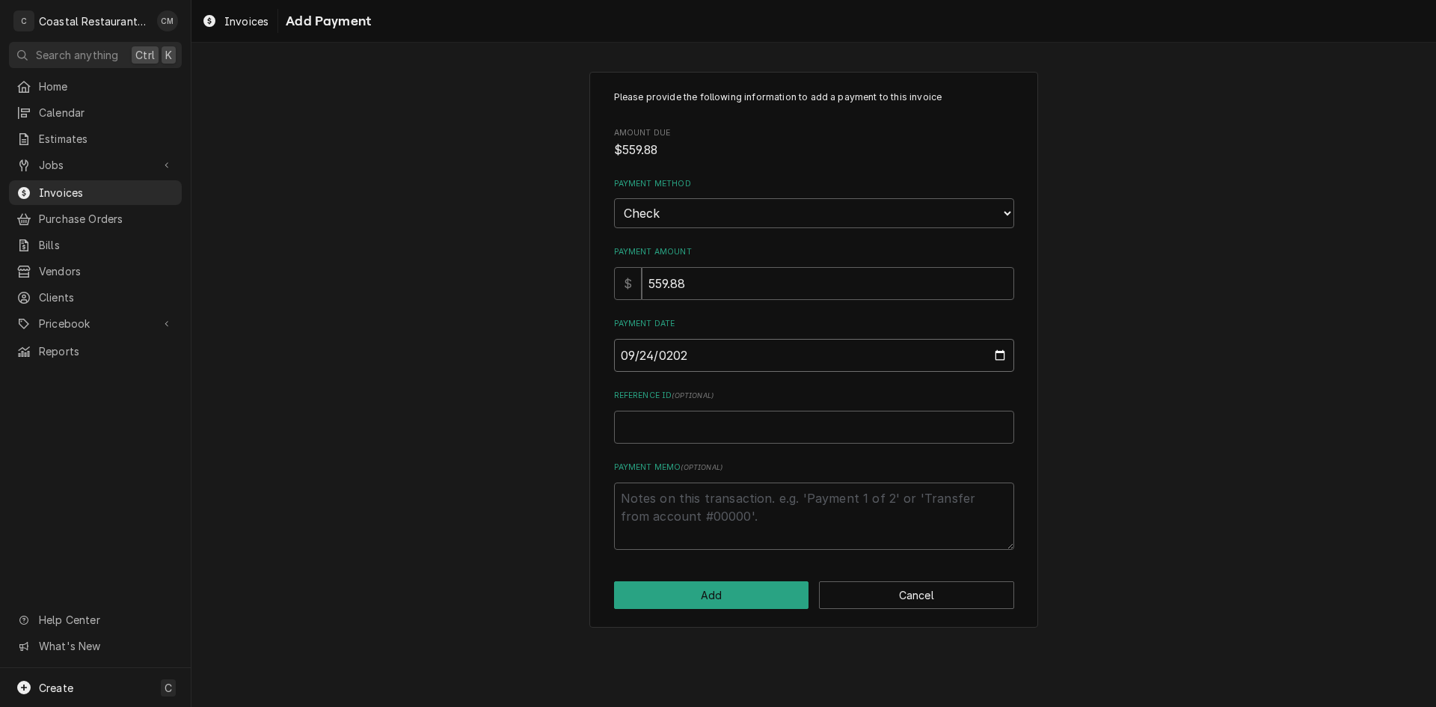
type input "2025-09-24"
type textarea "x"
type input "5"
type textarea "x"
type input "53"
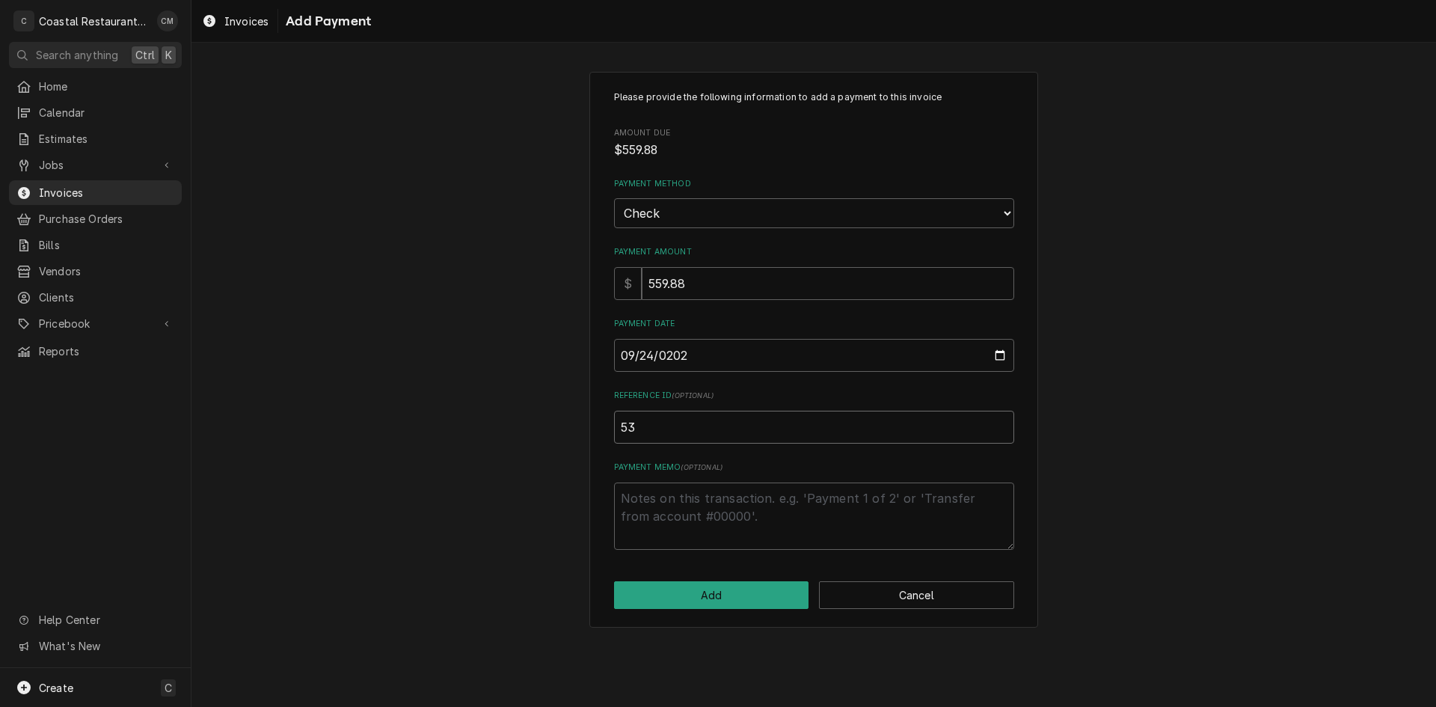
type textarea "x"
type input "534"
type textarea "x"
type input "5347"
click button "Add" at bounding box center [711, 595] width 195 height 28
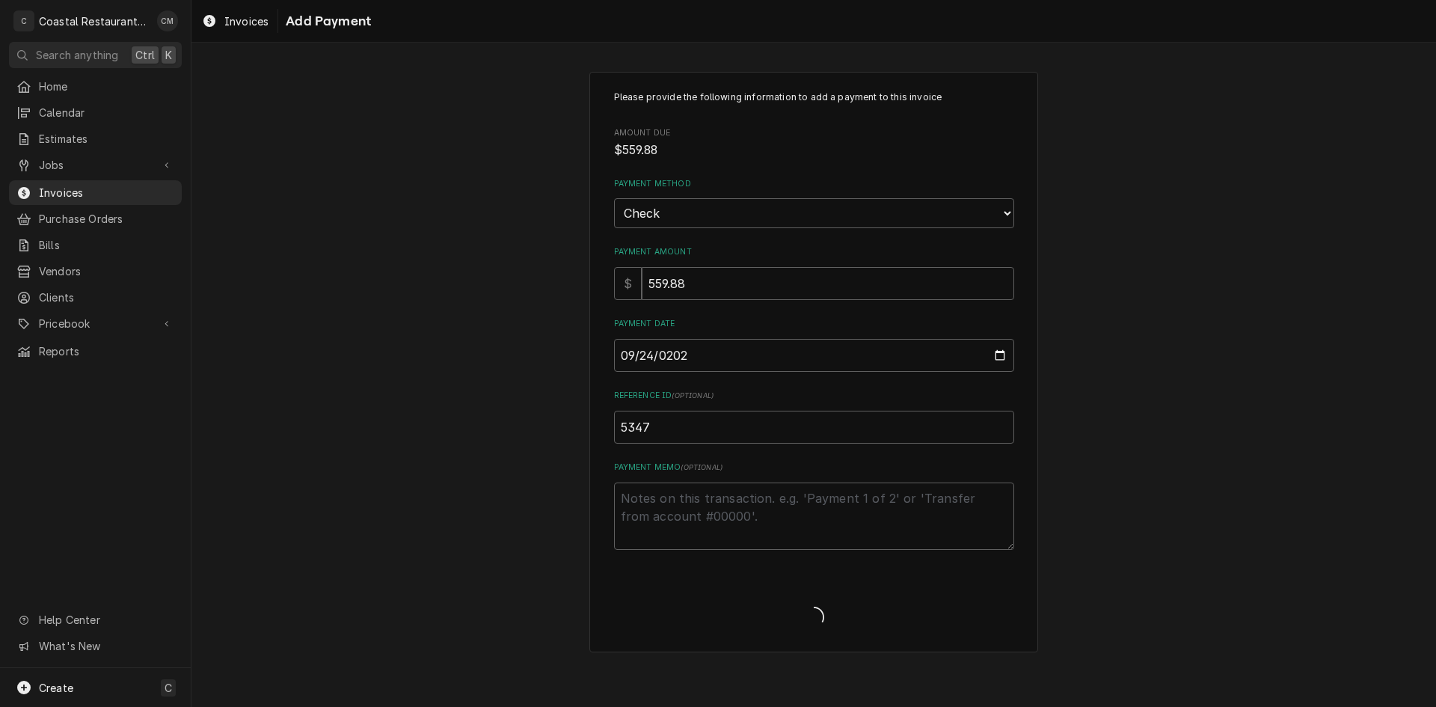
type textarea "x"
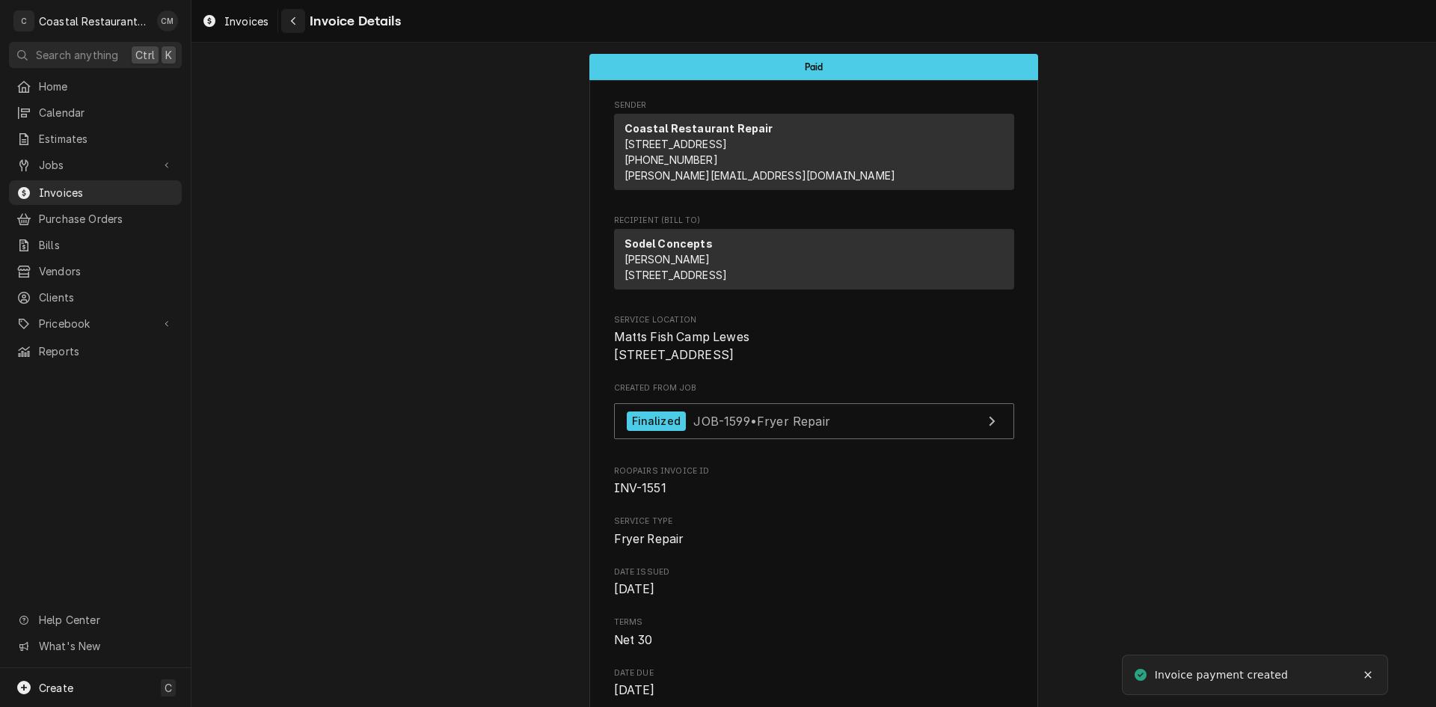
click at [292, 23] on icon "Navigate back" at bounding box center [293, 21] width 7 height 10
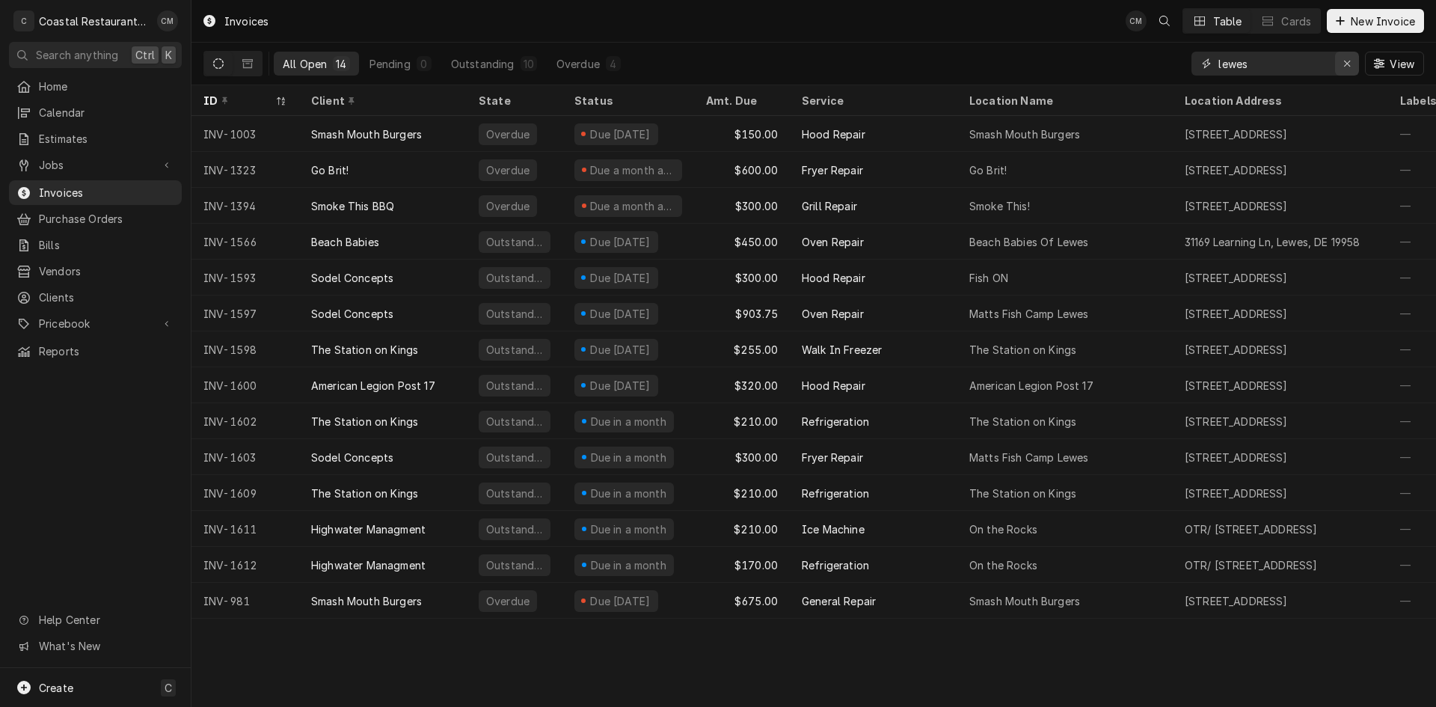
click at [1335, 63] on button "Erase input" at bounding box center [1347, 64] width 24 height 24
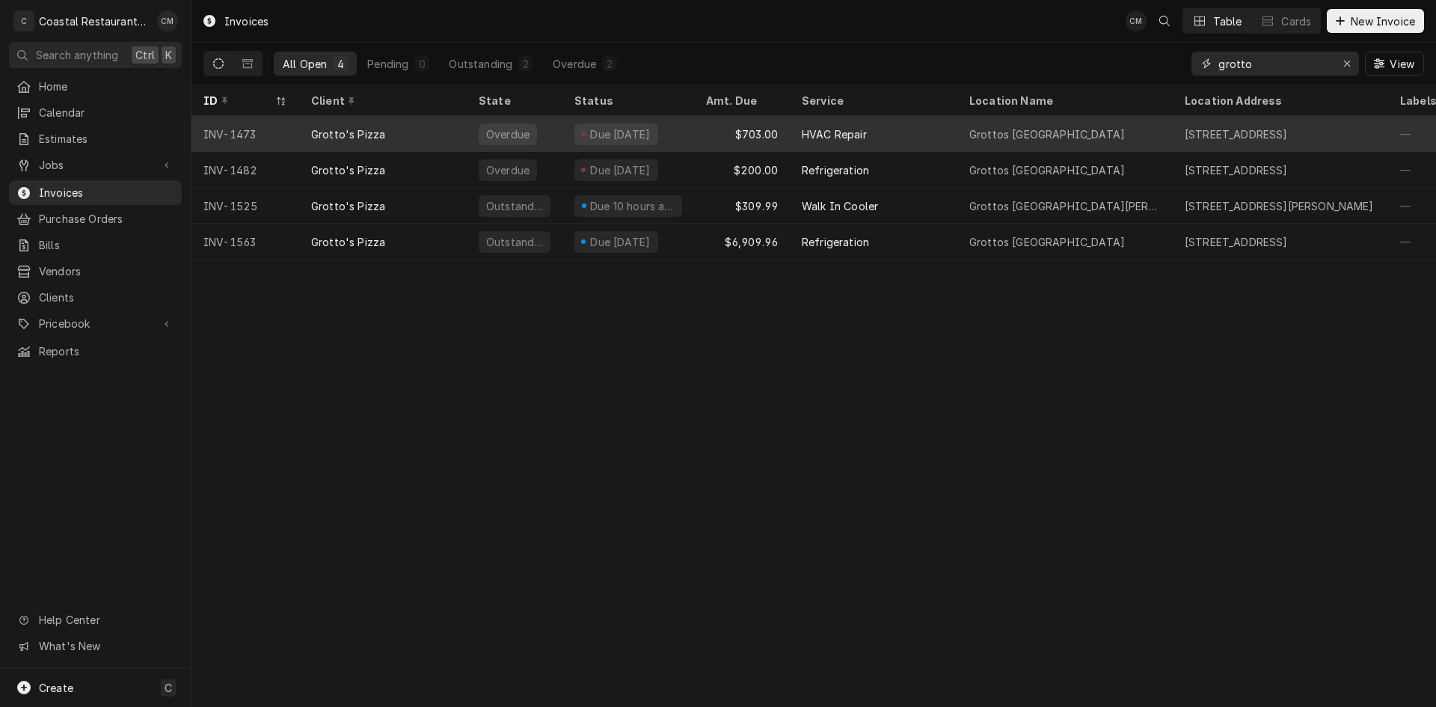
type input "grotto"
click at [705, 126] on div "$703.00" at bounding box center [742, 134] width 96 height 36
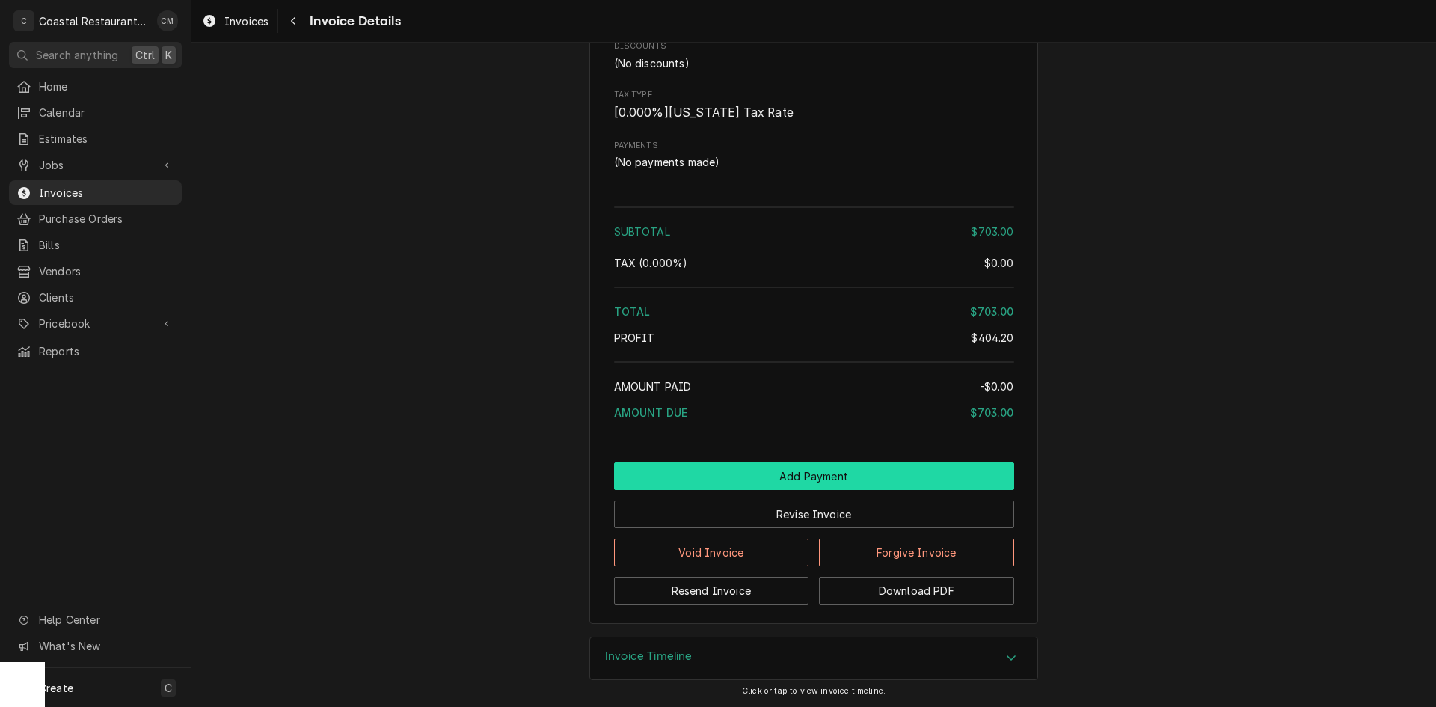
scroll to position [2099, 0]
click at [796, 471] on button "Add Payment" at bounding box center [814, 476] width 400 height 28
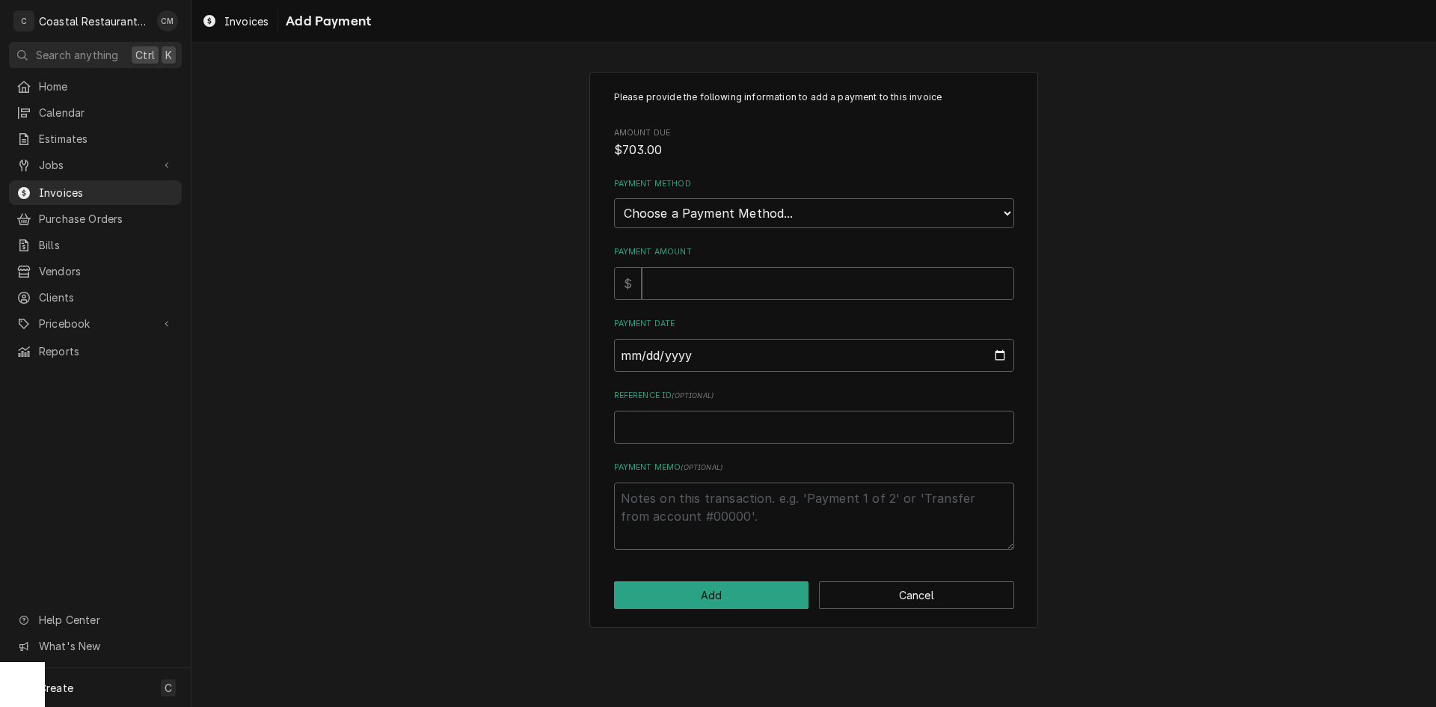
type textarea "x"
drag, startPoint x: 699, startPoint y: 208, endPoint x: 699, endPoint y: 224, distance: 16.5
click at [699, 209] on select "Choose a Payment Method... Cash Check Credit/Debit Card ACH/eCheck Other" at bounding box center [814, 213] width 400 height 30
select select "2"
click at [614, 198] on select "Choose a Payment Method... Cash Check Credit/Debit Card ACH/eCheck Other" at bounding box center [814, 213] width 400 height 30
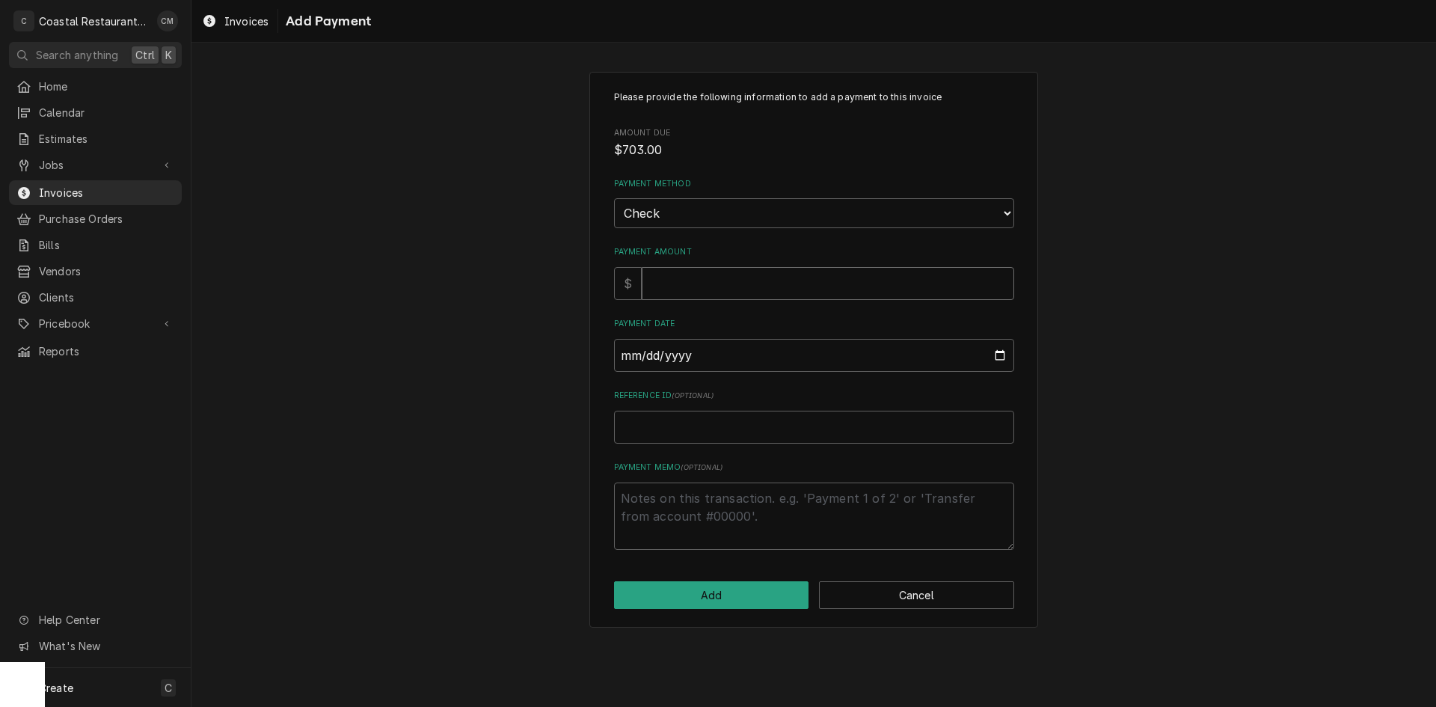
click at [675, 287] on input "Payment Amount" at bounding box center [828, 283] width 373 height 33
type textarea "x"
type input "7"
type textarea "x"
type input "70"
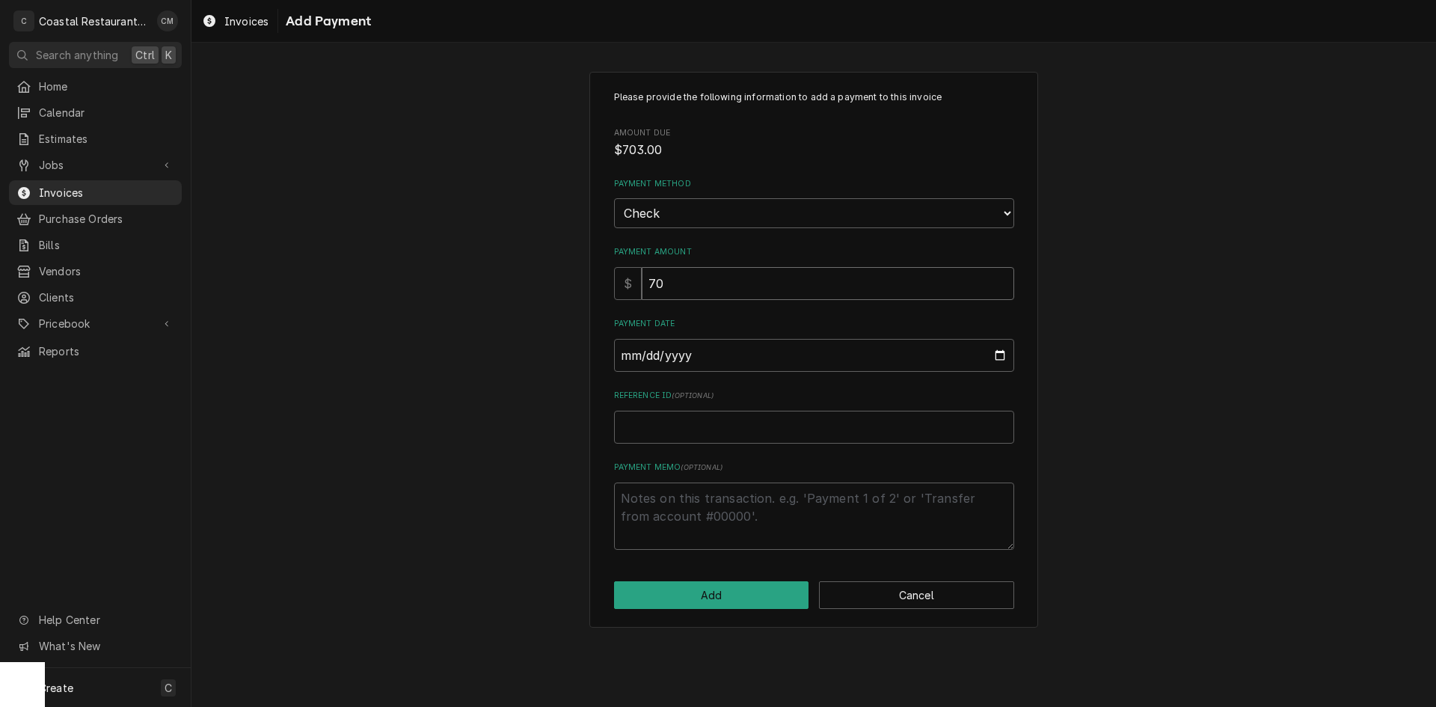
type textarea "x"
type input "703"
type input "0002-09-24"
type textarea "x"
type input "0020-09-24"
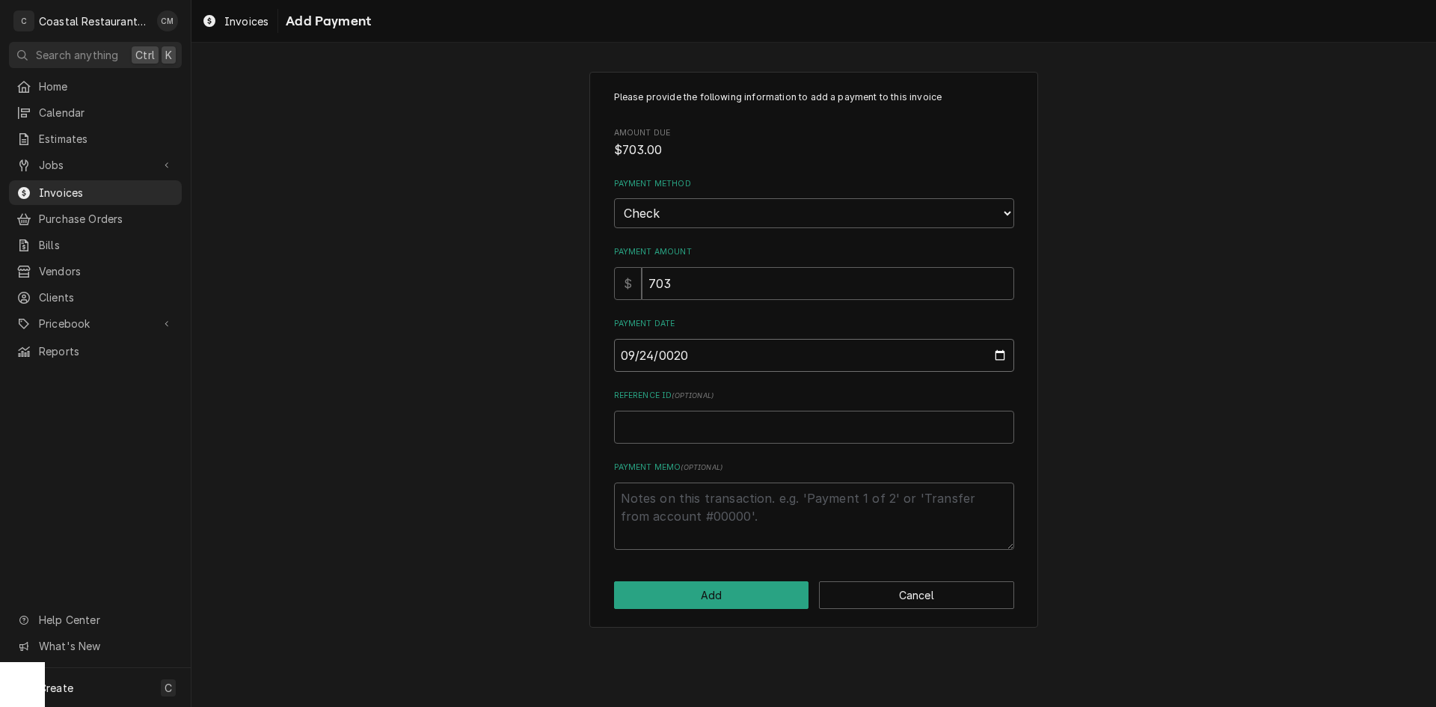
type textarea "x"
type input "0202-09-24"
type textarea "x"
type input "2025-09-24"
type textarea "x"
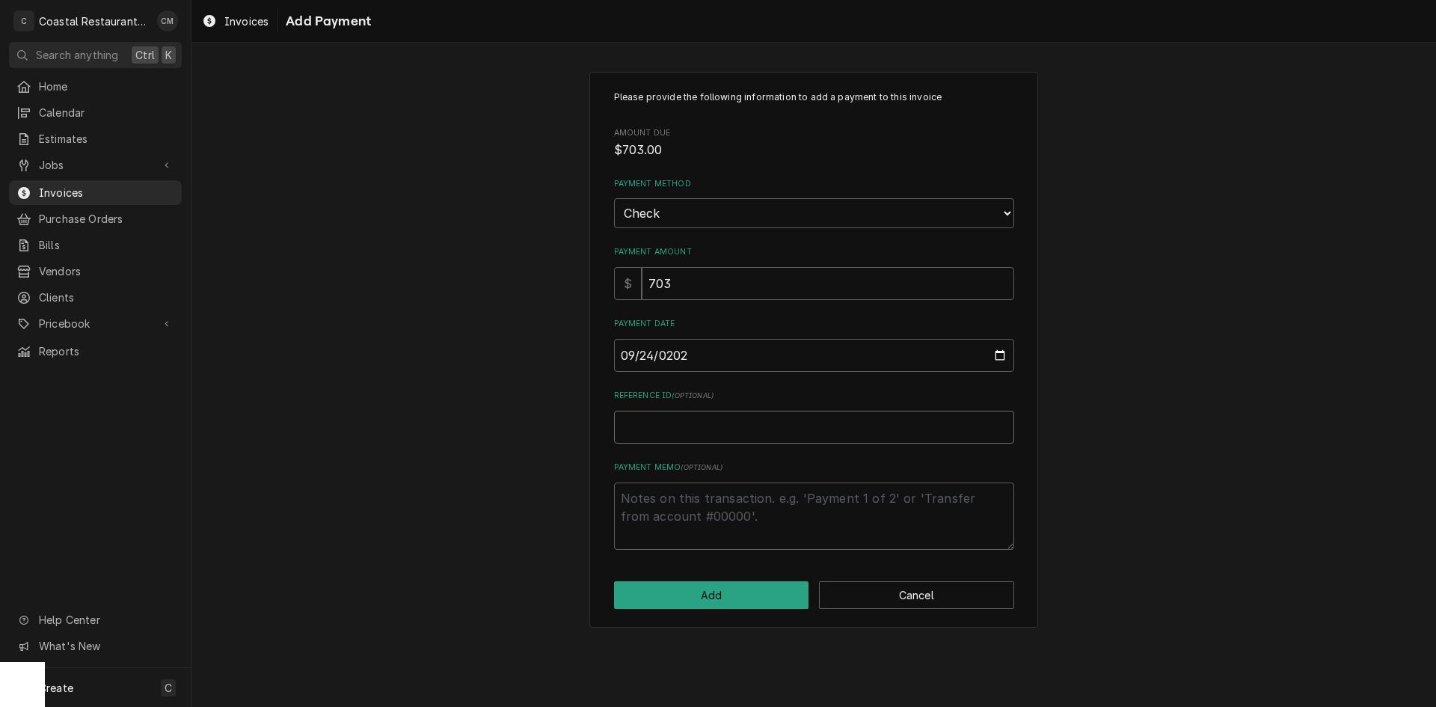
type input "1"
type textarea "x"
type input "16"
type textarea "x"
type input "162"
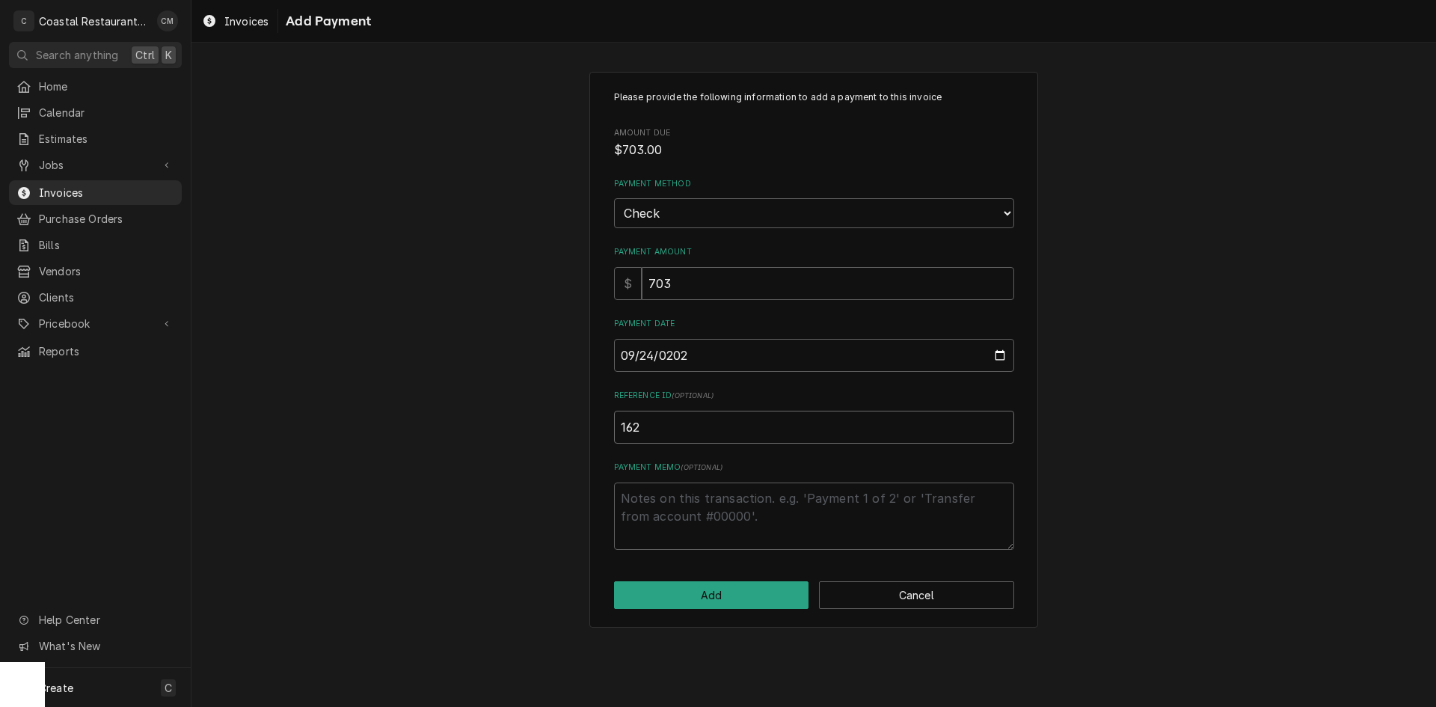
type textarea "x"
type input "1624"
type textarea "x"
type input "16247"
type textarea "x"
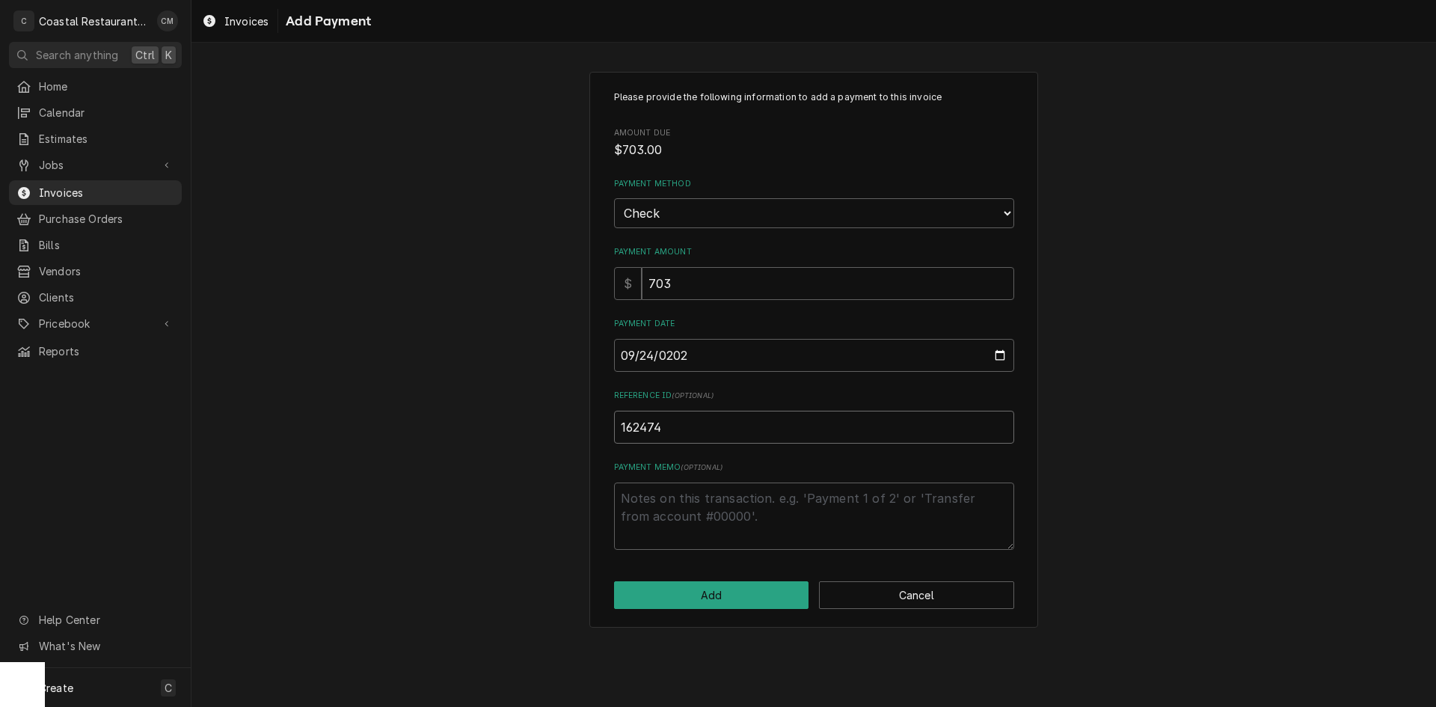
type input "162474"
click button "Add" at bounding box center [711, 595] width 195 height 28
type textarea "x"
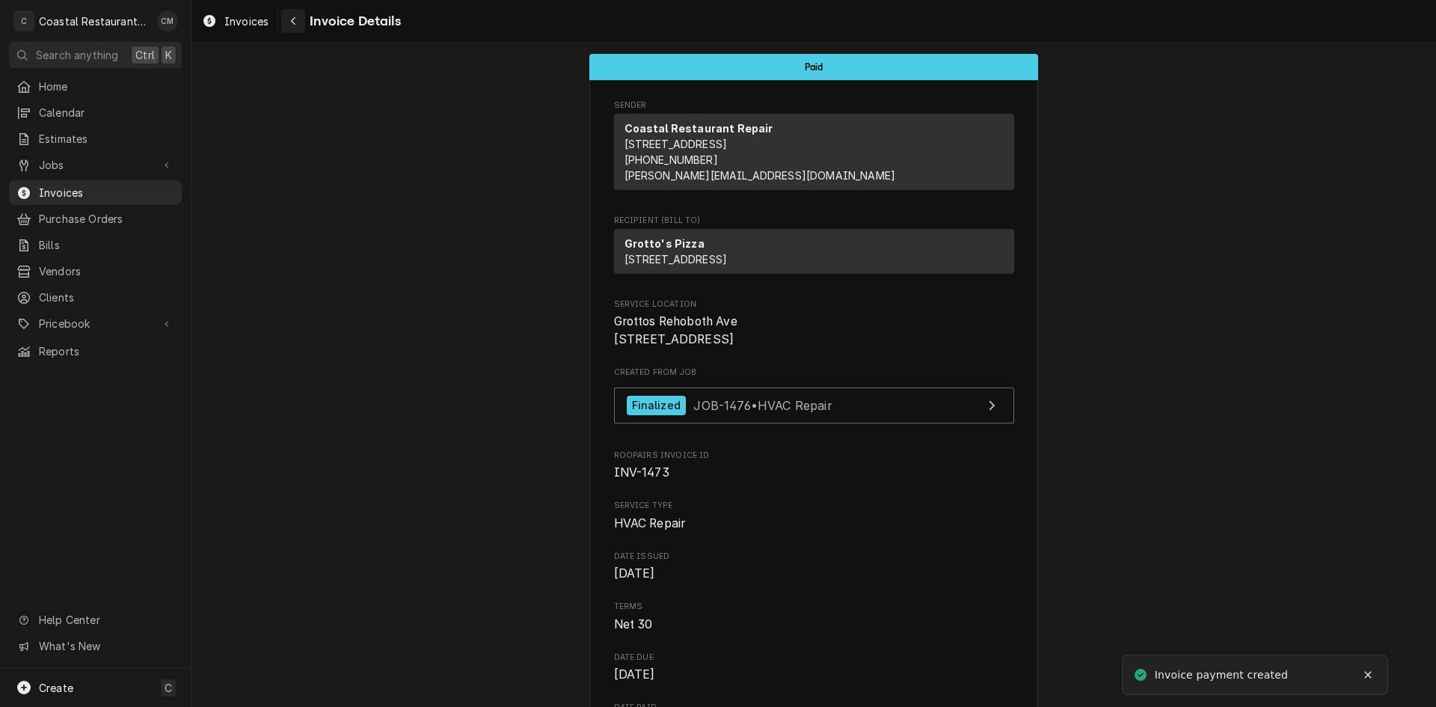
click at [287, 22] on div "Navigate back" at bounding box center [293, 20] width 15 height 15
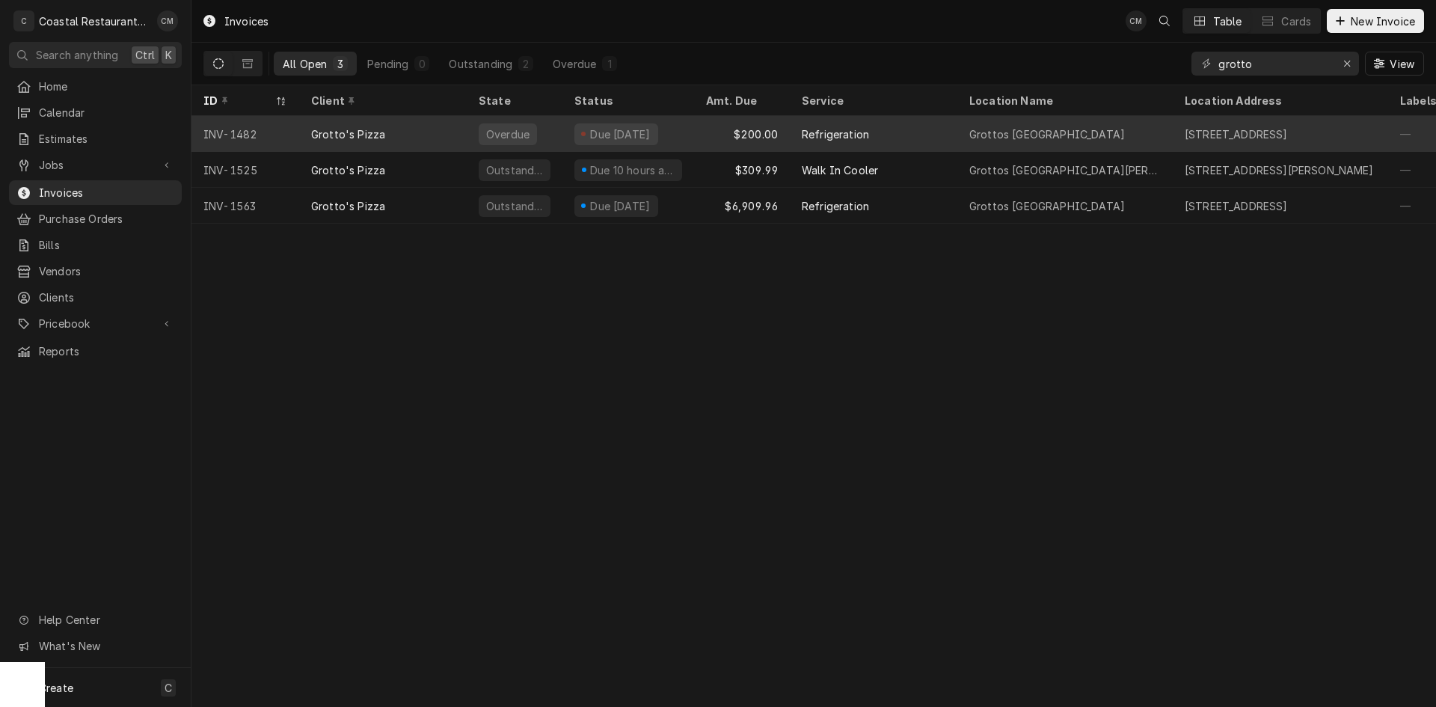
click at [443, 136] on div "Grotto's Pizza" at bounding box center [383, 134] width 168 height 36
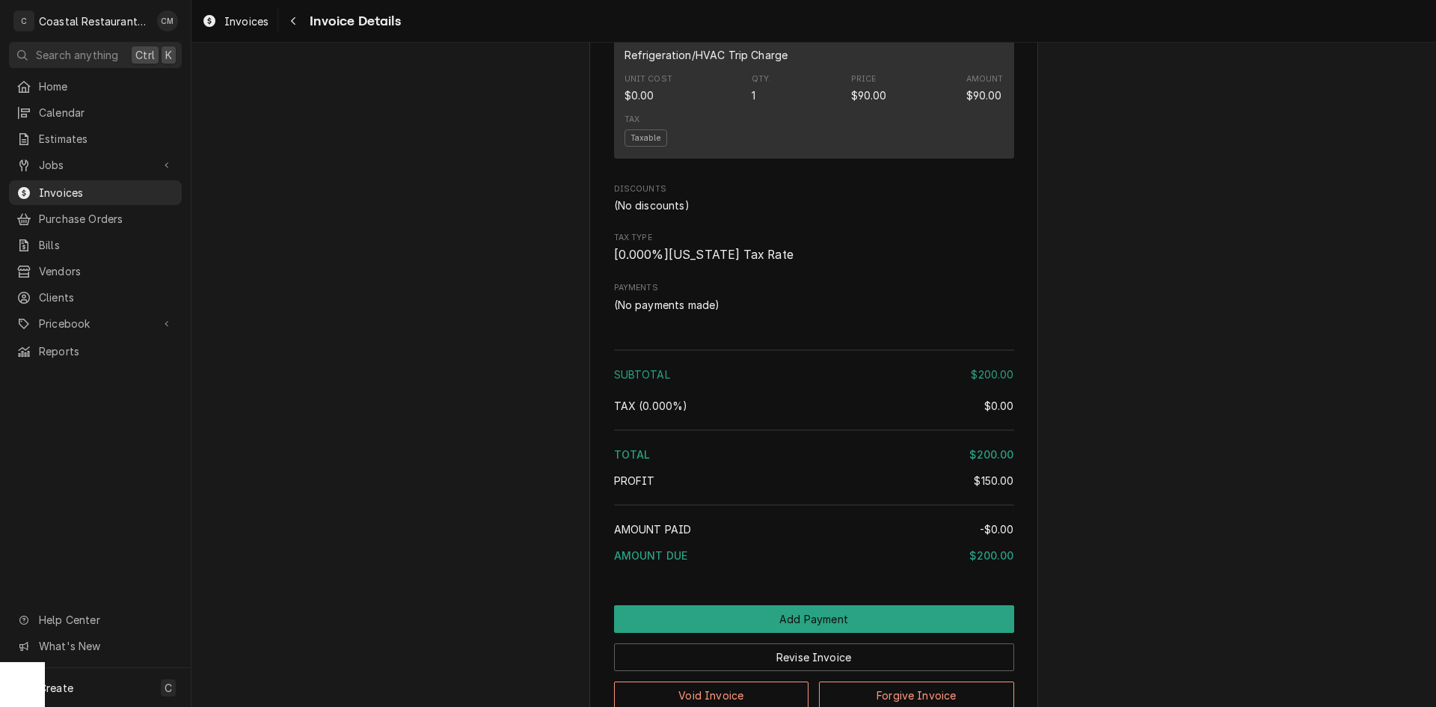
scroll to position [1485, 0]
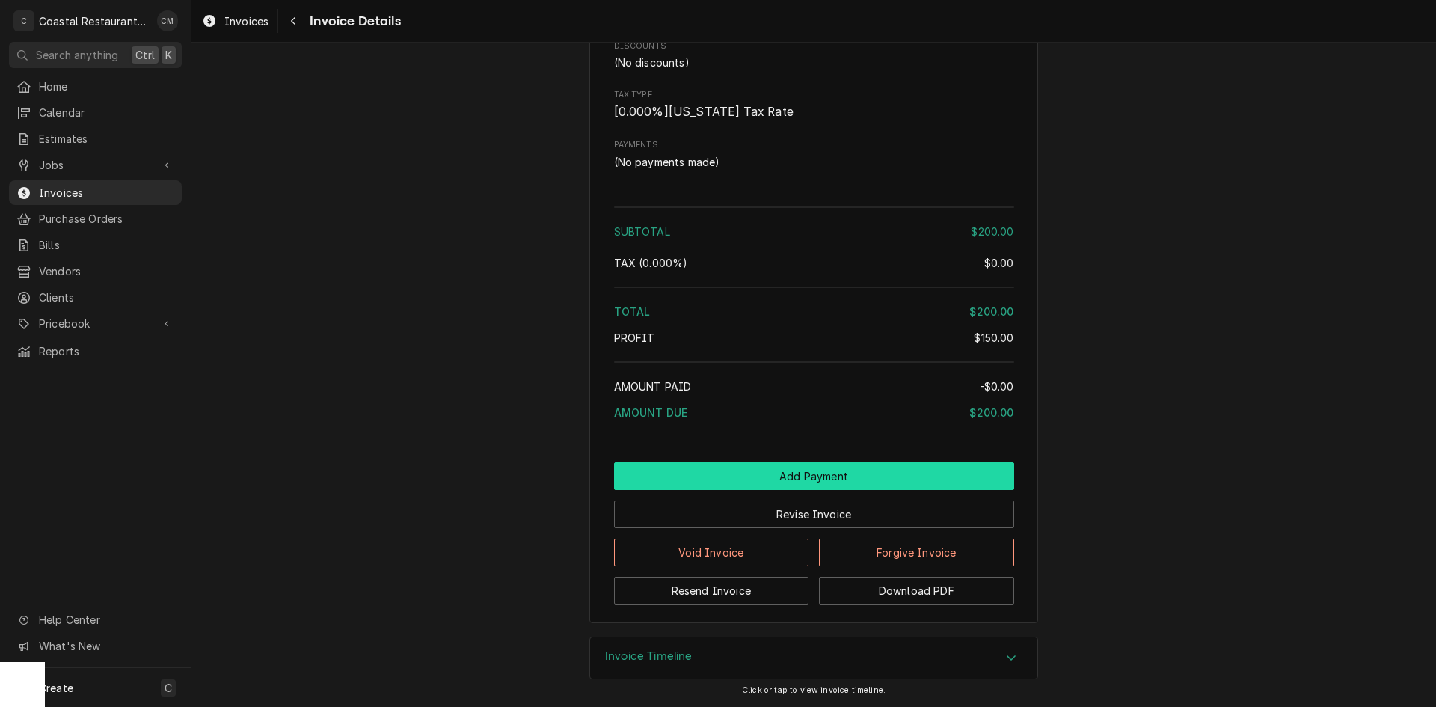
click at [747, 478] on button "Add Payment" at bounding box center [814, 476] width 400 height 28
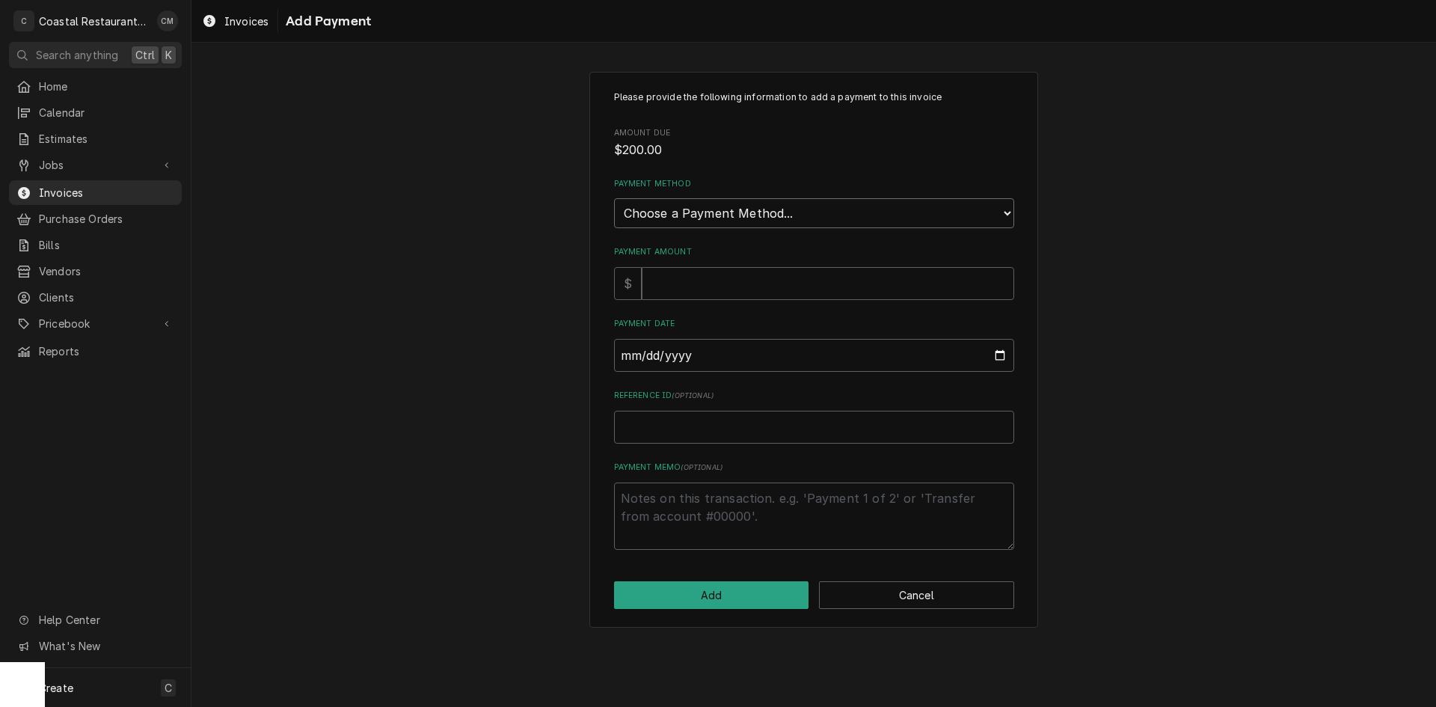
click at [686, 209] on select "Choose a Payment Method... Cash Check Credit/Debit Card ACH/eCheck Other" at bounding box center [814, 213] width 400 height 30
select select "2"
click at [614, 198] on select "Choose a Payment Method... Cash Check Credit/Debit Card ACH/eCheck Other" at bounding box center [814, 213] width 400 height 30
click at [667, 285] on input "Payment Amount" at bounding box center [828, 283] width 373 height 33
type textarea "x"
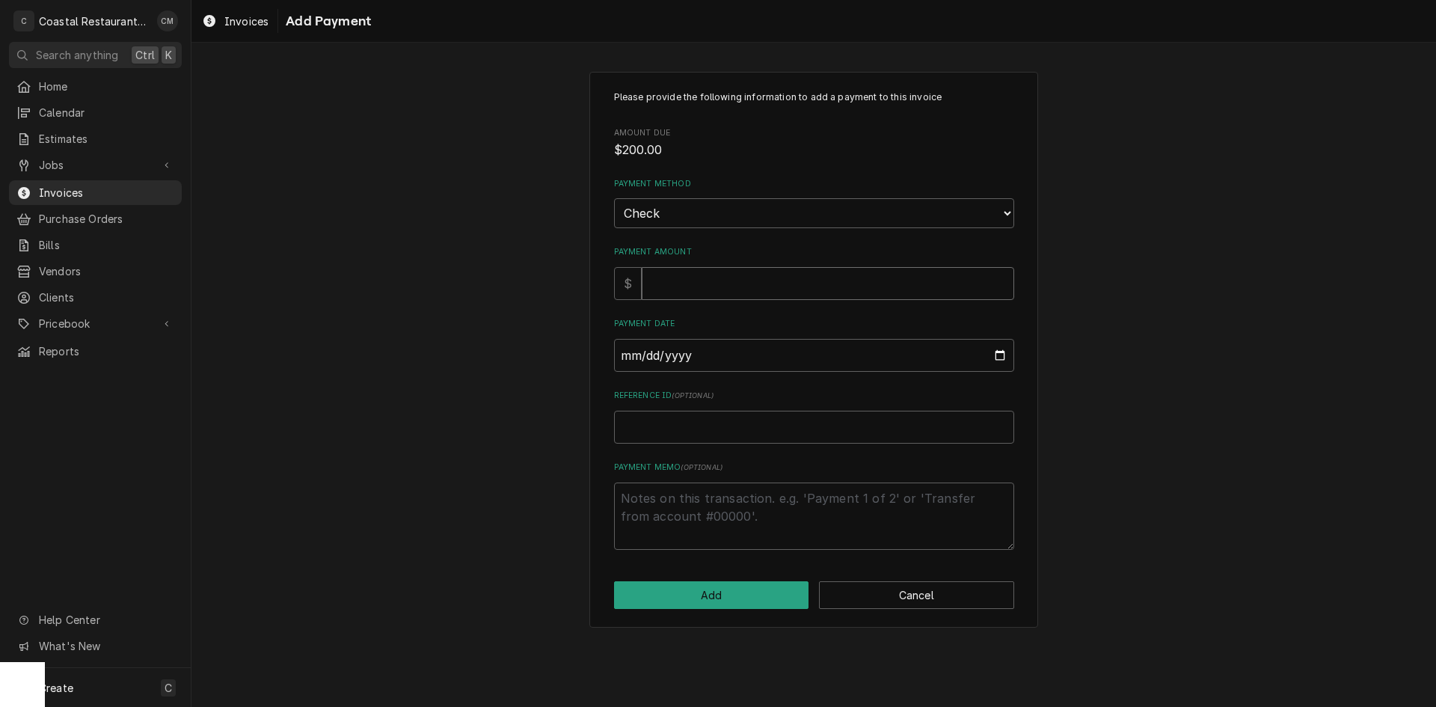
type input "2"
type textarea "x"
type input "20"
type textarea "x"
type input "200"
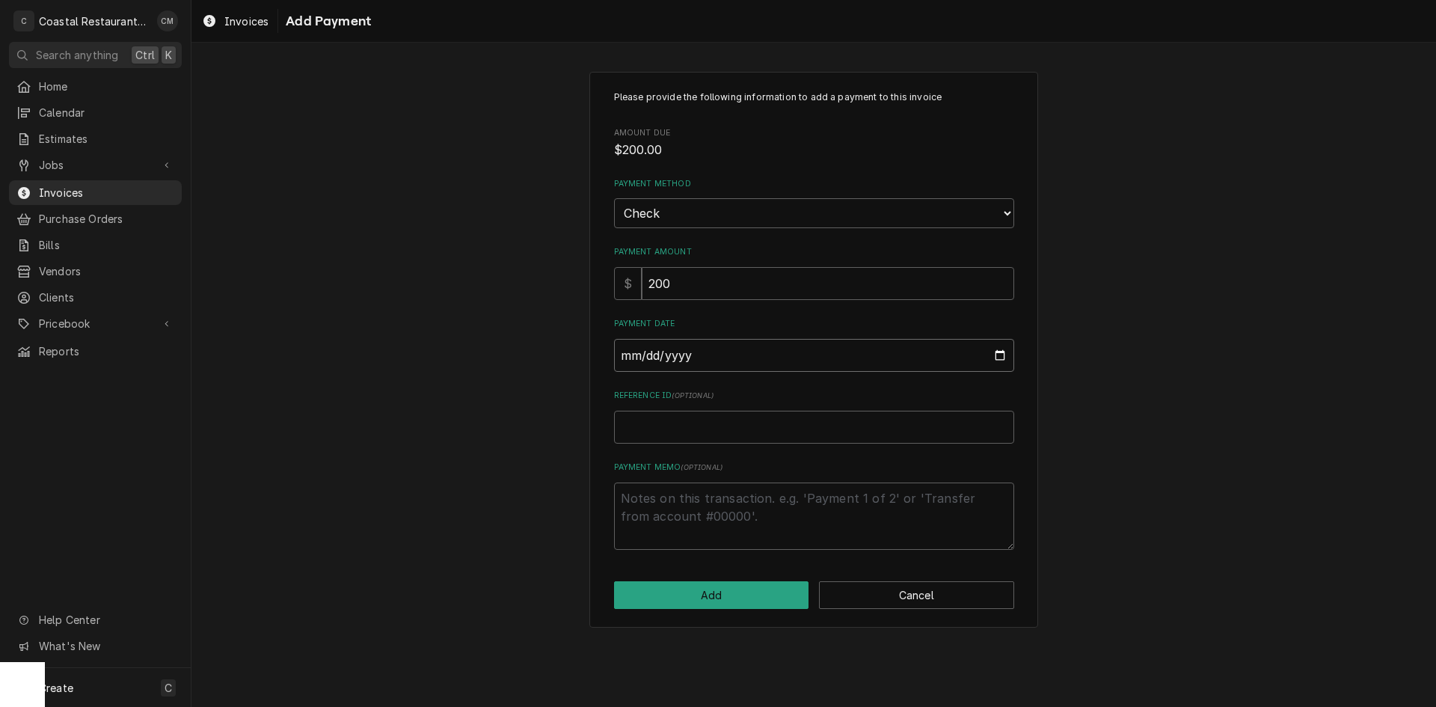
type input "0002-09-24"
type textarea "x"
type input "0020-09-24"
type textarea "x"
type input "0202-09-24"
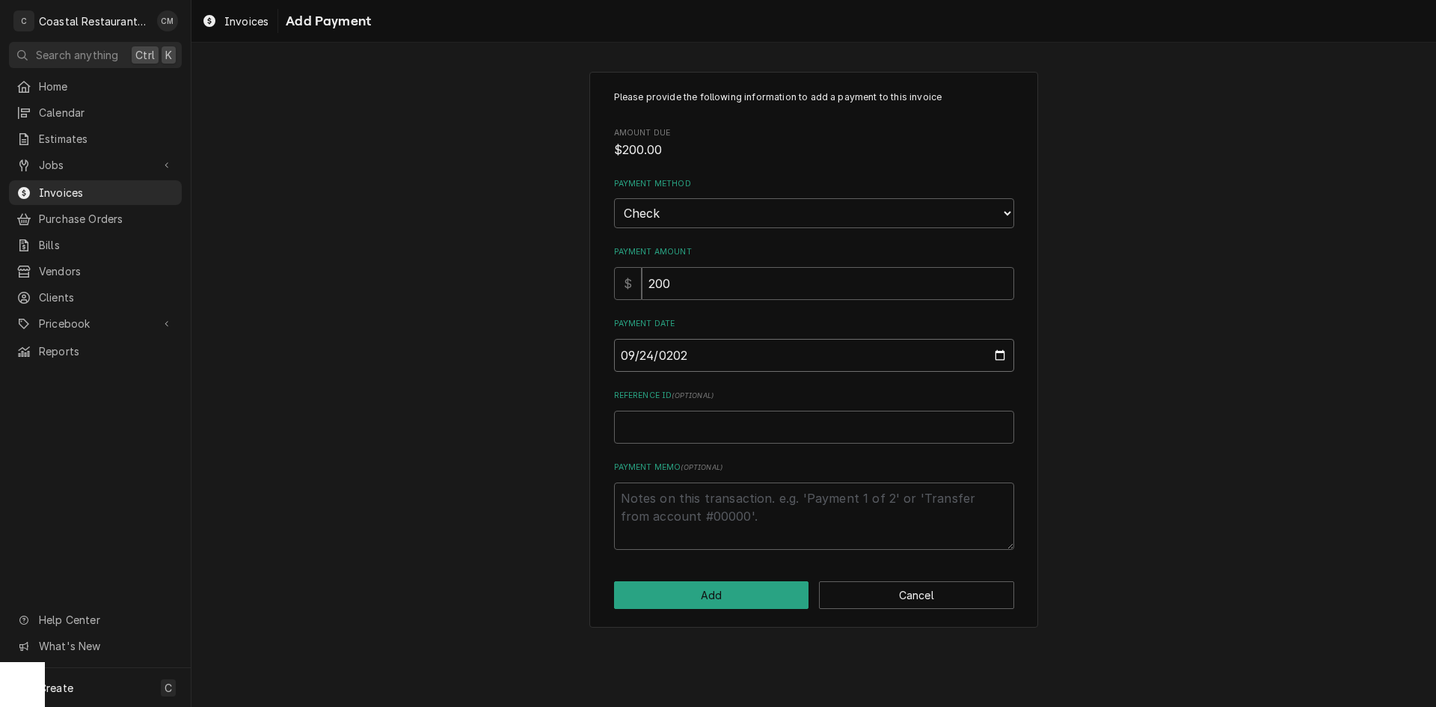
type textarea "x"
type input "2025-09-24"
type textarea "x"
type input "1"
type textarea "x"
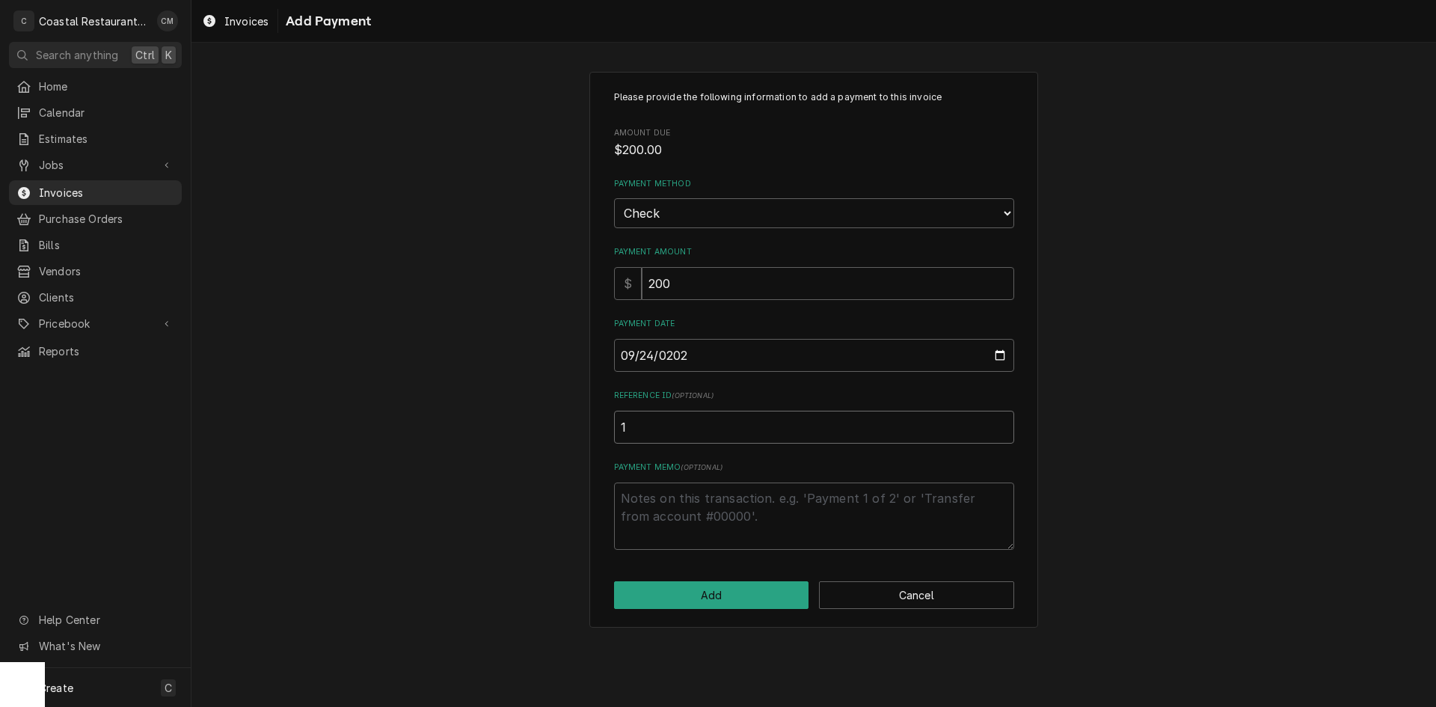
type input "16"
type textarea "x"
type input "162"
type textarea "x"
type input "1624"
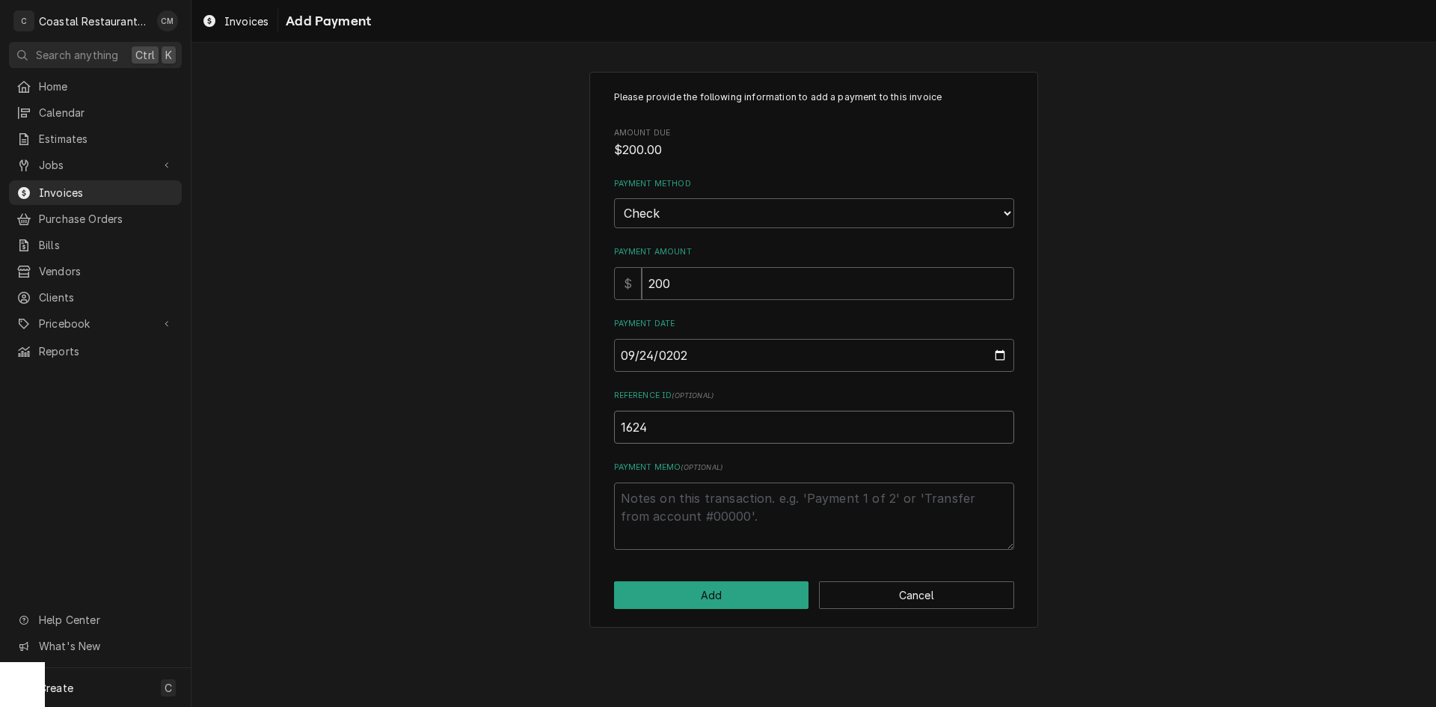
type textarea "x"
type input "16247"
type textarea "x"
type input "162474"
click button "Add" at bounding box center [711, 595] width 195 height 28
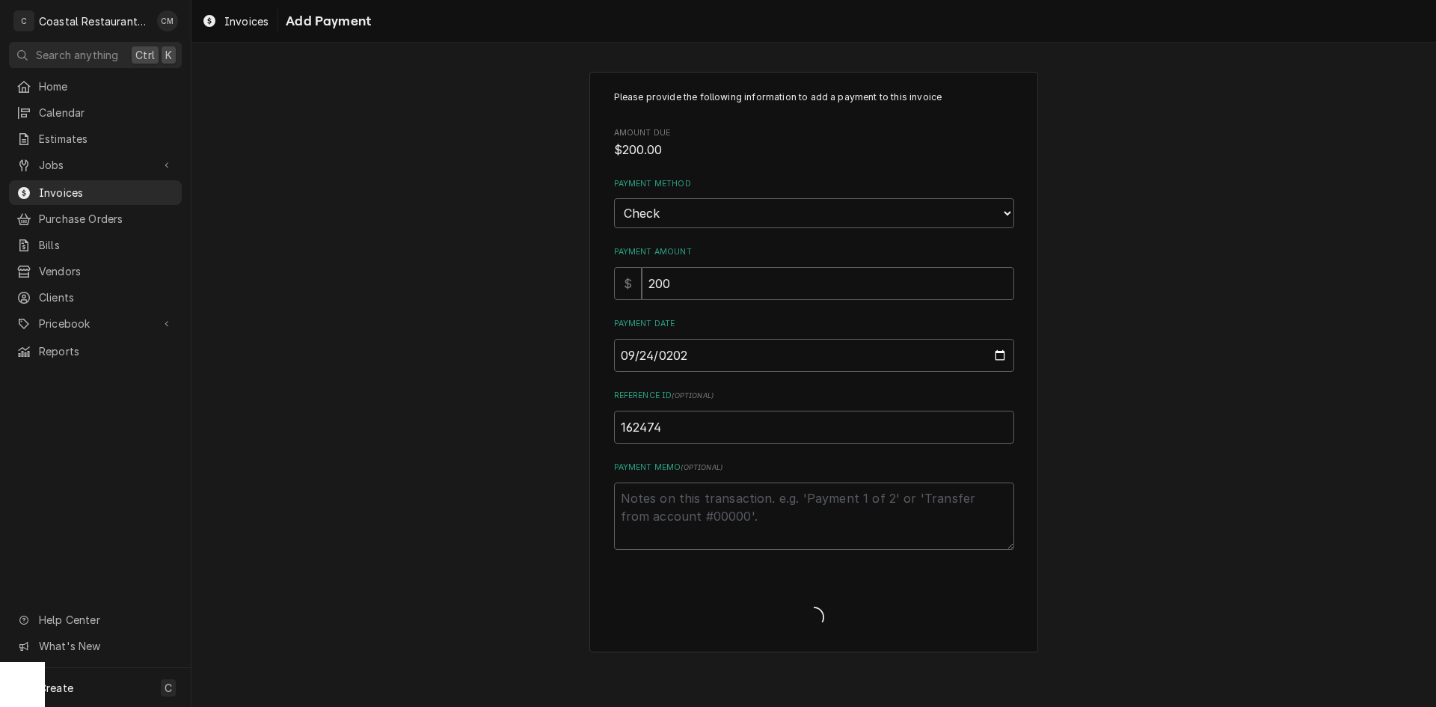
type textarea "x"
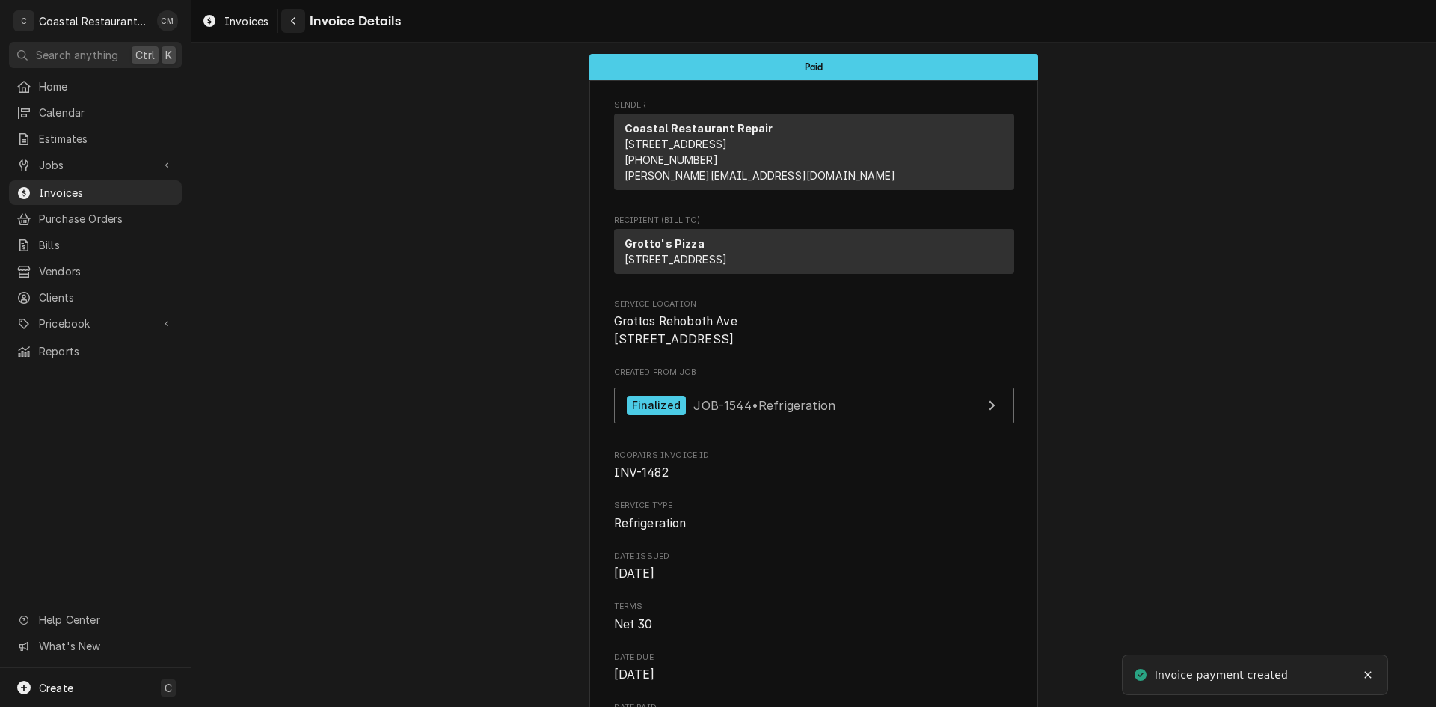
click at [292, 20] on icon "Navigate back" at bounding box center [293, 21] width 4 height 8
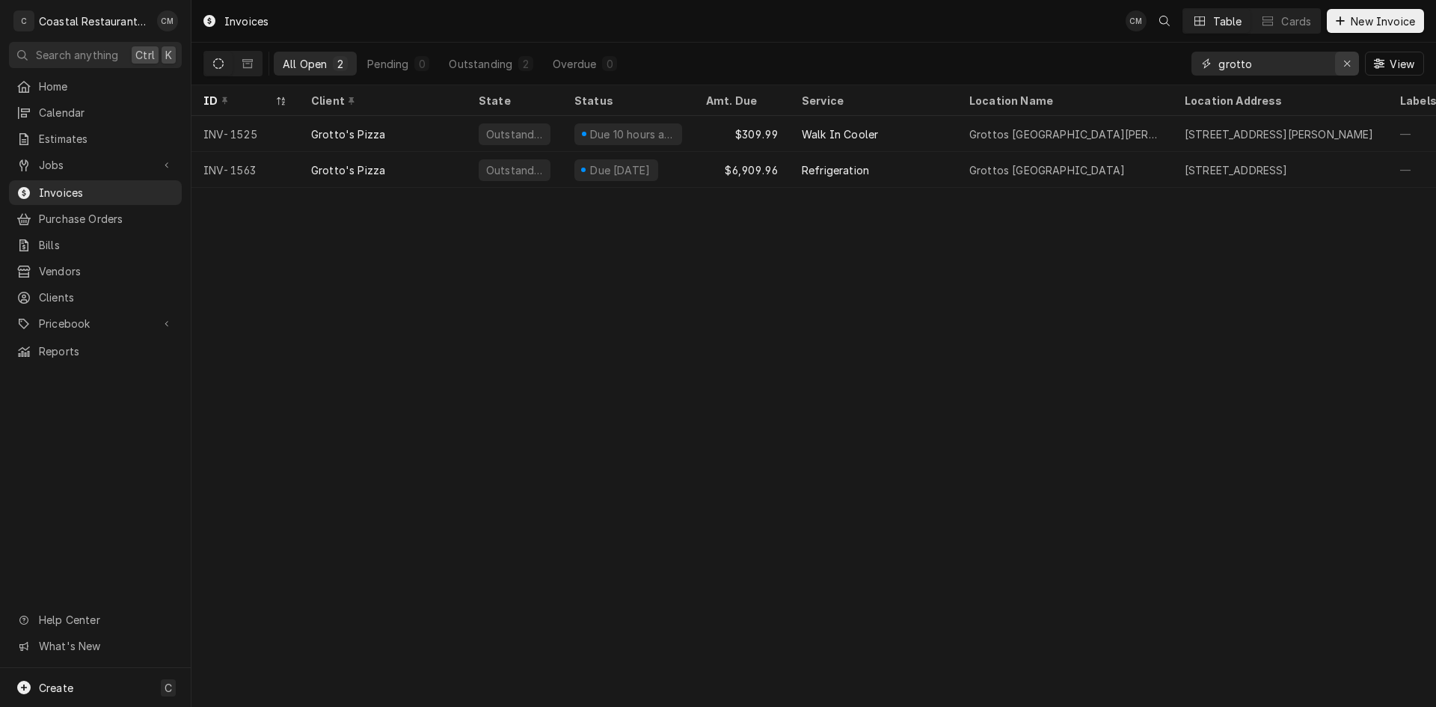
click at [1355, 60] on button "Erase input" at bounding box center [1347, 64] width 24 height 24
